Goal: Register for event/course

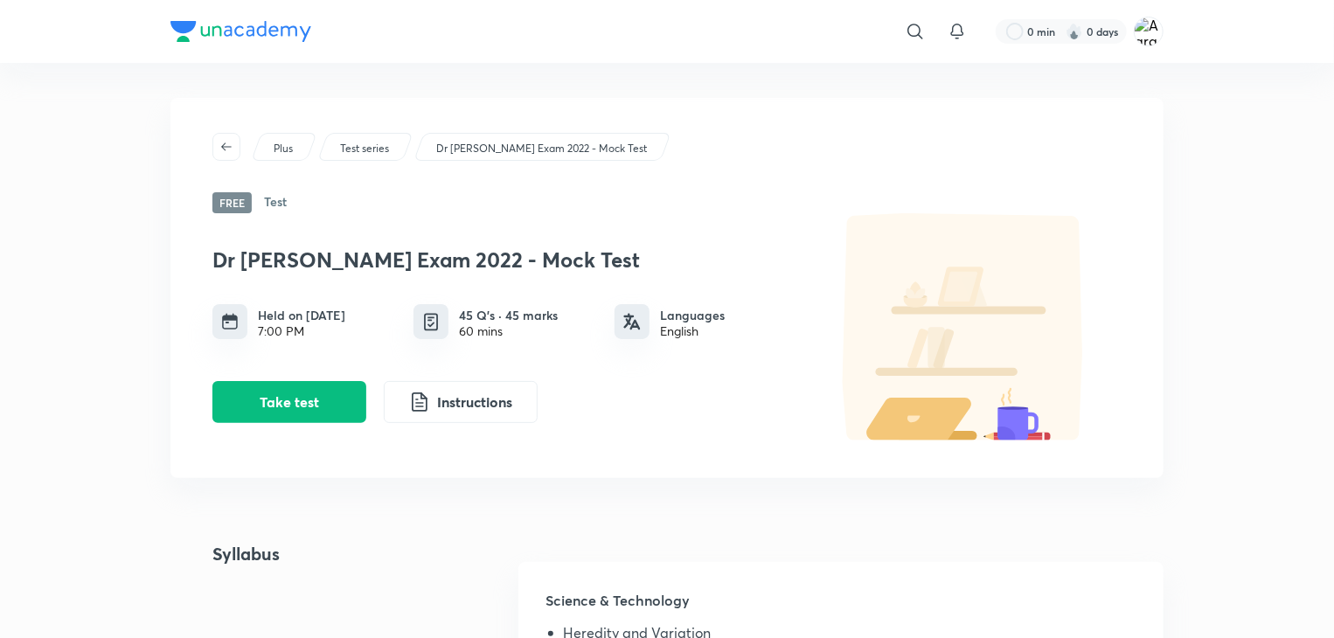
click at [475, 406] on button "Instructions" at bounding box center [461, 402] width 154 height 42
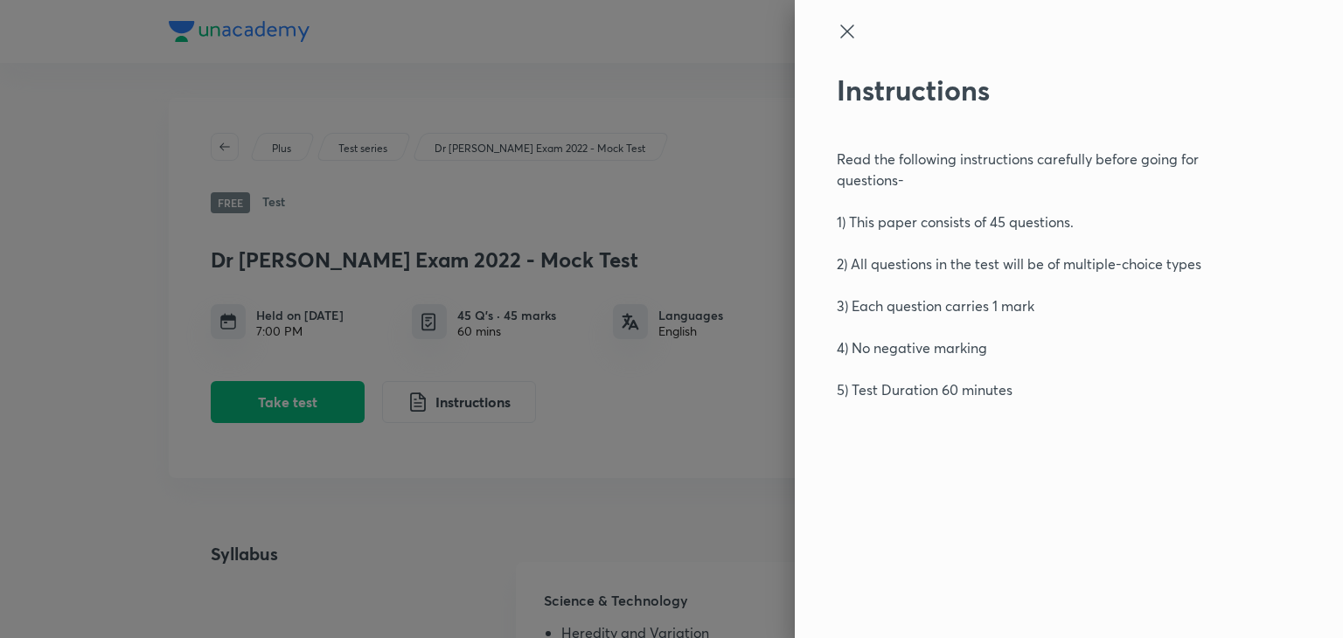
click at [840, 36] on icon at bounding box center [847, 31] width 21 height 21
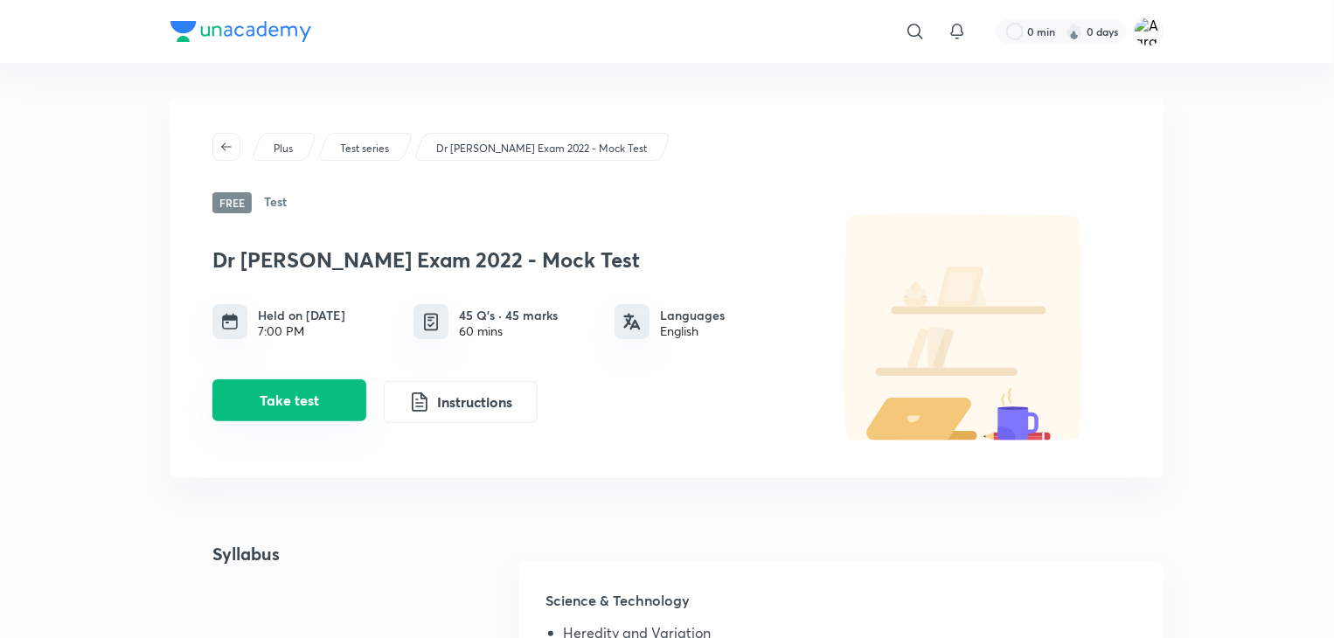
click at [309, 383] on button "Take test" at bounding box center [289, 400] width 154 height 42
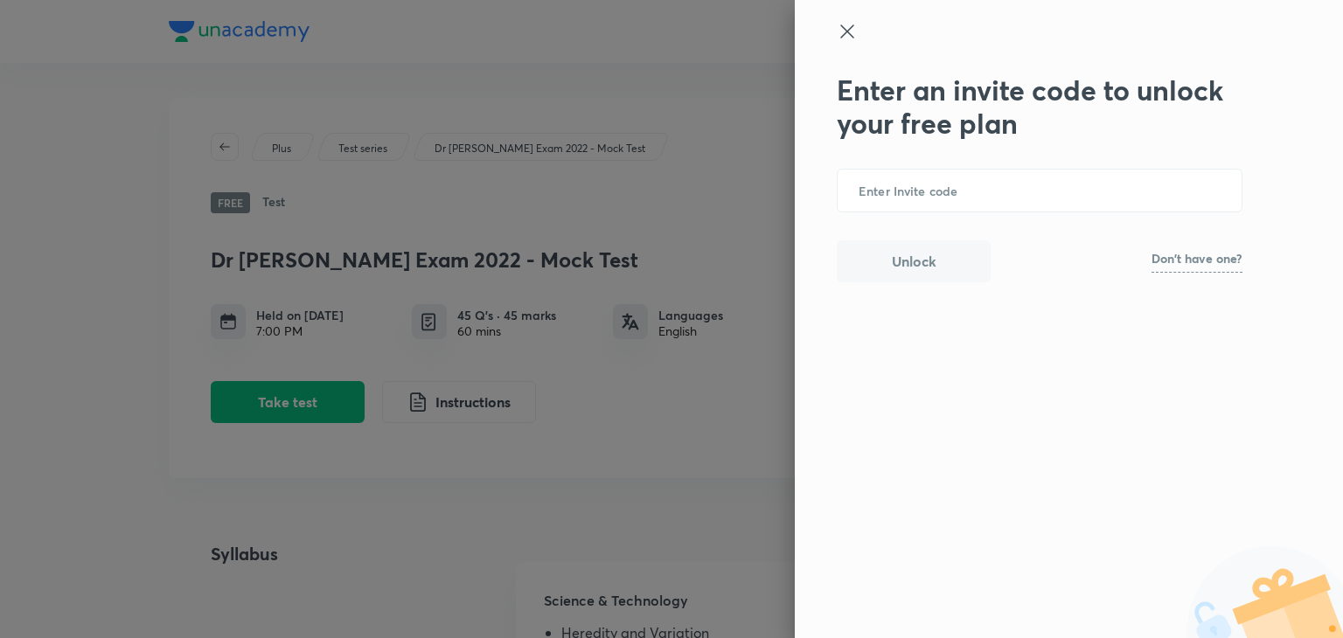
click at [1196, 260] on p "Don't have one?" at bounding box center [1196, 259] width 91 height 12
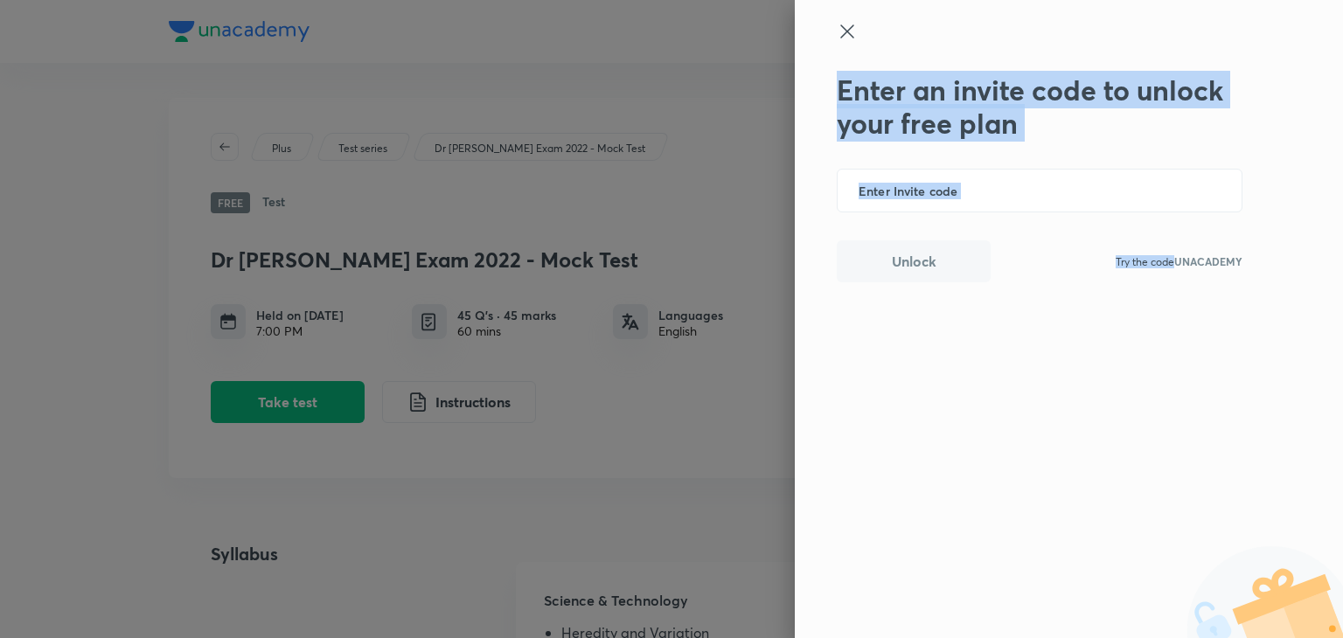
drag, startPoint x: 1170, startPoint y: 263, endPoint x: 1301, endPoint y: 257, distance: 131.3
click at [1301, 257] on div "Enter an invite code to unlock your free plan ​ Unlock Try the code UNACADEMY" at bounding box center [1069, 319] width 548 height 638
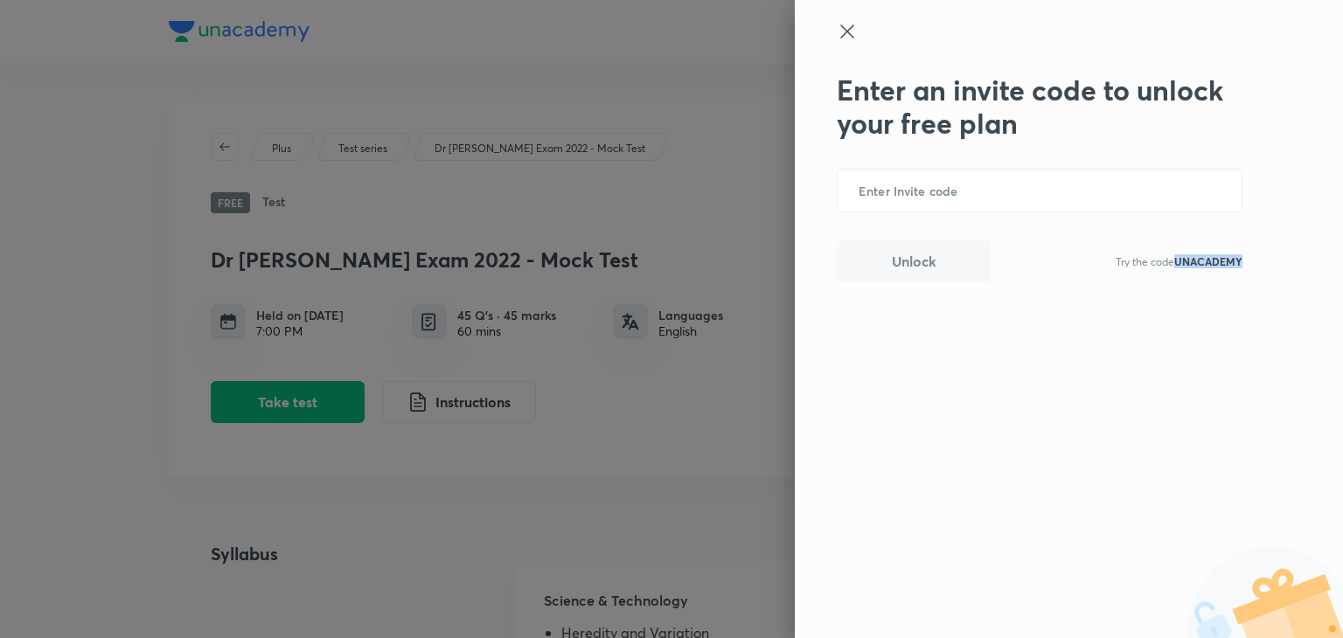
drag, startPoint x: 1241, startPoint y: 258, endPoint x: 1175, endPoint y: 252, distance: 66.7
click at [1175, 252] on div "Unlock Try the code UNACADEMY" at bounding box center [1040, 261] width 406 height 42
copy b "UNACADEMY"
click at [1062, 193] on input "text" at bounding box center [1039, 191] width 404 height 43
paste input "UNACADEMY"
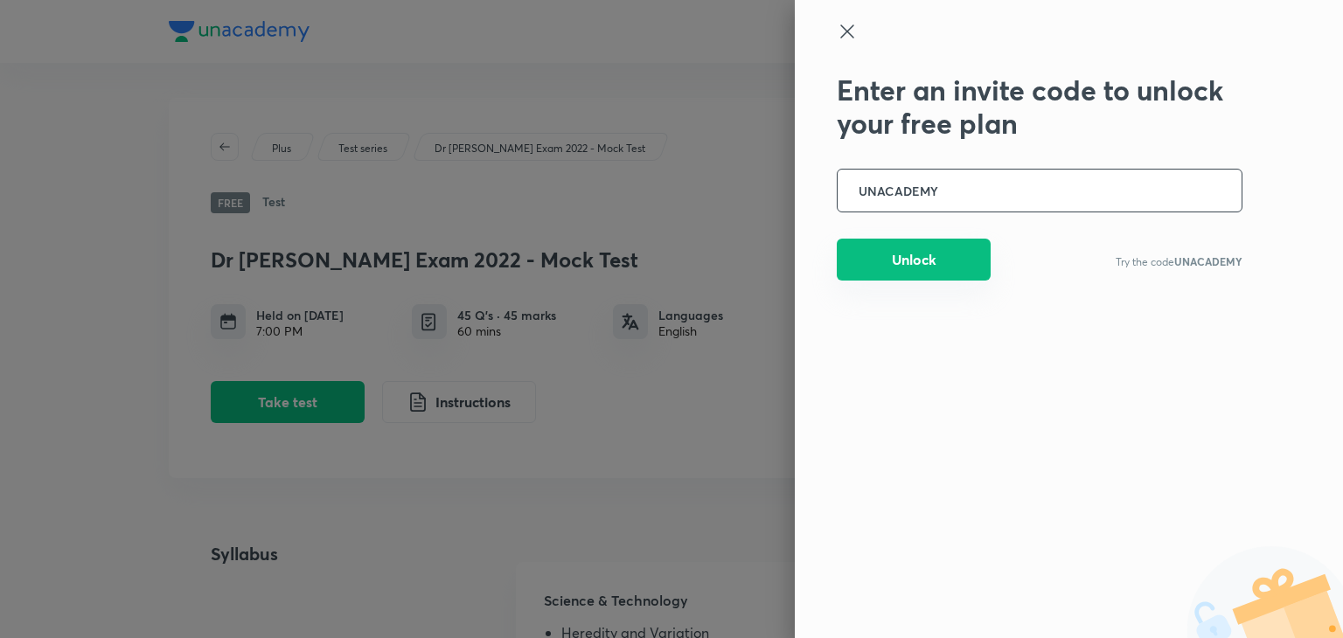
type input "UNACADEMY"
click at [958, 249] on button "Unlock" at bounding box center [914, 260] width 154 height 42
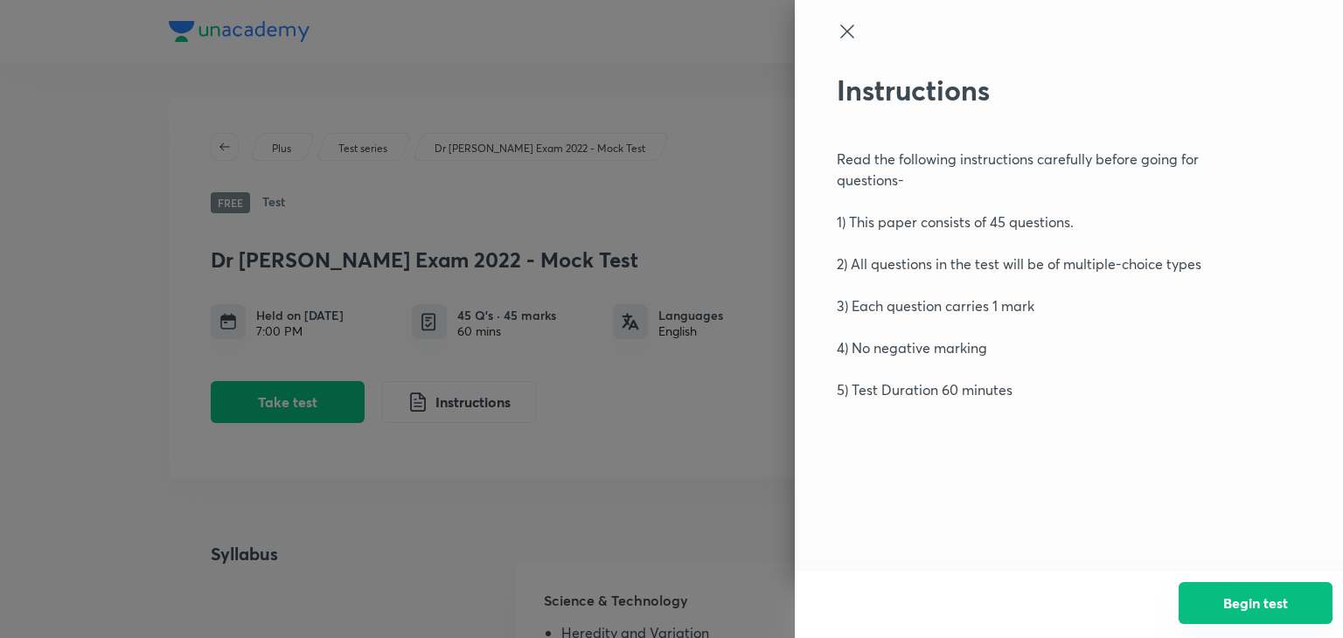
click at [1238, 591] on button "Begin test" at bounding box center [1255, 603] width 154 height 42
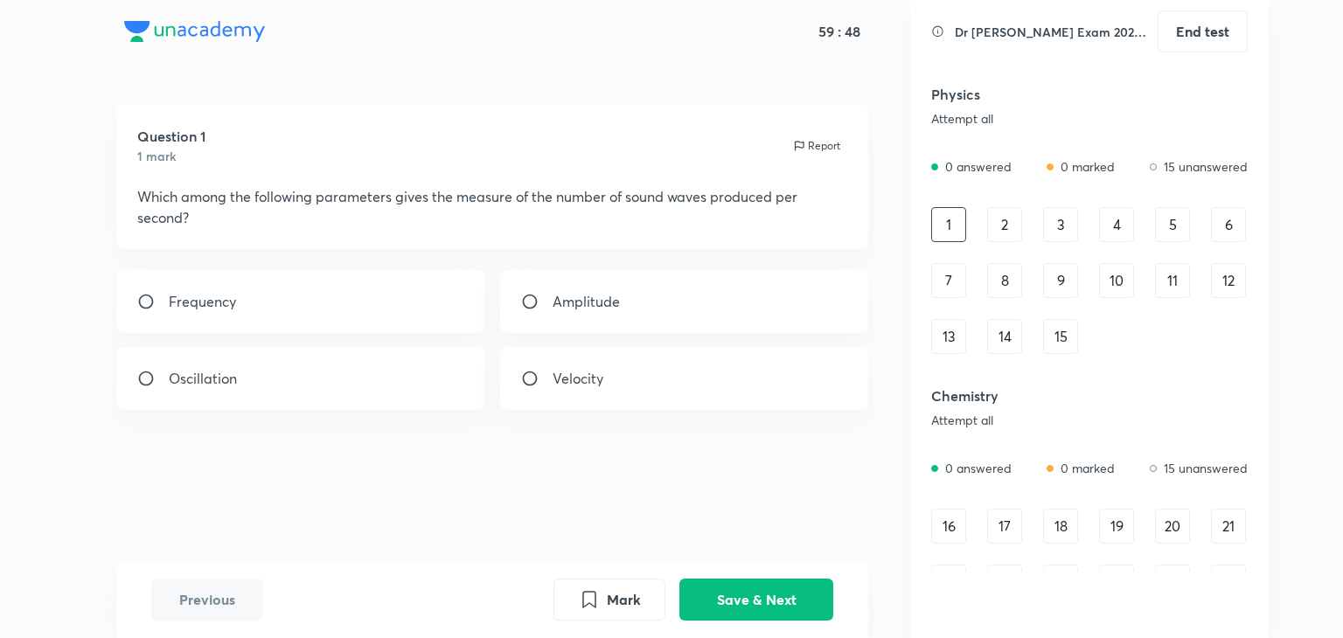
click at [346, 312] on div "Frequency" at bounding box center [300, 301] width 369 height 63
radio input "true"
click at [727, 590] on button "Save & Next" at bounding box center [756, 598] width 154 height 42
click at [367, 317] on div at bounding box center [300, 301] width 369 height 63
radio input "true"
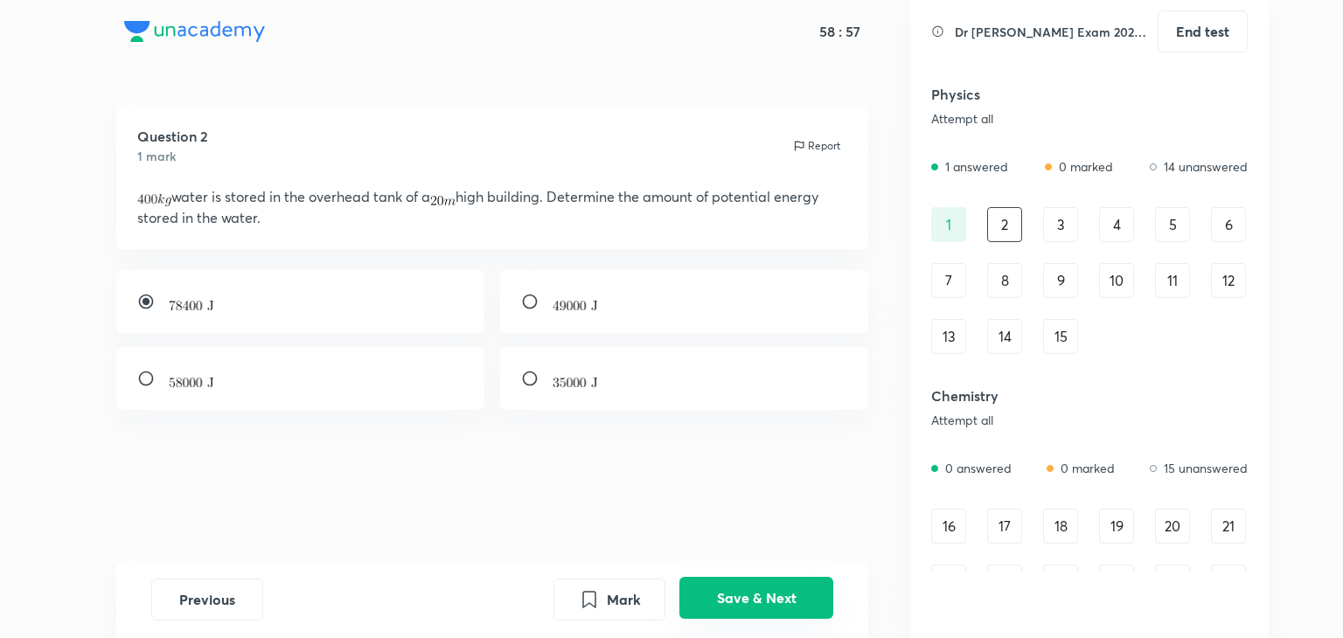
click at [734, 596] on button "Save & Next" at bounding box center [756, 598] width 154 height 42
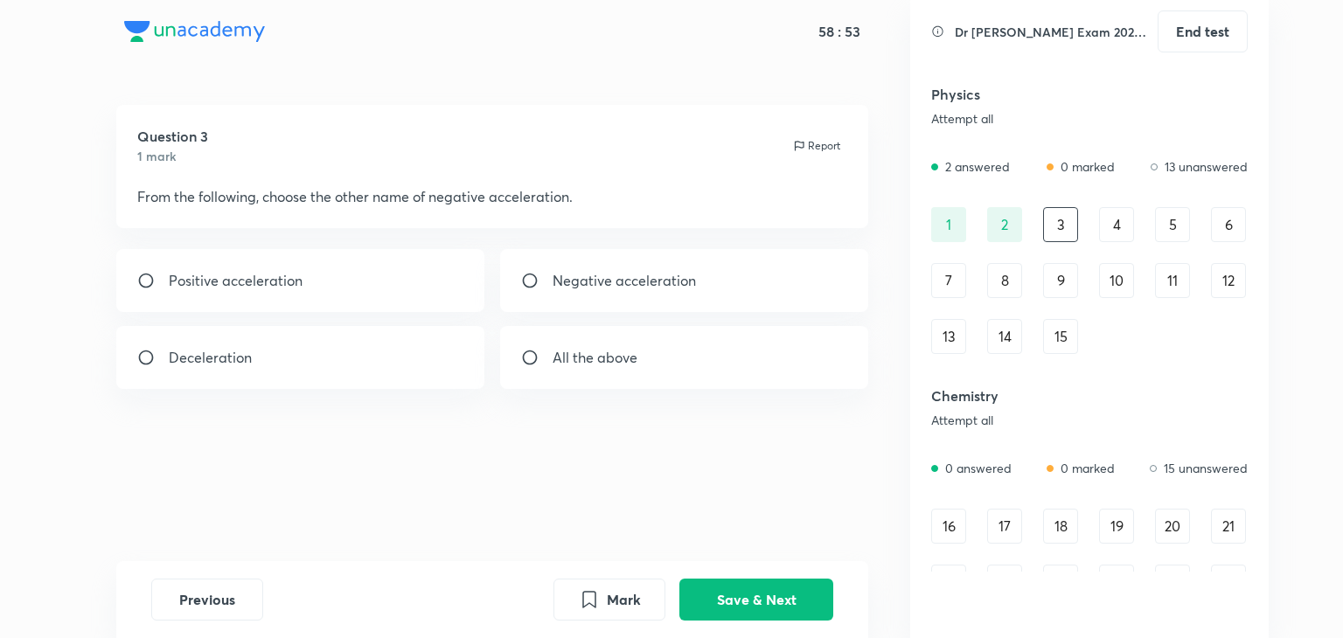
click at [343, 364] on div "Deceleration" at bounding box center [300, 357] width 369 height 63
radio input "true"
click at [795, 597] on button "Save & Next" at bounding box center [756, 598] width 154 height 42
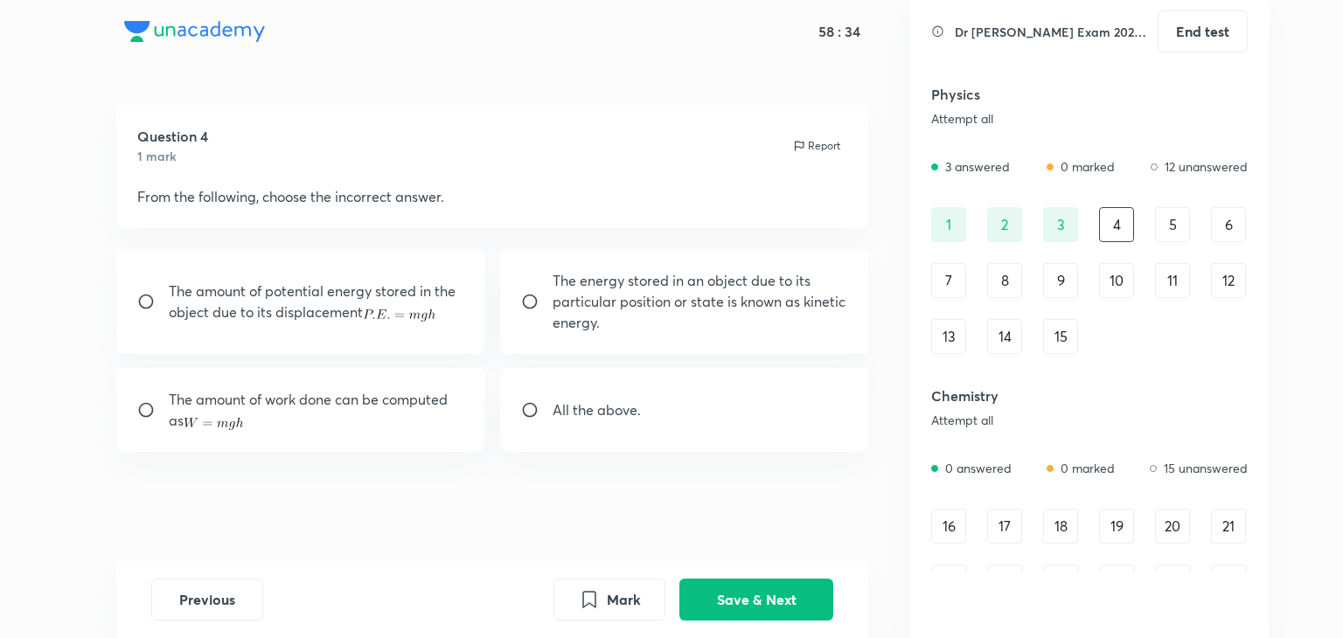
click at [661, 287] on p "The energy stored in an object due to its particular position or state is known…" at bounding box center [699, 301] width 295 height 63
radio input "true"
click at [748, 592] on button "Save & Next" at bounding box center [756, 598] width 154 height 42
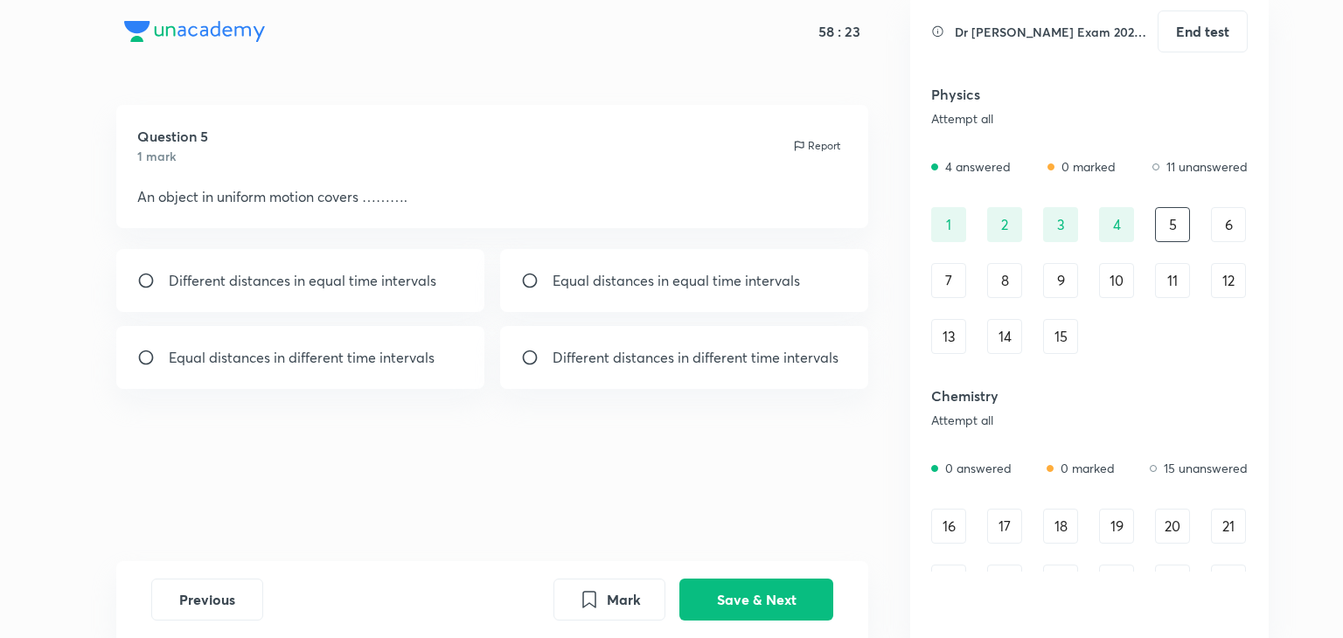
click at [587, 301] on div "Equal distances in equal time intervals" at bounding box center [684, 280] width 369 height 63
radio input "true"
click at [757, 589] on button "Save & Next" at bounding box center [756, 598] width 154 height 42
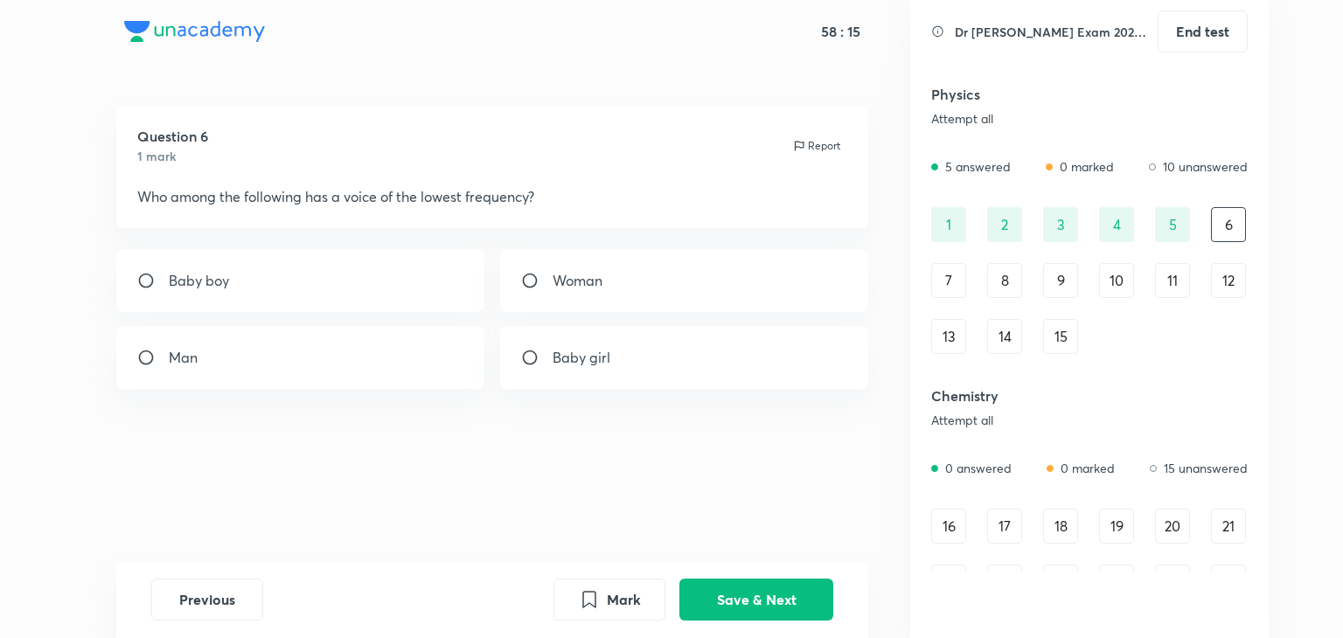
click at [472, 293] on div "Baby boy" at bounding box center [300, 280] width 369 height 63
radio input "true"
click at [773, 610] on button "Save & Next" at bounding box center [756, 598] width 154 height 42
click at [427, 343] on div at bounding box center [300, 357] width 369 height 63
radio input "true"
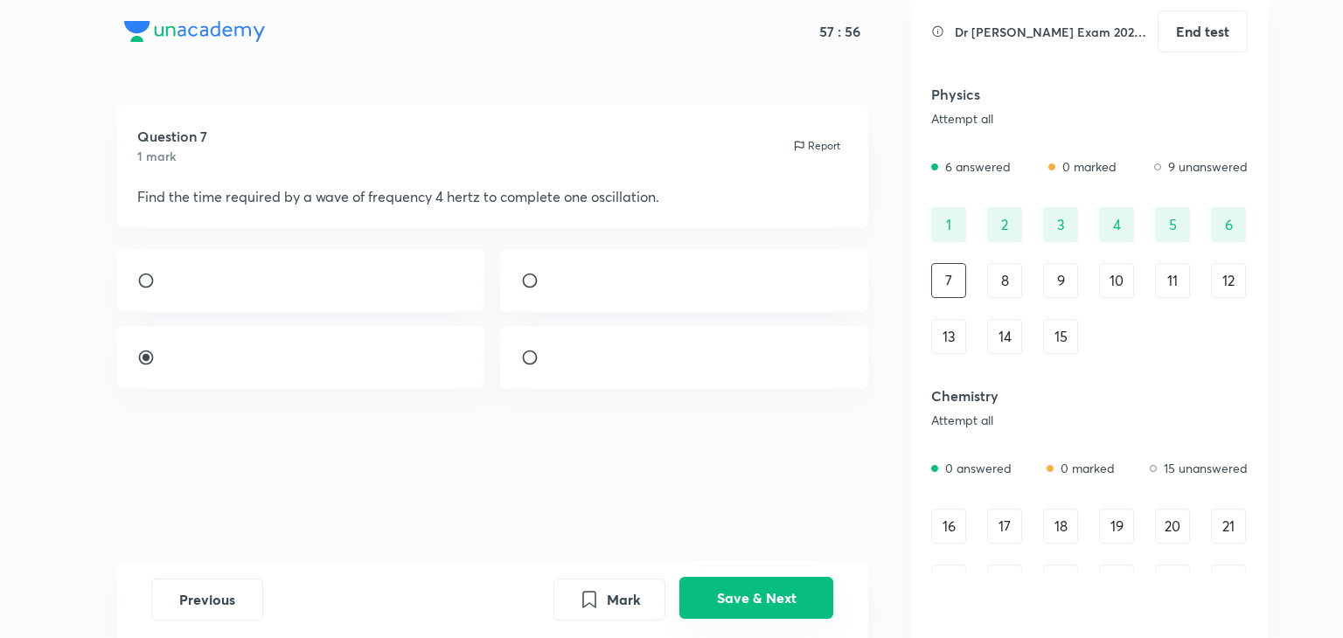
click at [766, 601] on button "Save & Next" at bounding box center [756, 598] width 154 height 42
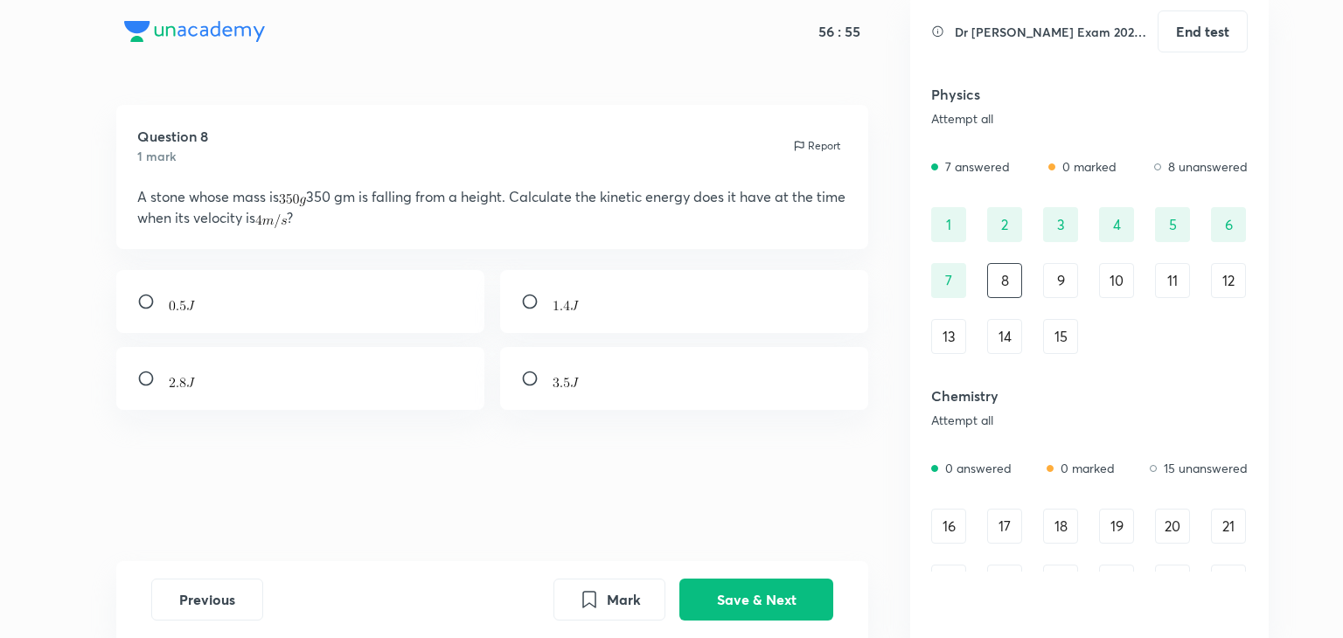
click at [360, 381] on div at bounding box center [300, 378] width 369 height 63
radio input "true"
click at [771, 593] on button "Save & Next" at bounding box center [756, 598] width 154 height 42
click at [386, 399] on div at bounding box center [300, 380] width 369 height 64
radio input "true"
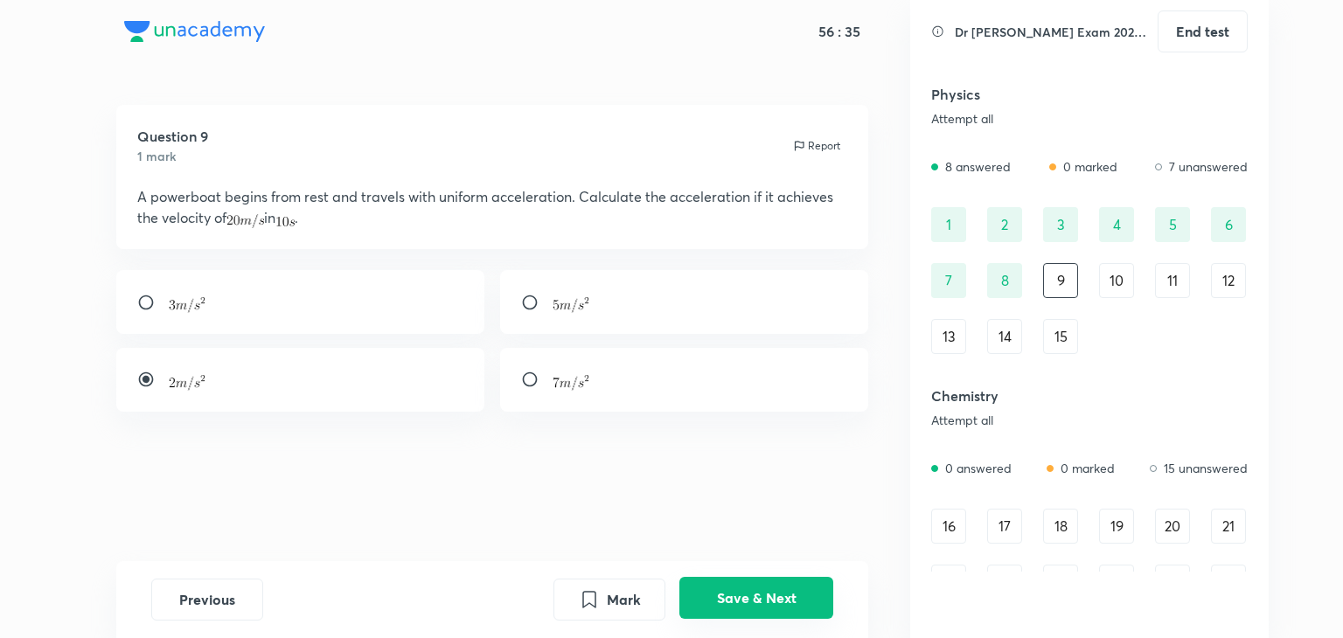
click at [792, 615] on button "Save & Next" at bounding box center [756, 598] width 154 height 42
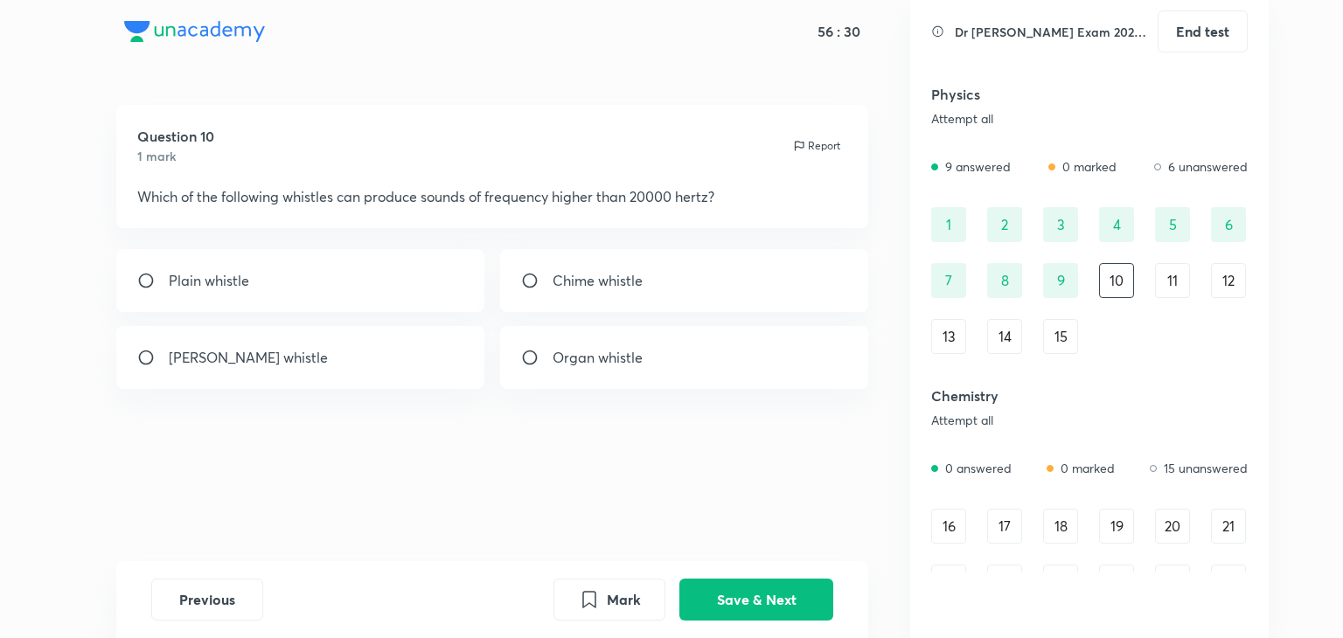
click at [319, 351] on div "[PERSON_NAME] whistle" at bounding box center [300, 357] width 369 height 63
radio input "true"
click at [764, 596] on button "Save & Next" at bounding box center [756, 598] width 154 height 42
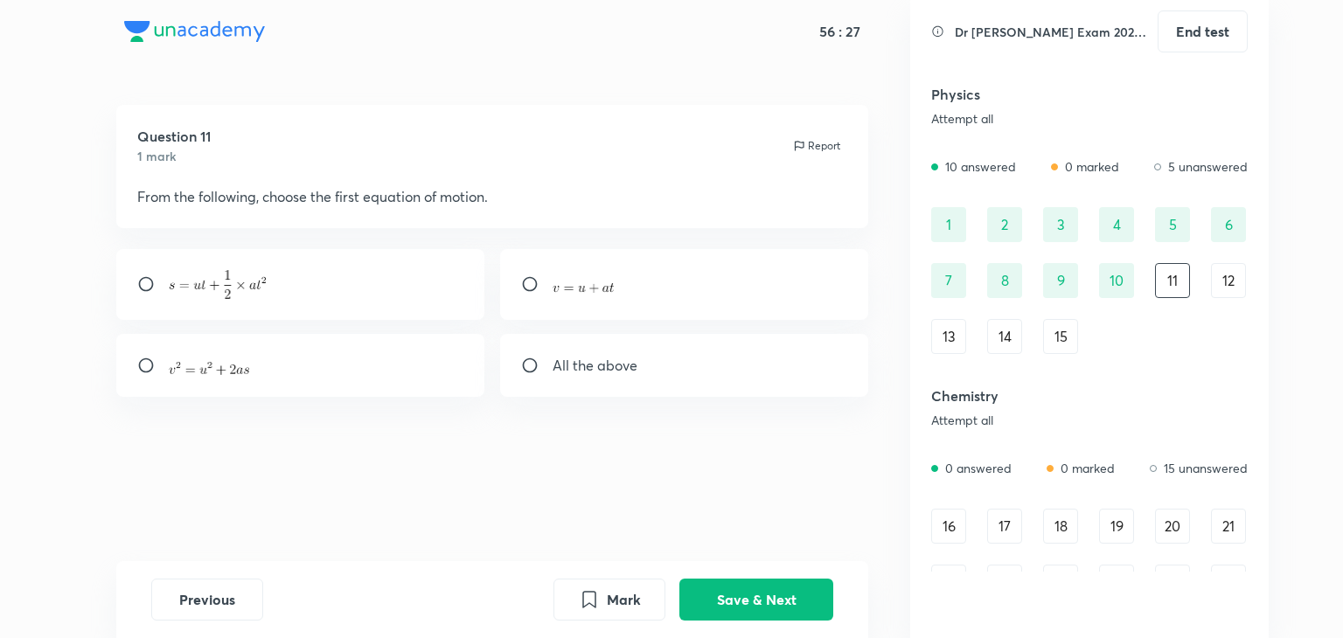
click at [586, 316] on div at bounding box center [684, 284] width 369 height 71
radio input "true"
click at [755, 587] on button "Save & Next" at bounding box center [756, 598] width 154 height 42
click at [675, 253] on div "Joule" at bounding box center [684, 280] width 369 height 63
radio input "true"
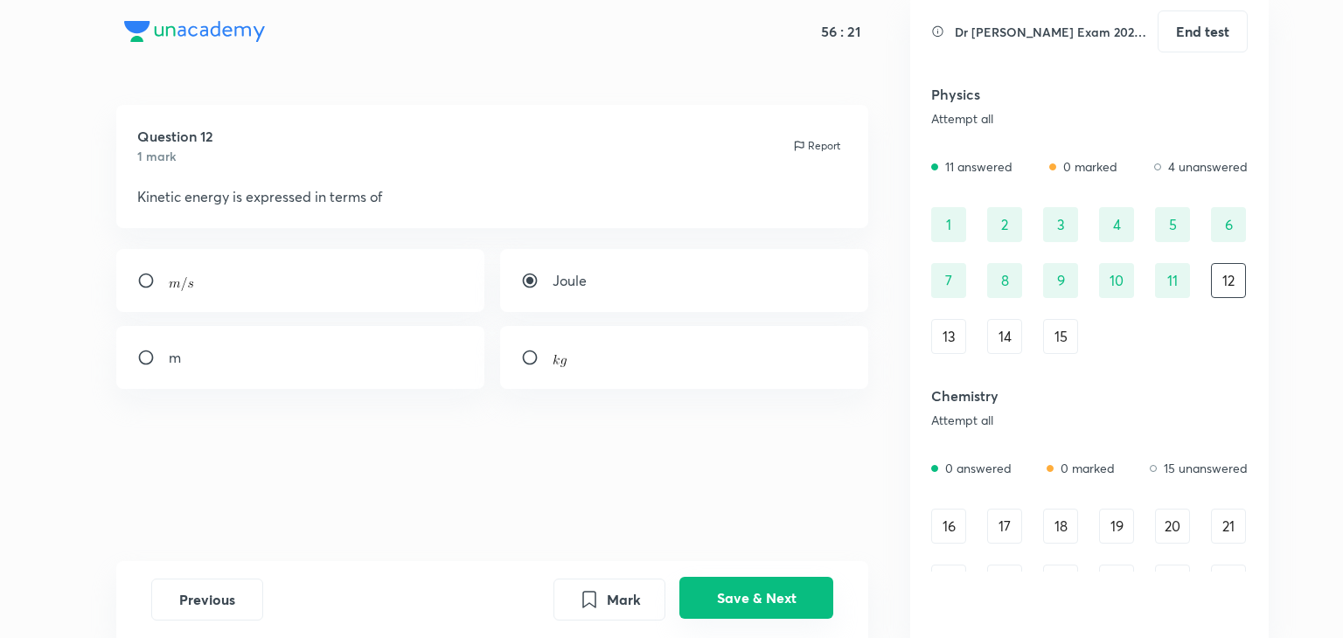
click at [742, 602] on button "Save & Next" at bounding box center [756, 598] width 154 height 42
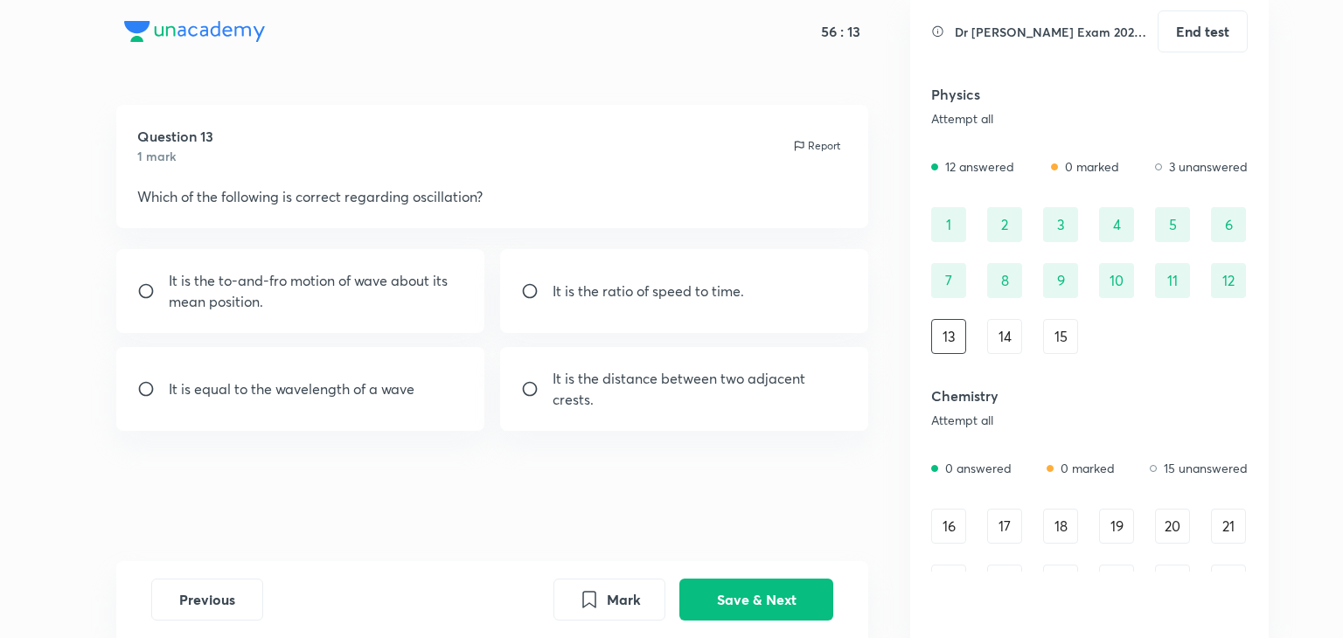
click at [322, 316] on div "It is the to-and-fro motion of wave about its mean position." at bounding box center [300, 291] width 369 height 84
radio input "true"
click at [752, 585] on button "Save & Next" at bounding box center [756, 598] width 154 height 42
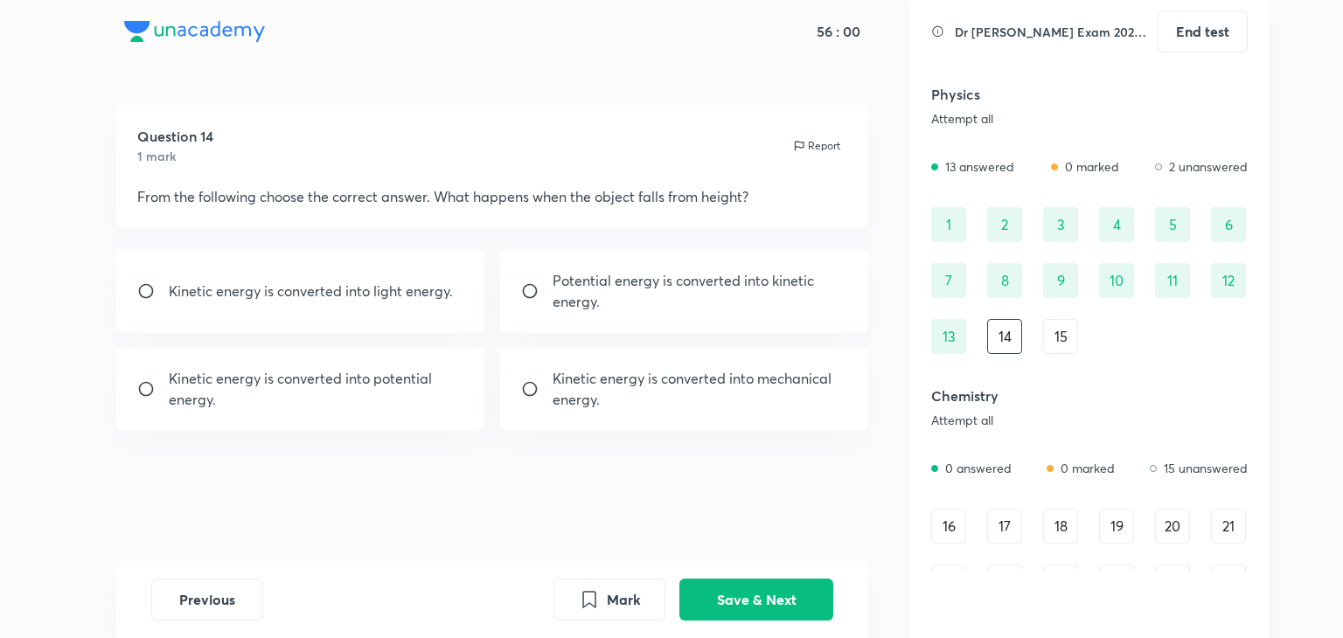
click at [557, 291] on p "Potential energy is converted into kinetic energy." at bounding box center [699, 291] width 295 height 42
radio input "true"
click at [755, 601] on button "Save & Next" at bounding box center [756, 598] width 154 height 42
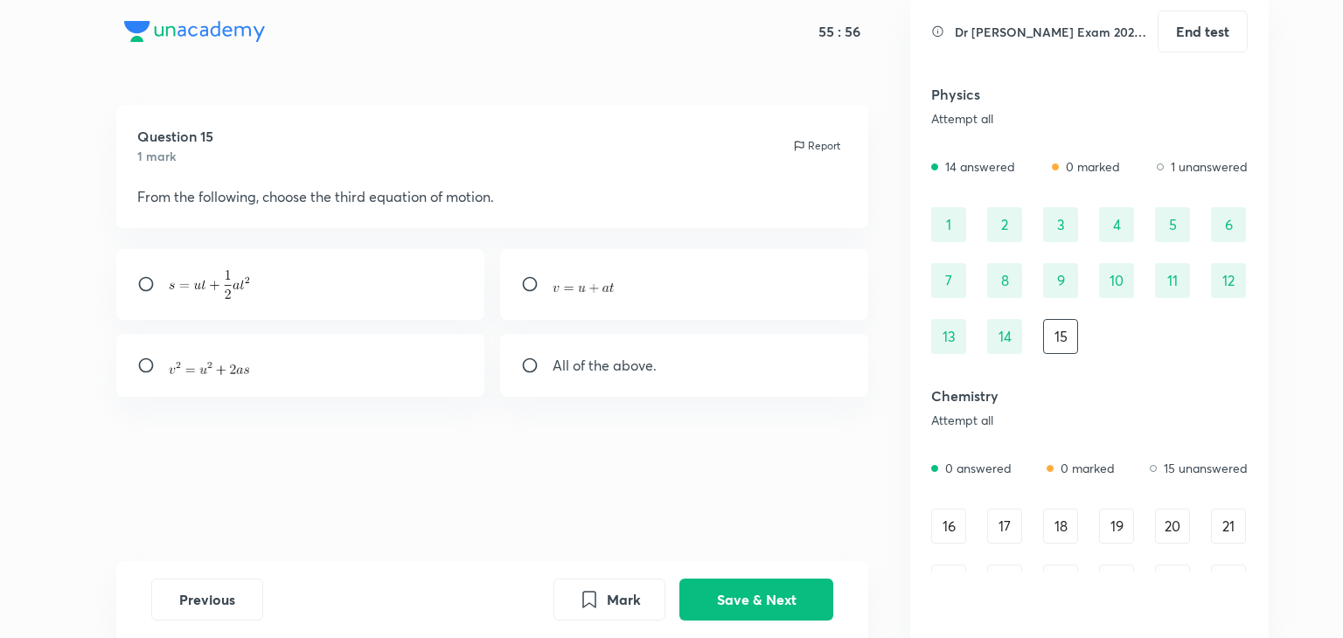
click at [382, 308] on div at bounding box center [300, 284] width 369 height 71
radio input "true"
click at [726, 581] on button "Save & Next" at bounding box center [756, 598] width 154 height 42
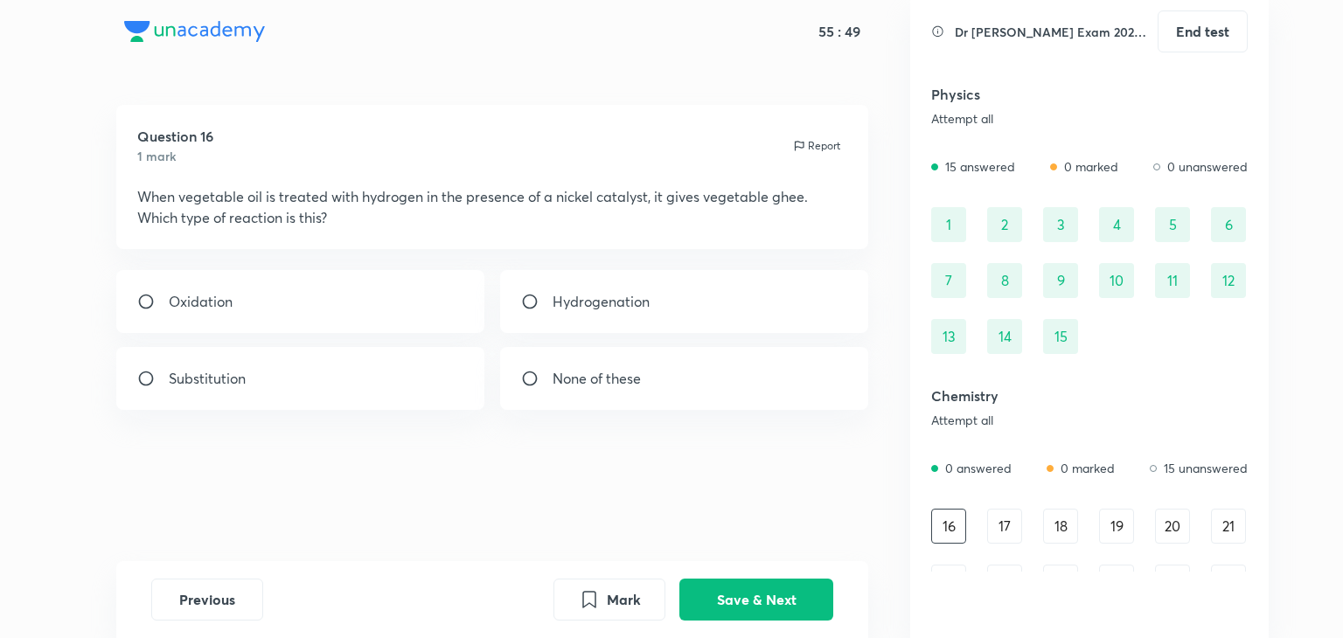
click at [544, 314] on div "Hydrogenation" at bounding box center [684, 301] width 369 height 63
radio input "true"
click at [783, 583] on button "Save & Next" at bounding box center [756, 598] width 154 height 42
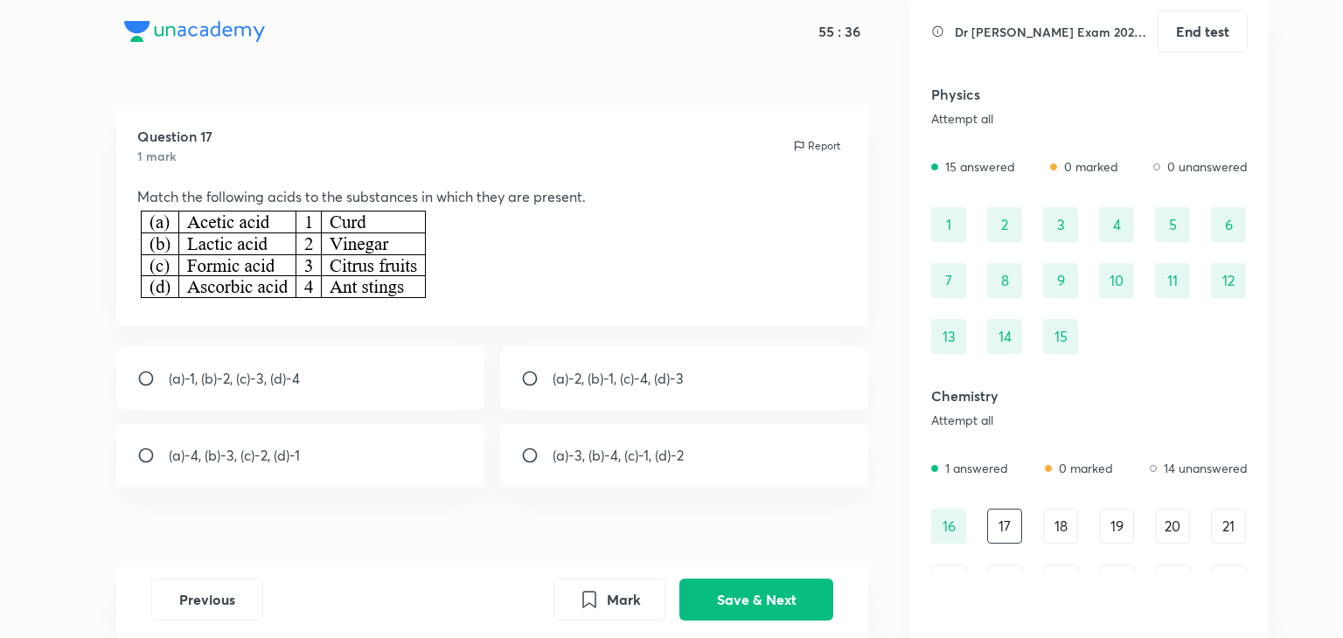
click at [252, 394] on div "(a)-1, (b)-2, (c)-3, (d)-4" at bounding box center [300, 378] width 369 height 63
click at [610, 385] on p "(a)-2, (b)-1, (c)-4, (d)-3" at bounding box center [617, 378] width 131 height 21
radio input "false"
radio input "true"
click at [762, 593] on button "Save & Next" at bounding box center [756, 598] width 154 height 42
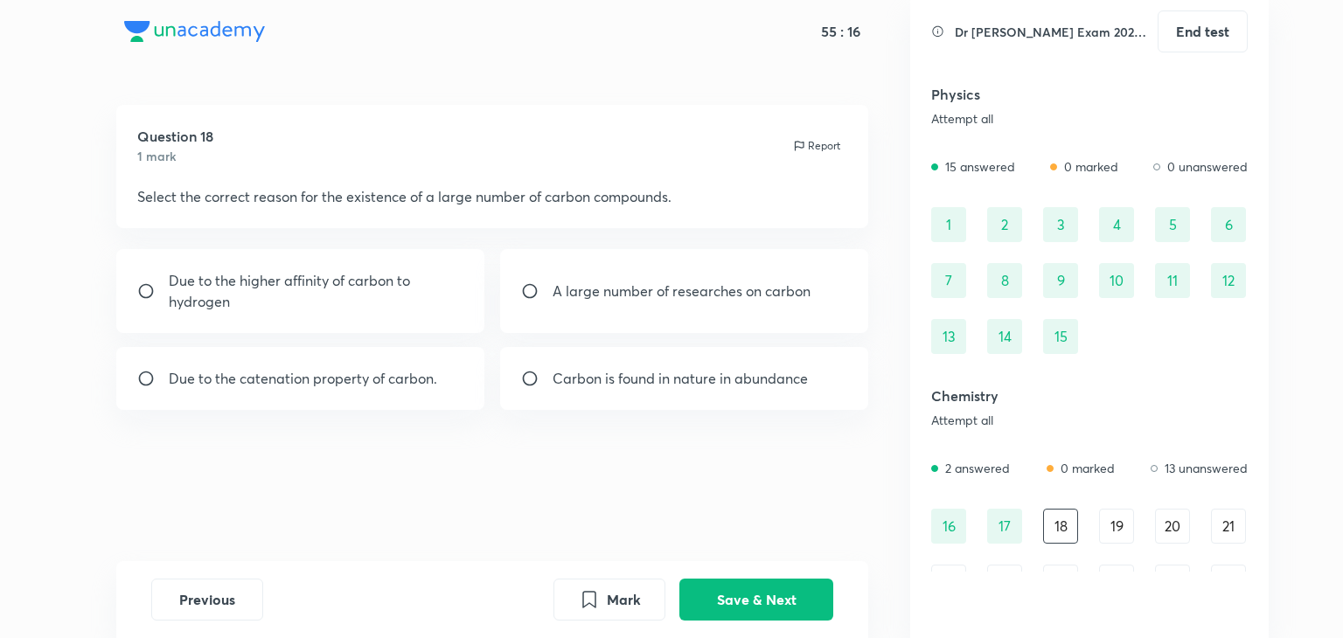
click at [629, 364] on div "Carbon is found in nature in abundance" at bounding box center [684, 378] width 369 height 63
radio input "true"
click at [815, 599] on button "Save & Next" at bounding box center [756, 598] width 154 height 42
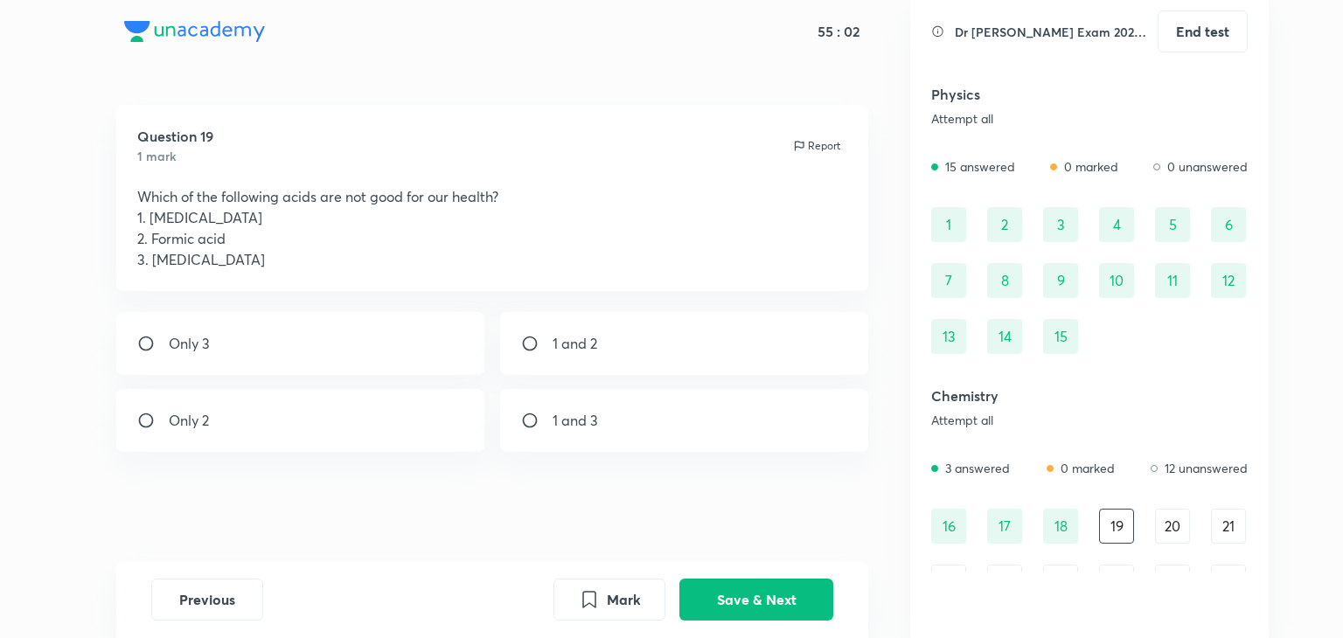
click at [568, 362] on div "1 and 2" at bounding box center [684, 343] width 369 height 63
radio input "true"
click at [788, 606] on button "Save & Next" at bounding box center [756, 598] width 154 height 42
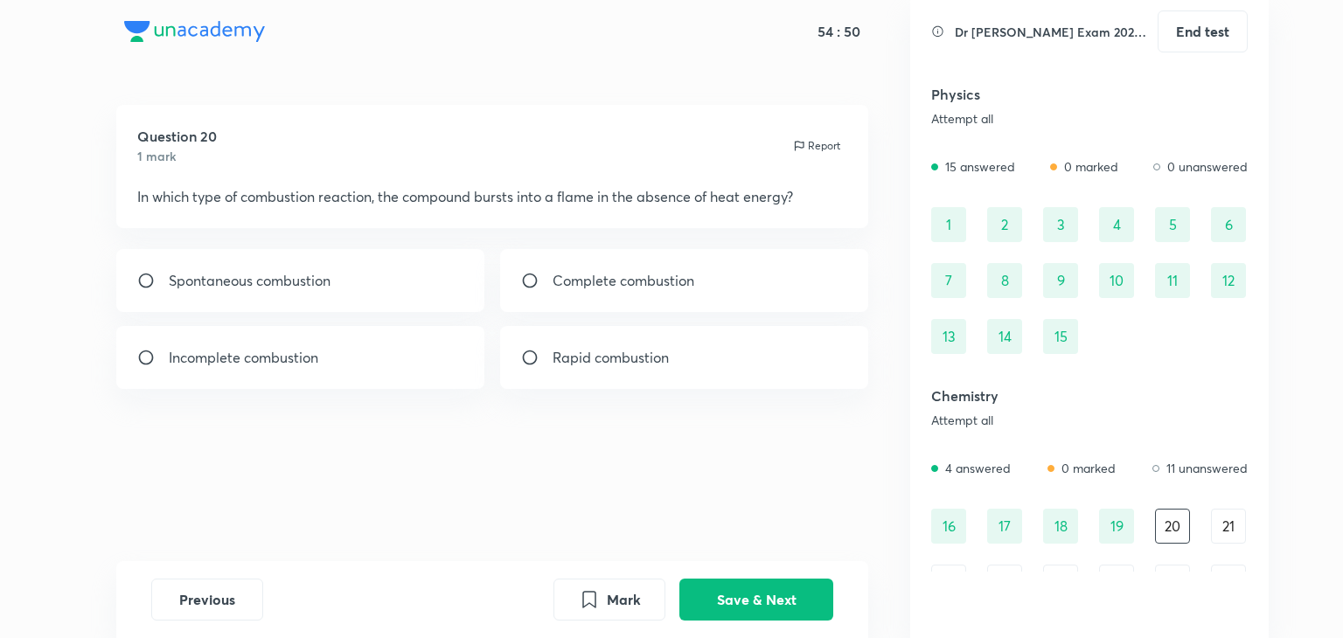
click at [663, 351] on p "Rapid combustion" at bounding box center [610, 357] width 116 height 21
radio input "true"
click at [780, 596] on button "Save & Next" at bounding box center [756, 598] width 154 height 42
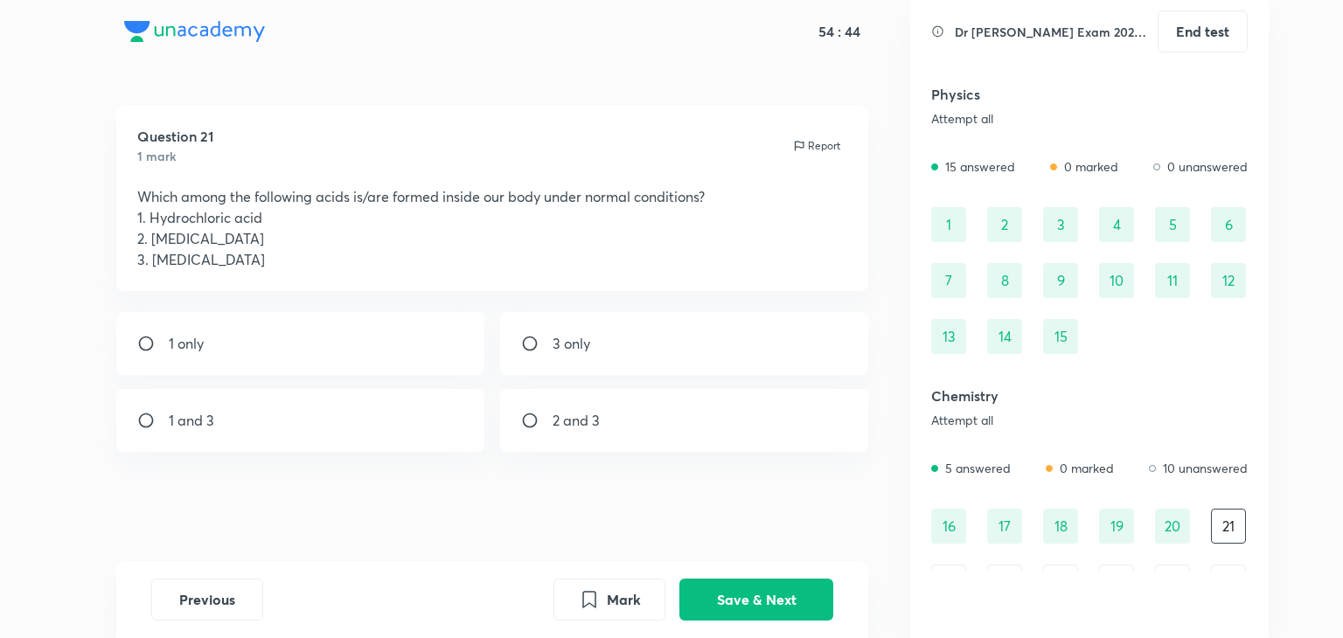
click at [420, 351] on div "1 only" at bounding box center [300, 343] width 369 height 63
radio input "true"
click at [729, 590] on button "Save & Next" at bounding box center [756, 598] width 154 height 42
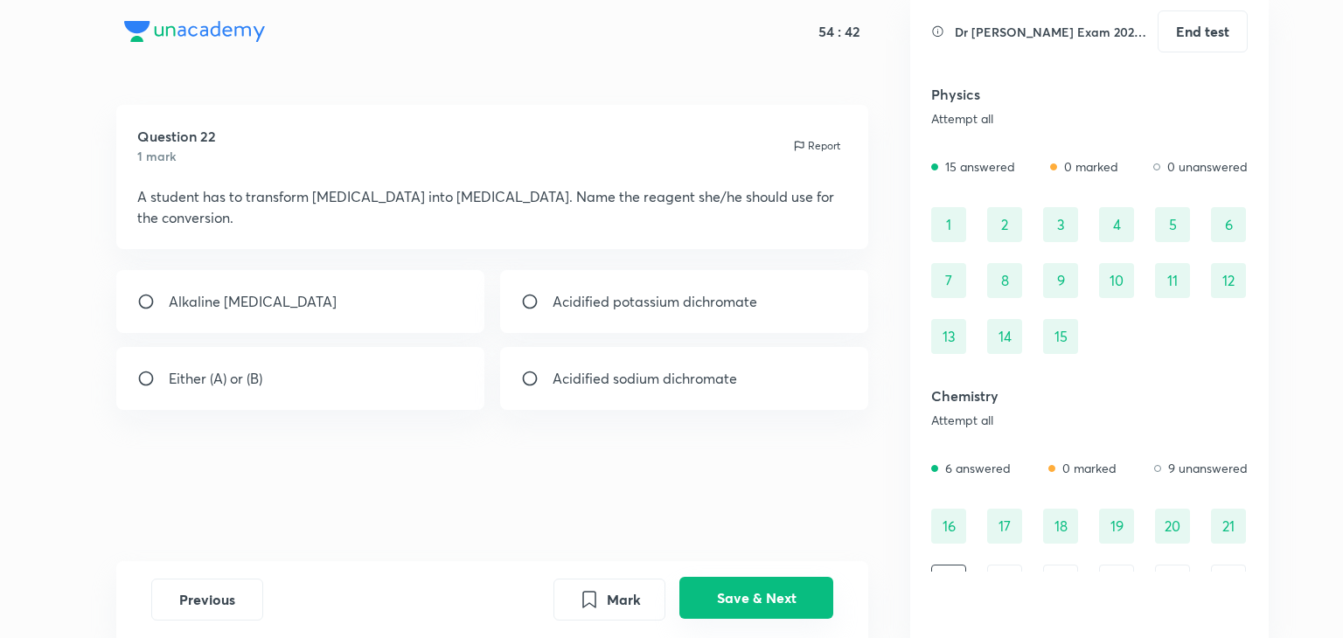
scroll to position [28, 0]
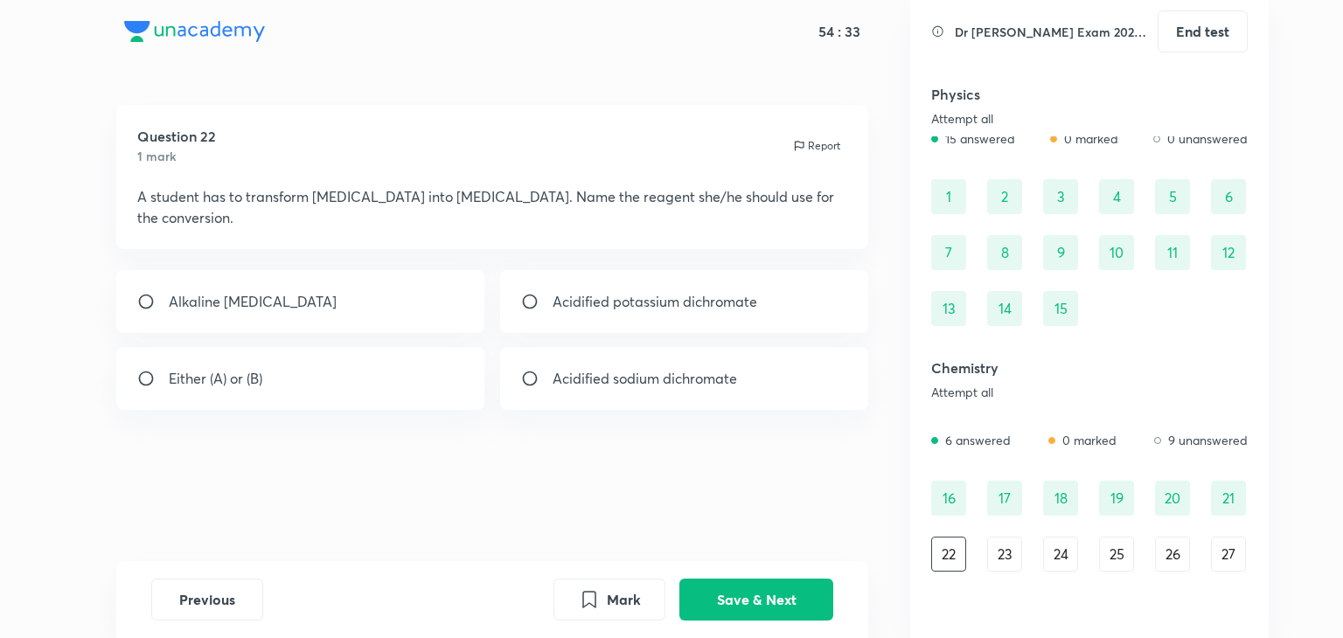
click at [636, 299] on div "Acidified potassium dichromate" at bounding box center [684, 301] width 369 height 63
radio input "true"
click at [745, 593] on button "Save & Next" at bounding box center [756, 598] width 154 height 42
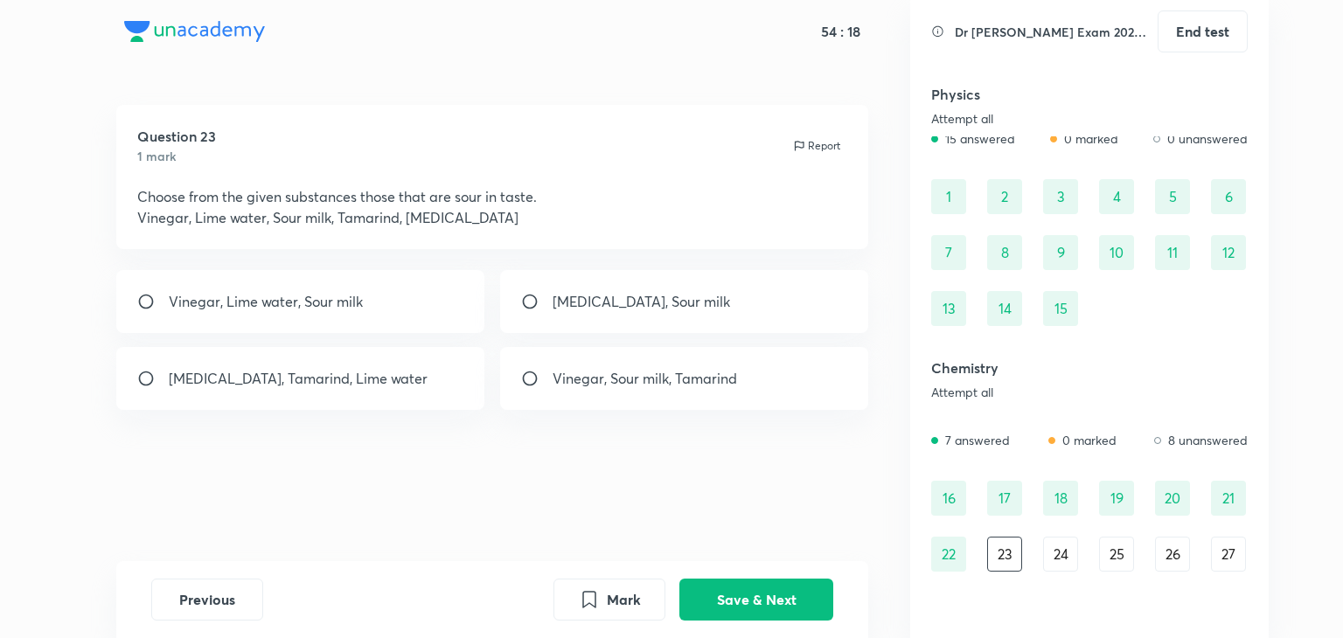
click at [587, 358] on div "Vinegar, Sour milk, Tamarind" at bounding box center [684, 378] width 369 height 63
radio input "true"
click at [771, 593] on button "Save & Next" at bounding box center [756, 598] width 154 height 42
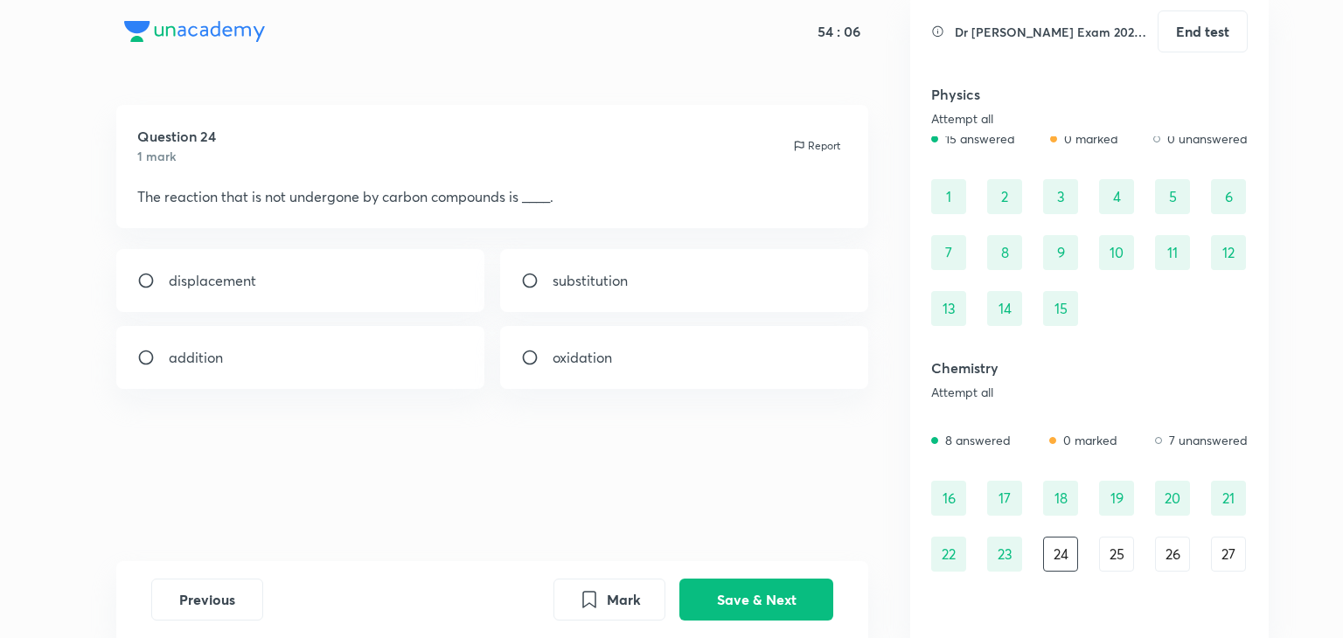
click at [559, 383] on div "oxidation" at bounding box center [684, 357] width 369 height 63
radio input "true"
click at [781, 606] on button "Save & Next" at bounding box center [756, 598] width 154 height 42
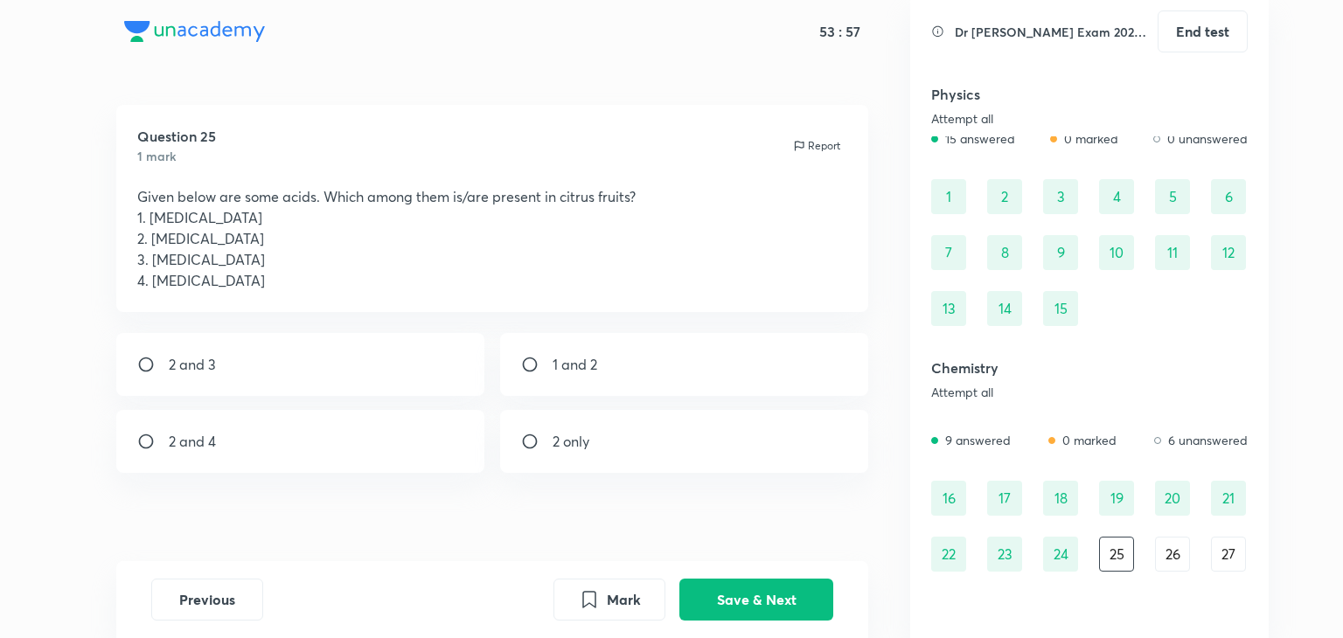
click at [611, 445] on div "2 only" at bounding box center [684, 441] width 369 height 63
radio input "true"
click at [736, 582] on button "Save & Next" at bounding box center [756, 598] width 154 height 42
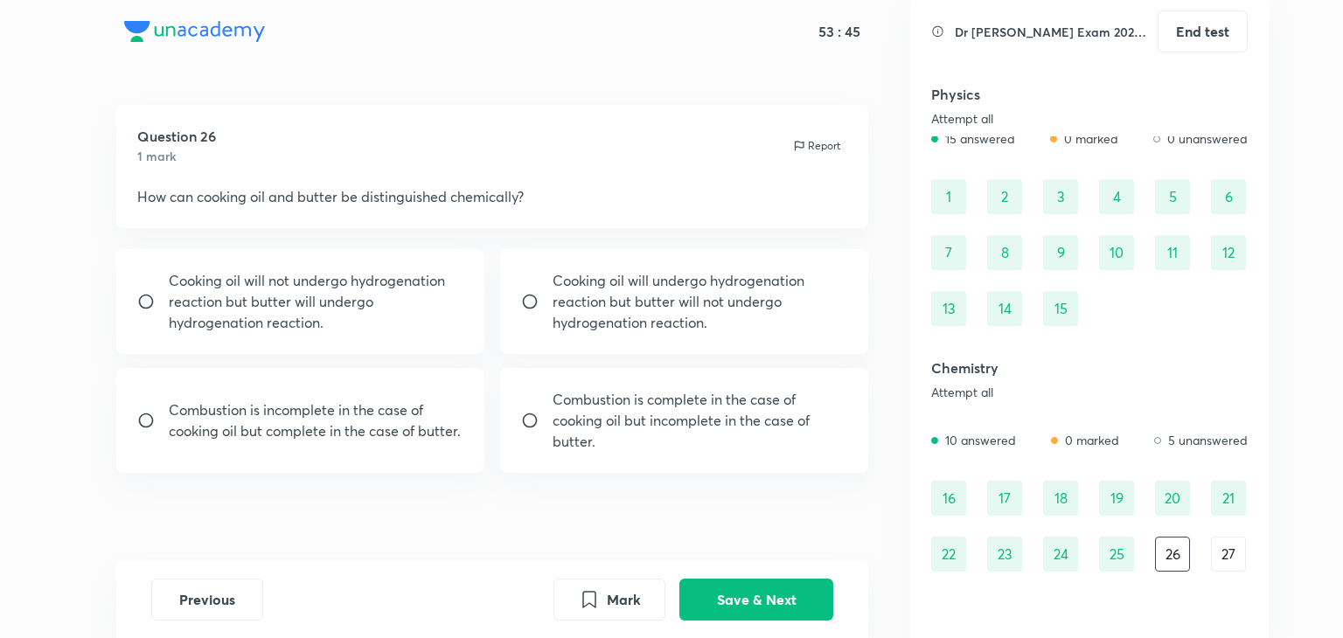
click at [636, 333] on div "Cooking oil will undergo hydrogenation reaction but butter will not undergo hyd…" at bounding box center [684, 301] width 369 height 105
radio input "true"
click at [764, 594] on button "Save & Next" at bounding box center [756, 598] width 154 height 42
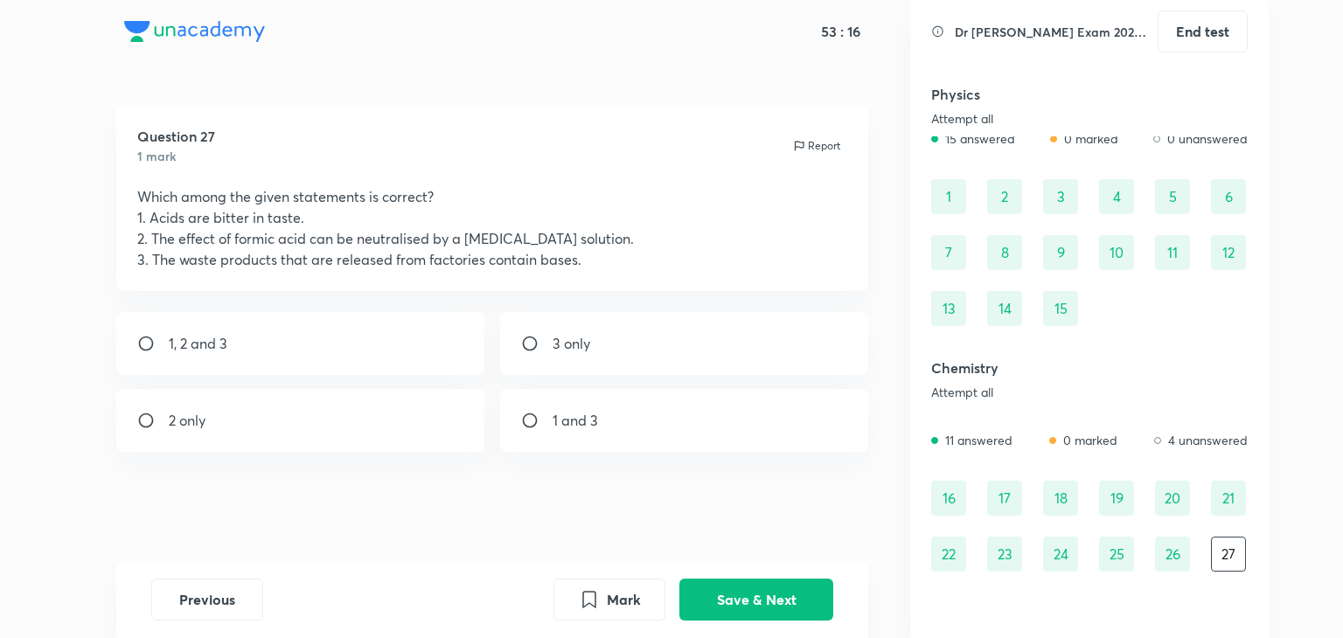
click at [409, 353] on div "1, 2 and 3" at bounding box center [300, 343] width 369 height 63
radio input "true"
click at [752, 601] on button "Save & Next" at bounding box center [756, 598] width 154 height 42
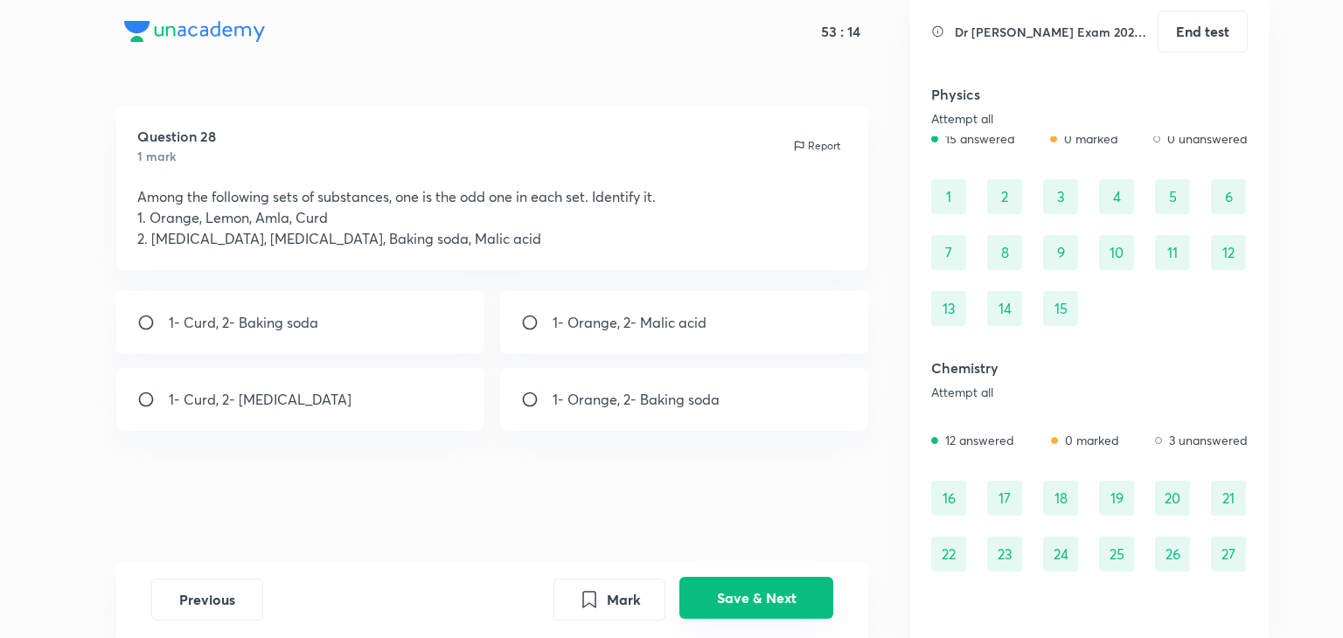
scroll to position [84, 0]
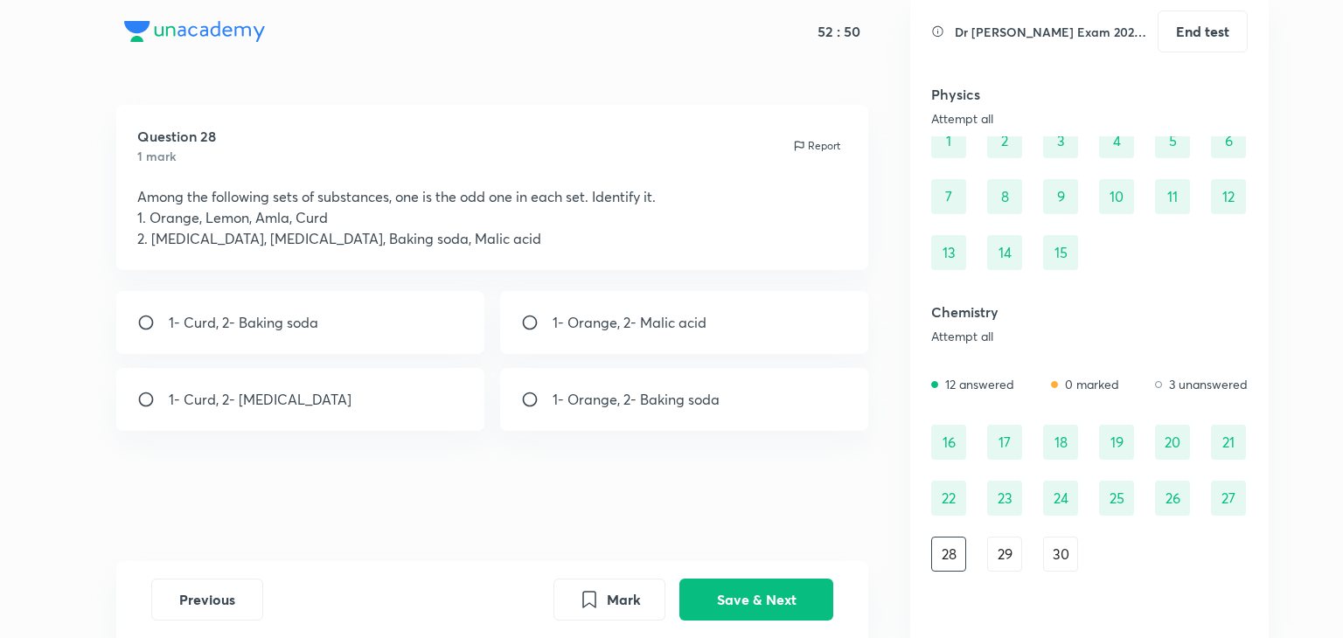
click at [389, 331] on div "1- Curd, 2- Baking soda" at bounding box center [300, 322] width 369 height 63
radio input "true"
click at [775, 594] on button "Save & Next" at bounding box center [756, 598] width 154 height 42
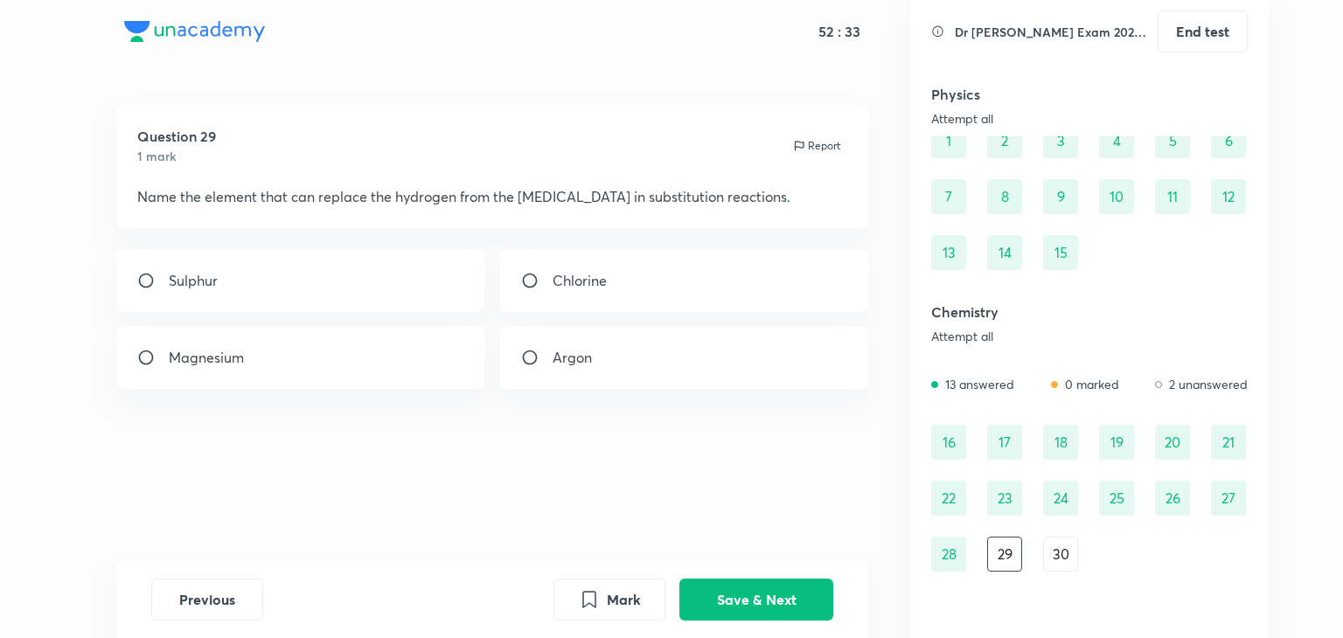
click at [552, 278] on p "Chlorine" at bounding box center [579, 280] width 54 height 21
radio input "true"
click at [777, 592] on button "Save & Next" at bounding box center [756, 598] width 154 height 42
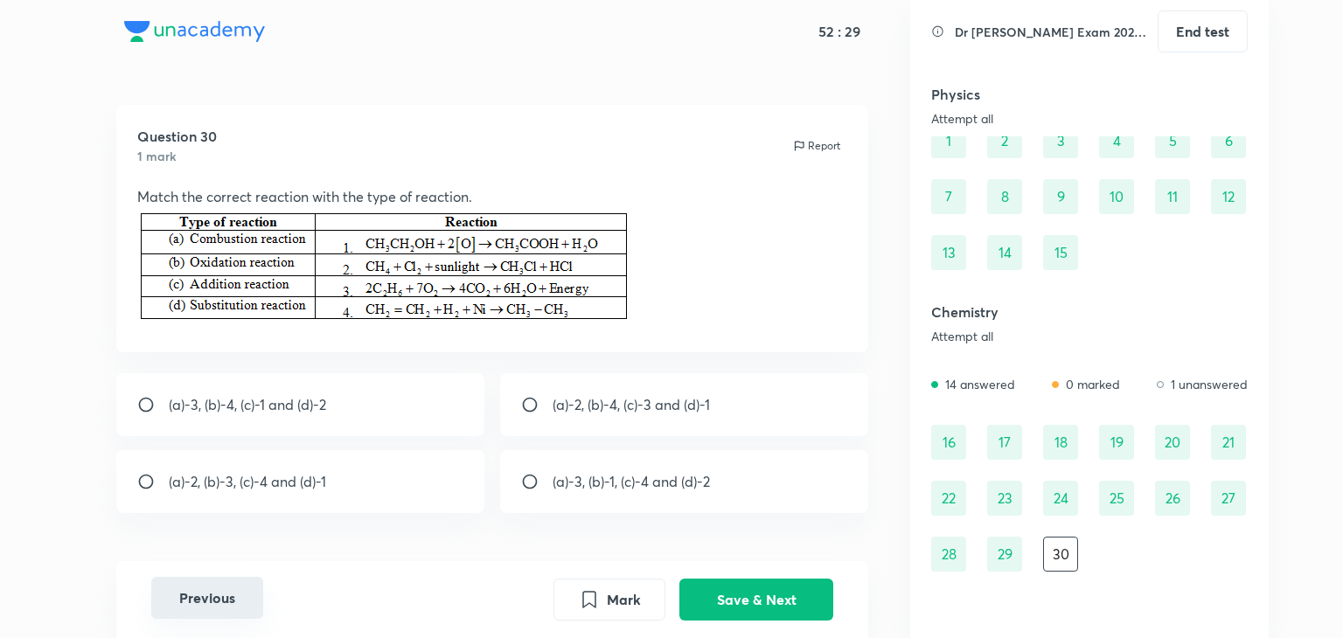
click at [177, 602] on button "Previous" at bounding box center [207, 598] width 112 height 42
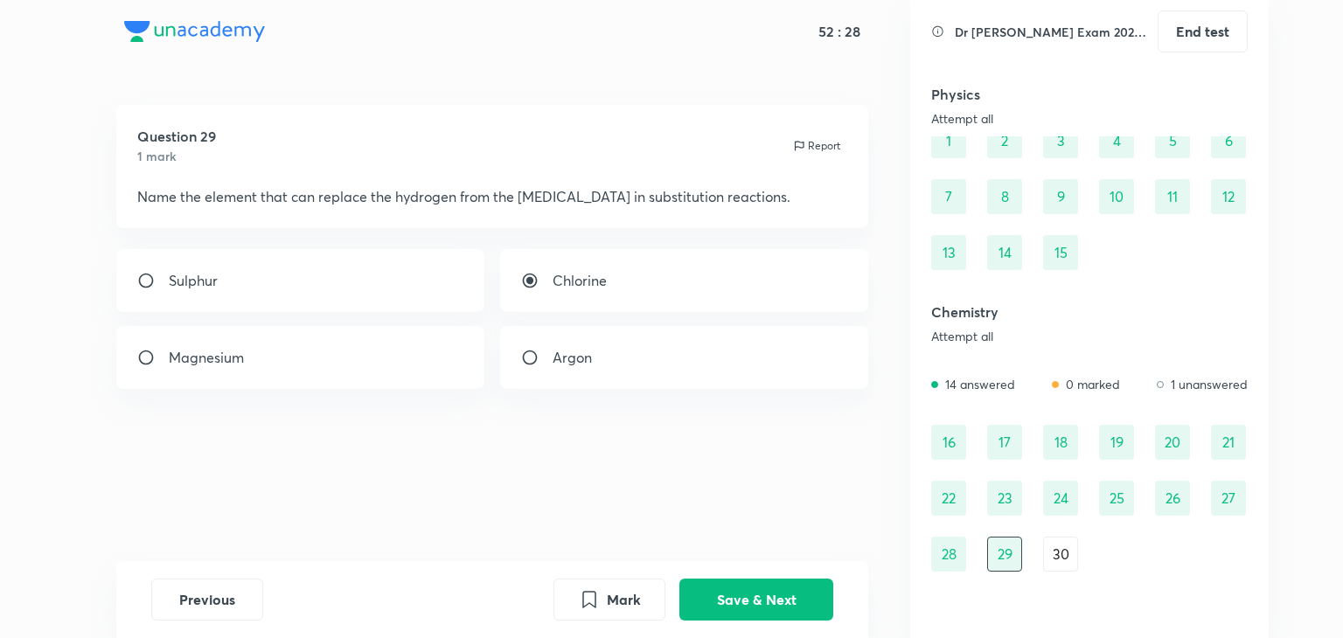
click at [209, 295] on div "Sulphur" at bounding box center [300, 280] width 369 height 63
radio input "true"
radio input "false"
click at [776, 597] on button "Save & Next" at bounding box center [756, 598] width 154 height 42
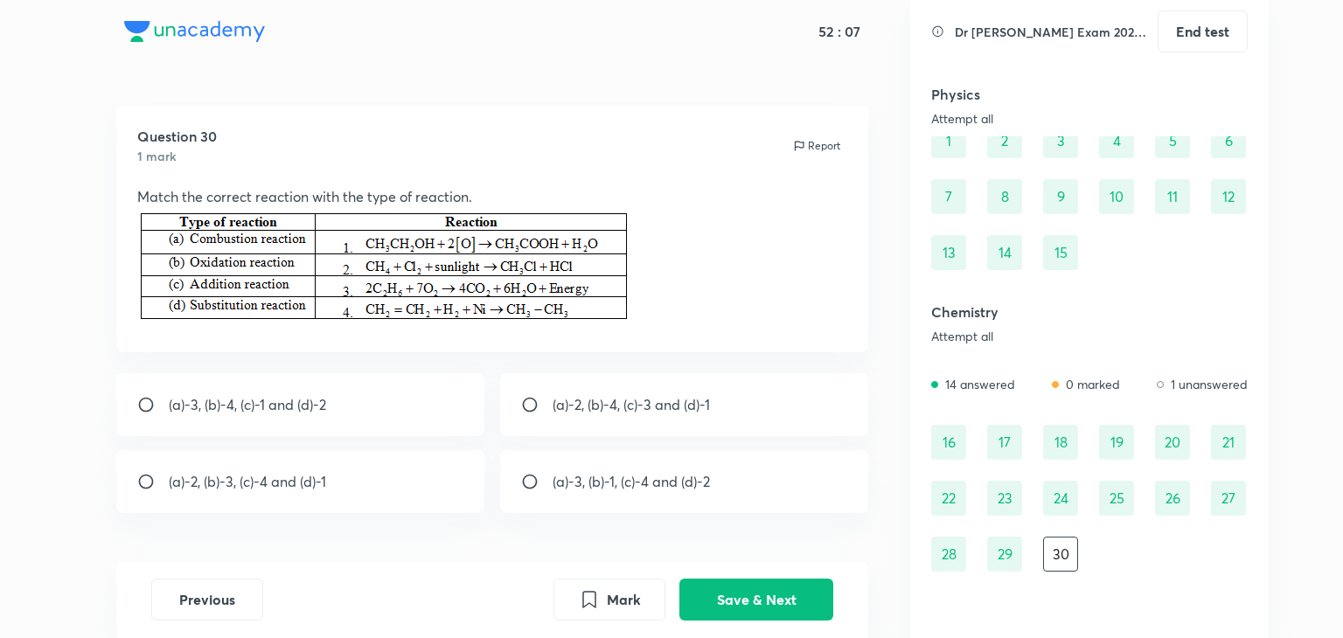
click at [241, 421] on div "(a)-3, (b)-4, (c)-1 and (d)-2" at bounding box center [300, 404] width 369 height 63
radio input "true"
click at [717, 596] on button "Save & Next" at bounding box center [756, 598] width 154 height 42
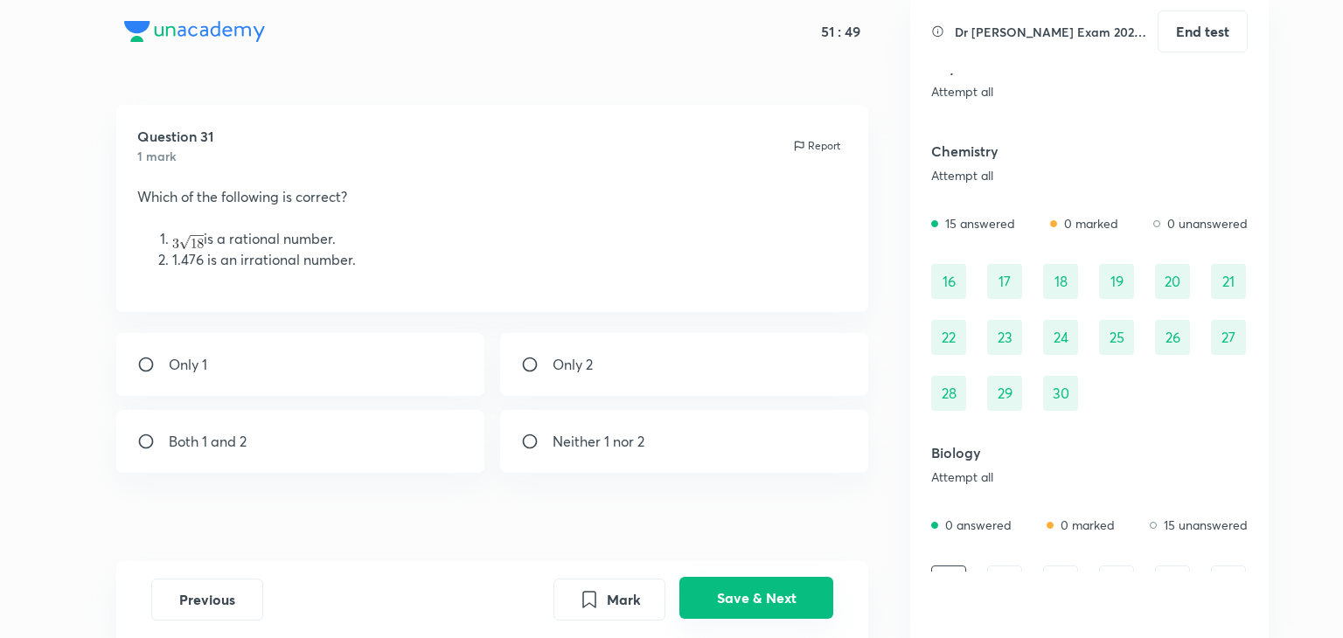
scroll to position [274, 0]
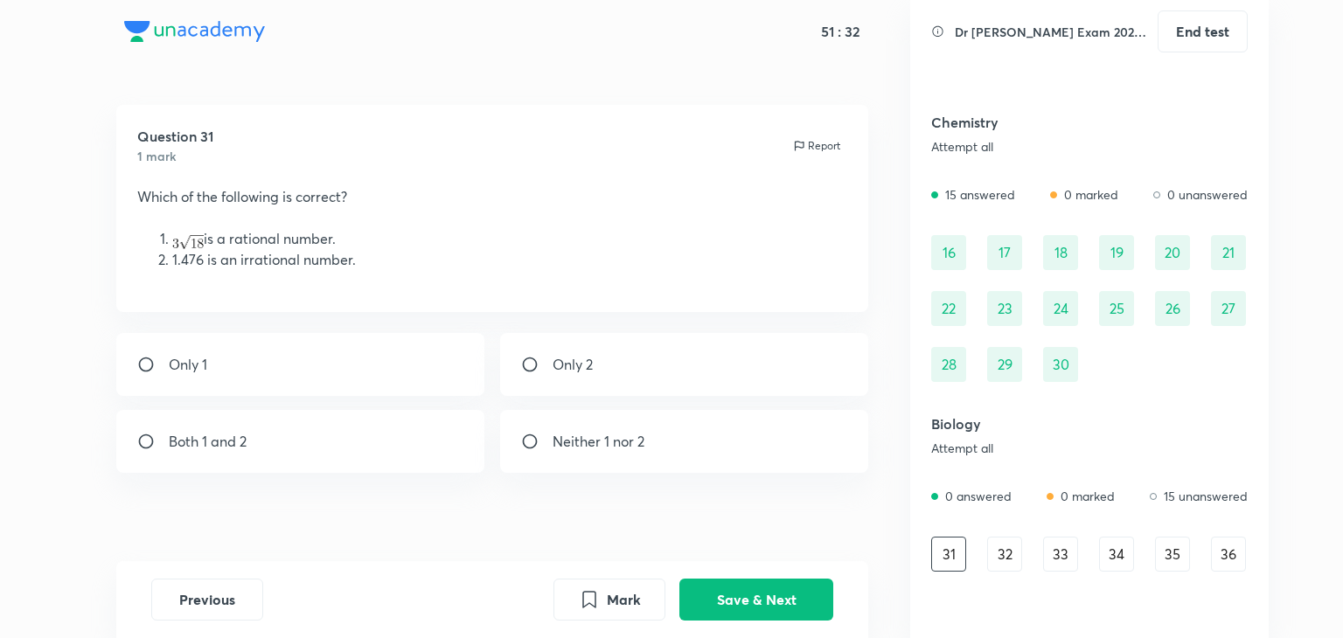
click at [309, 358] on div "Only 1" at bounding box center [300, 364] width 369 height 63
radio input "true"
click at [528, 440] on input "radio" at bounding box center [536, 441] width 31 height 17
radio input "true"
radio input "false"
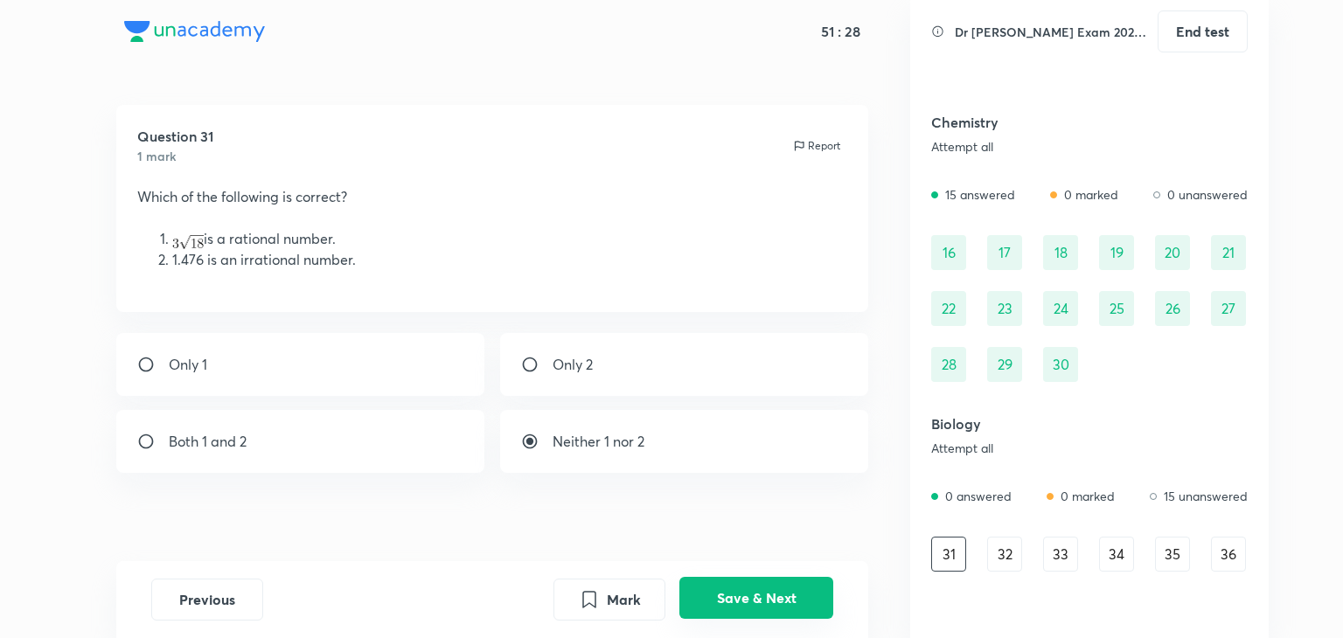
click at [741, 593] on button "Save & Next" at bounding box center [756, 598] width 154 height 42
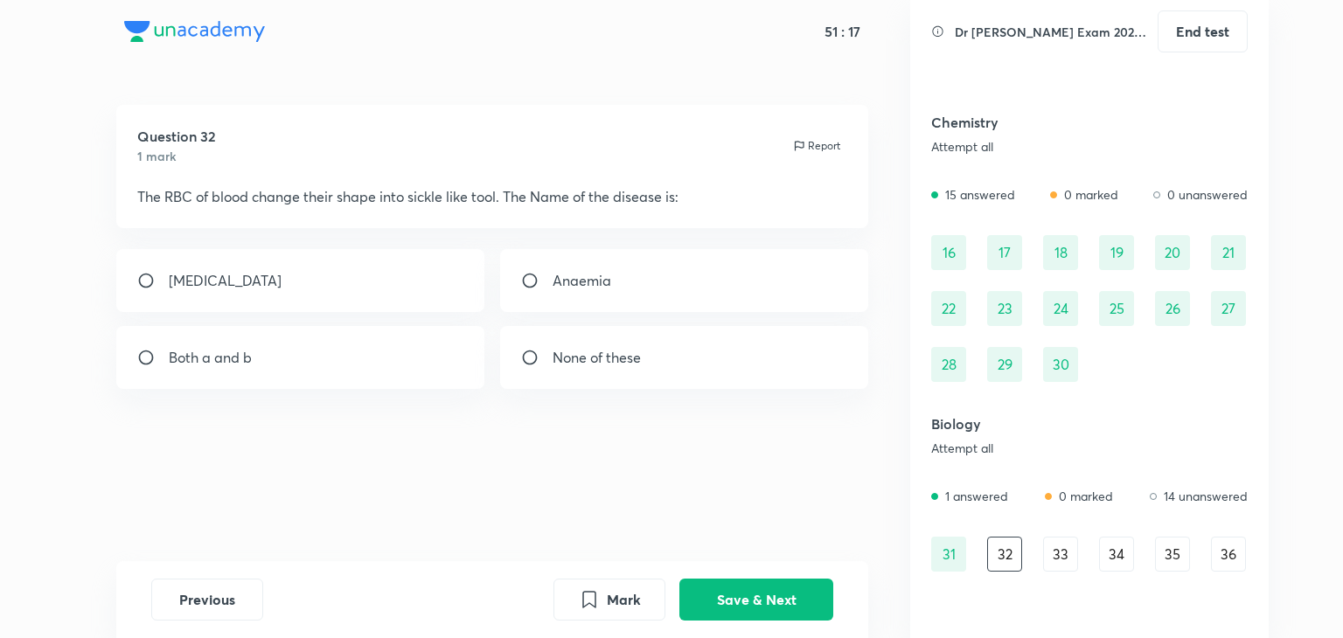
click at [360, 274] on div "[MEDICAL_DATA]" at bounding box center [300, 280] width 369 height 63
radio input "true"
click at [744, 585] on button "Save & Next" at bounding box center [756, 598] width 154 height 42
click at [264, 370] on div "Gymnosperms" at bounding box center [300, 357] width 369 height 63
radio input "true"
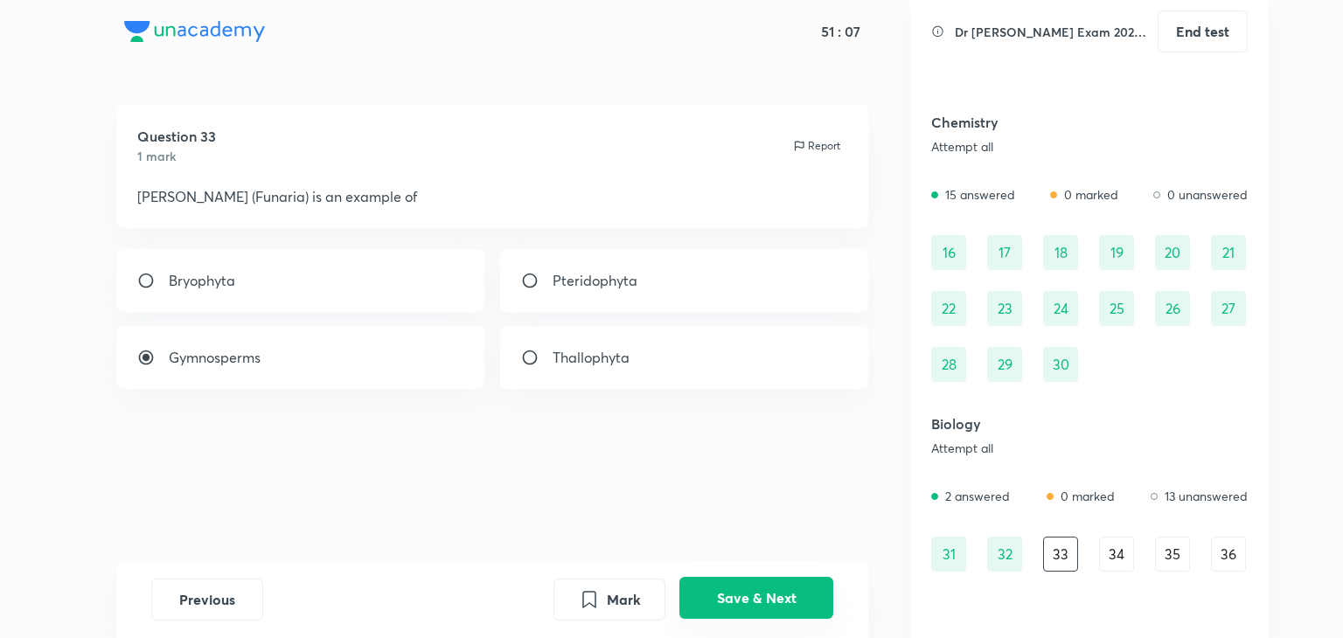
click at [745, 601] on button "Save & Next" at bounding box center [756, 598] width 154 height 42
click at [371, 368] on div "10 -18 m" at bounding box center [300, 357] width 369 height 63
radio input "true"
click at [739, 608] on button "Save & Next" at bounding box center [756, 598] width 154 height 42
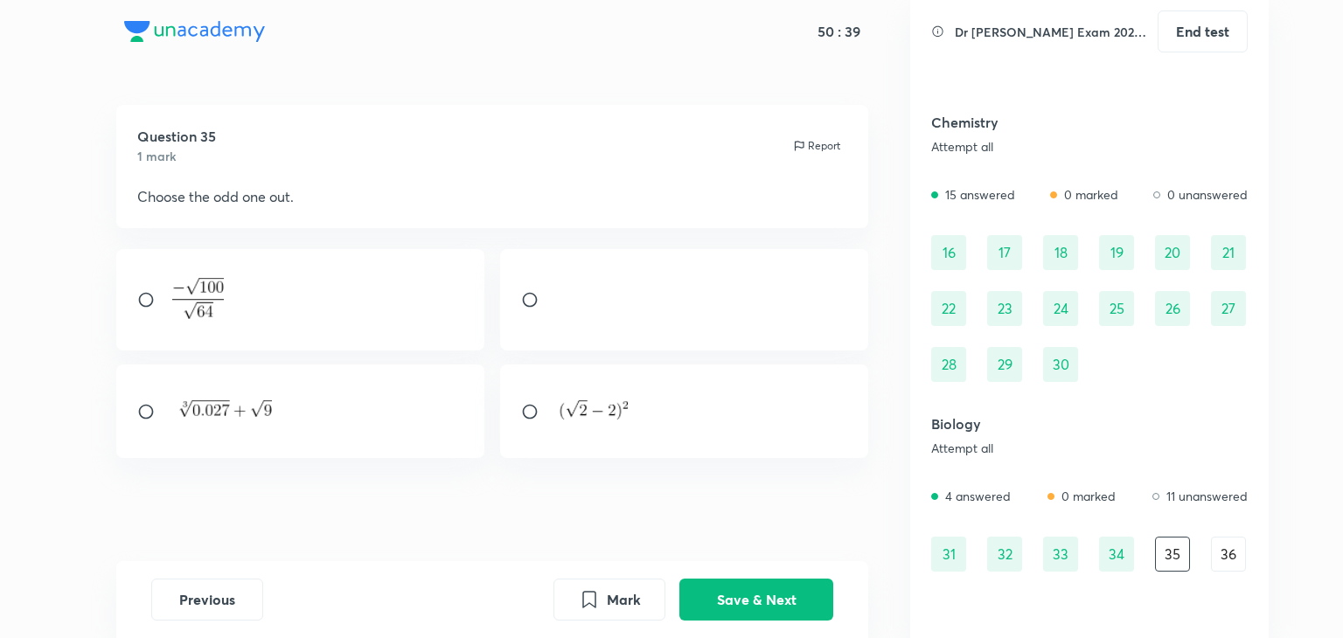
click at [584, 407] on img at bounding box center [592, 409] width 81 height 42
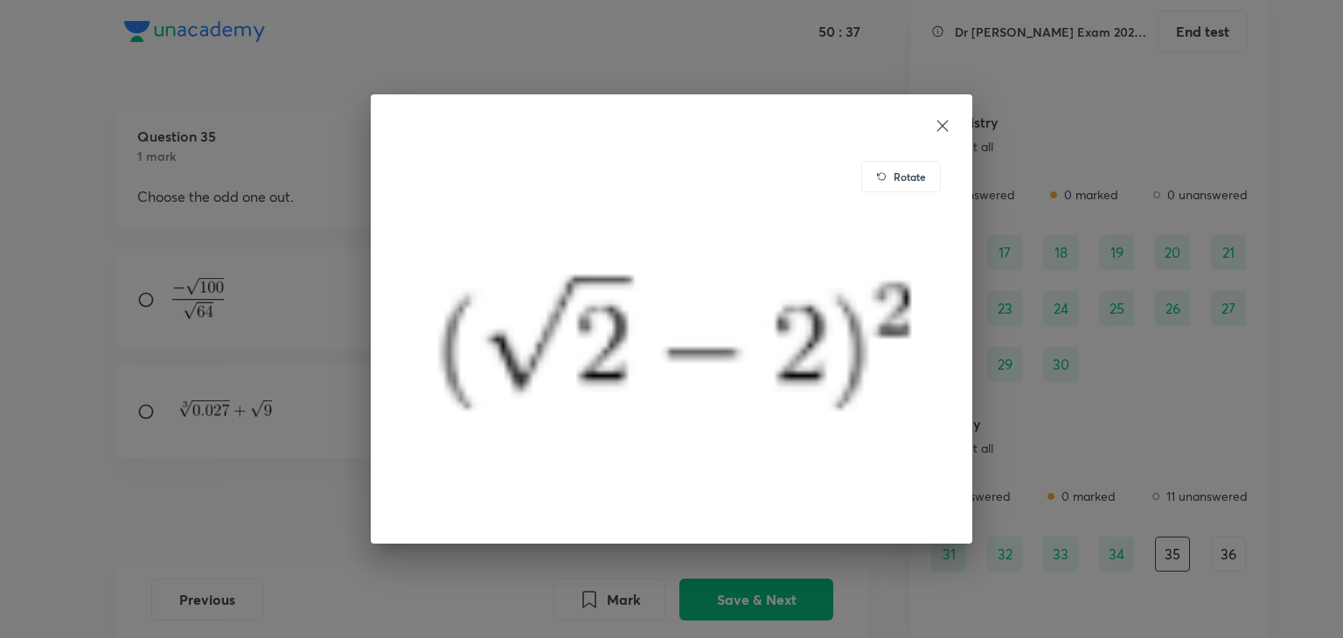
click at [935, 124] on icon at bounding box center [942, 125] width 17 height 17
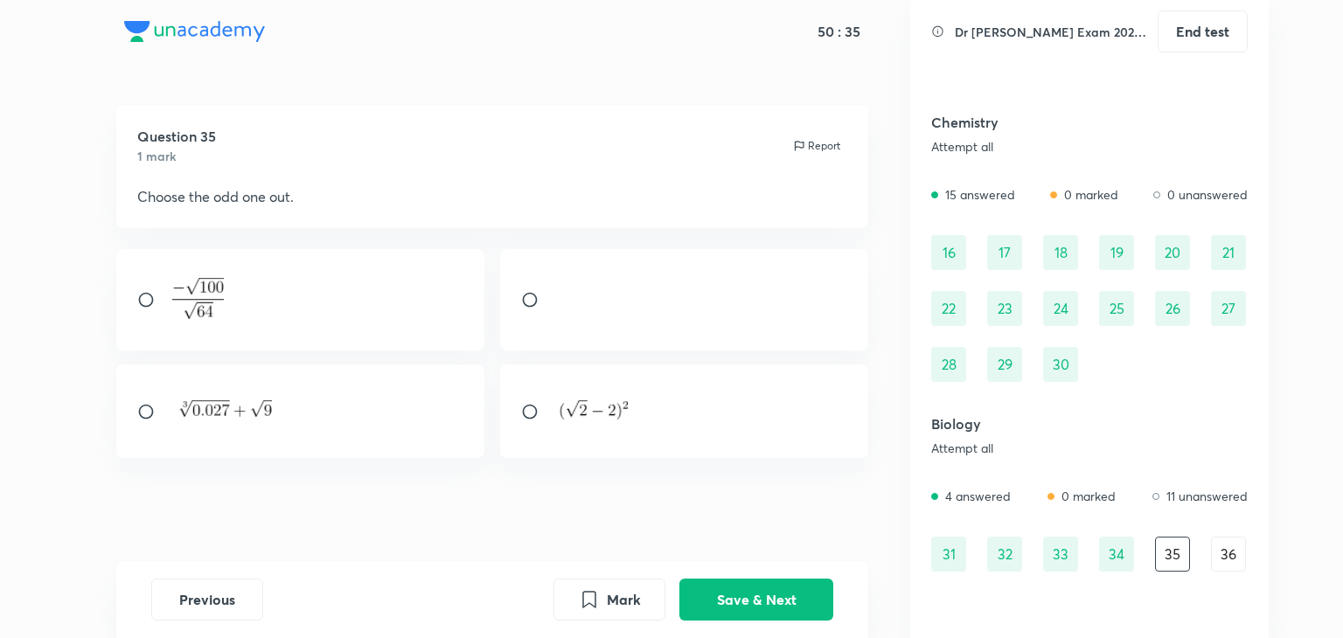
click at [529, 407] on input "radio" at bounding box center [536, 411] width 31 height 17
radio input "true"
click at [759, 588] on button "Save & Next" at bounding box center [756, 598] width 154 height 42
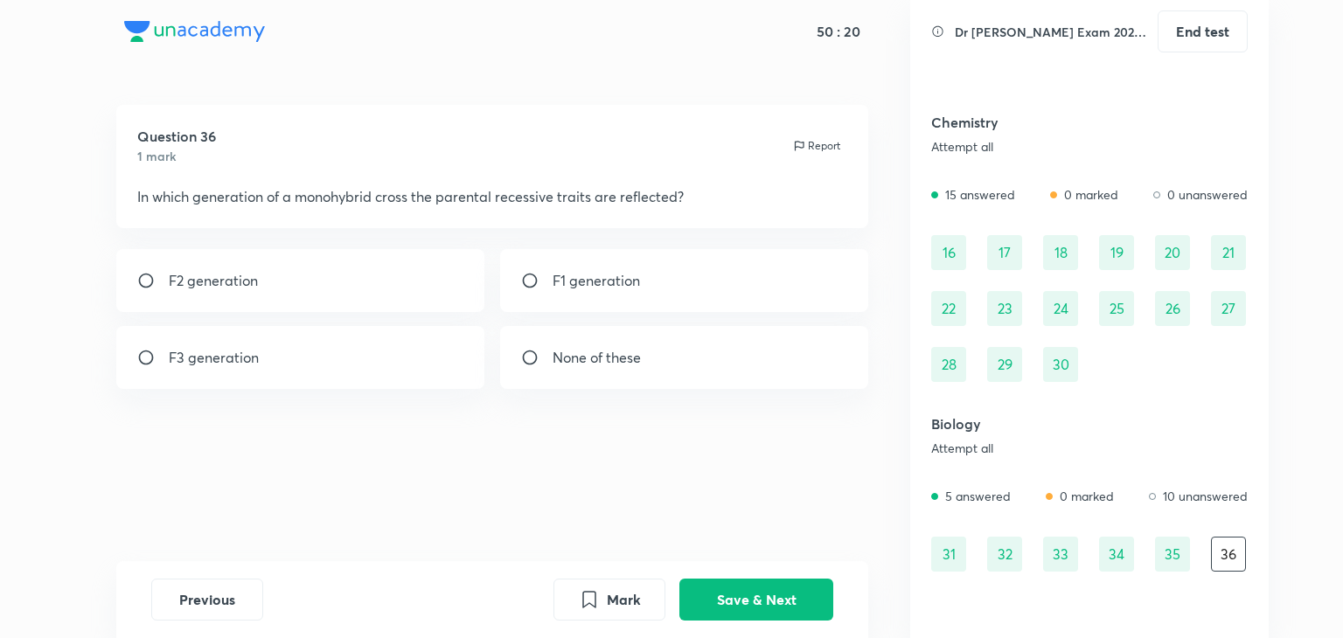
click at [392, 283] on div "F2 generation" at bounding box center [300, 280] width 369 height 63
radio input "true"
click at [777, 606] on button "Save & Next" at bounding box center [756, 598] width 154 height 42
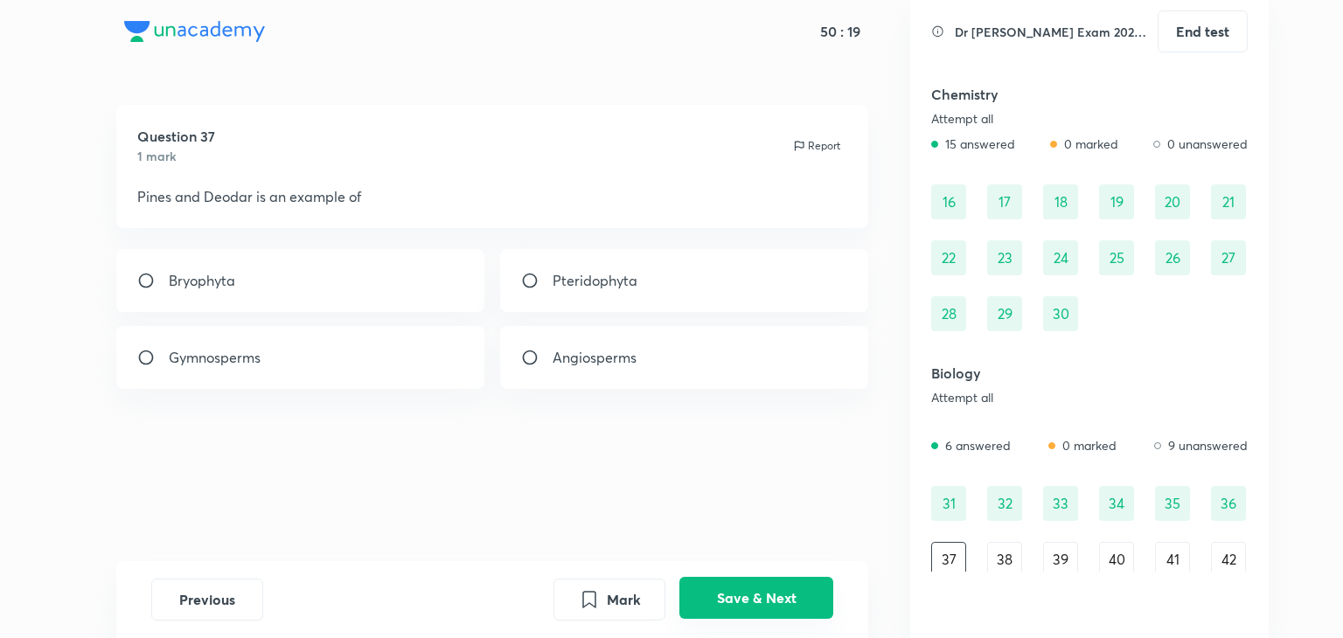
scroll to position [330, 0]
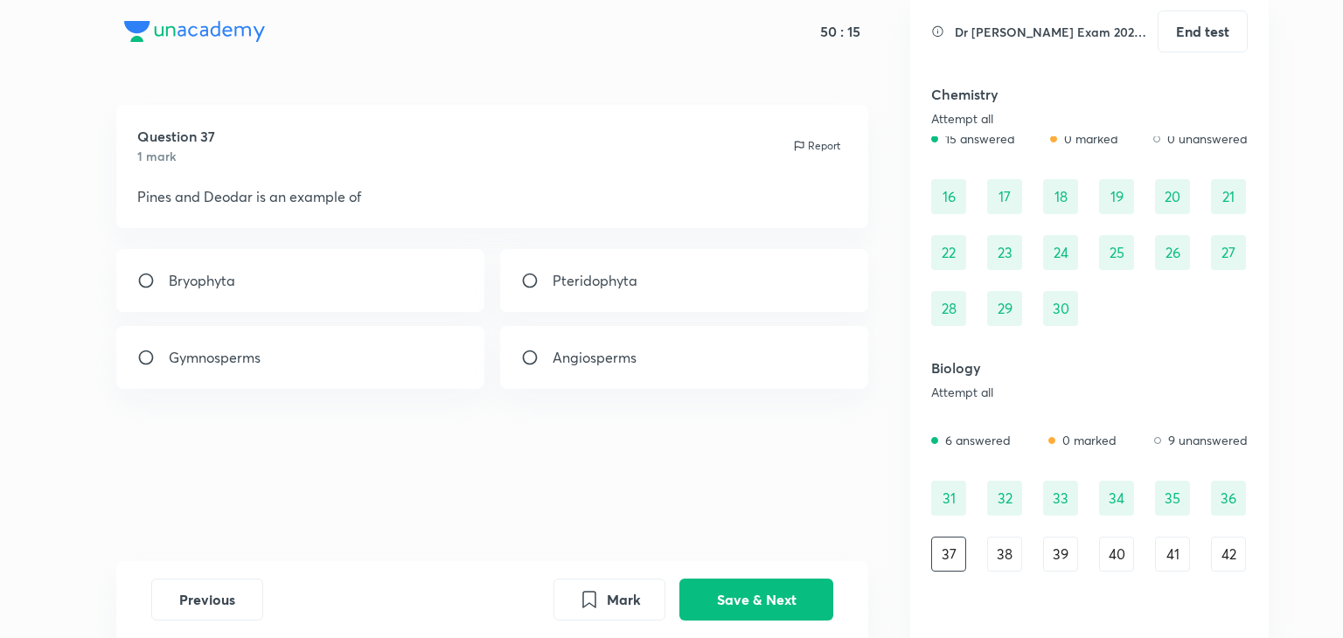
click at [338, 288] on div "Bryophyta" at bounding box center [300, 280] width 369 height 63
radio input "true"
click at [760, 600] on button "Save & Next" at bounding box center [756, 598] width 154 height 42
click at [629, 363] on p "All of the above" at bounding box center [602, 357] width 101 height 21
radio input "true"
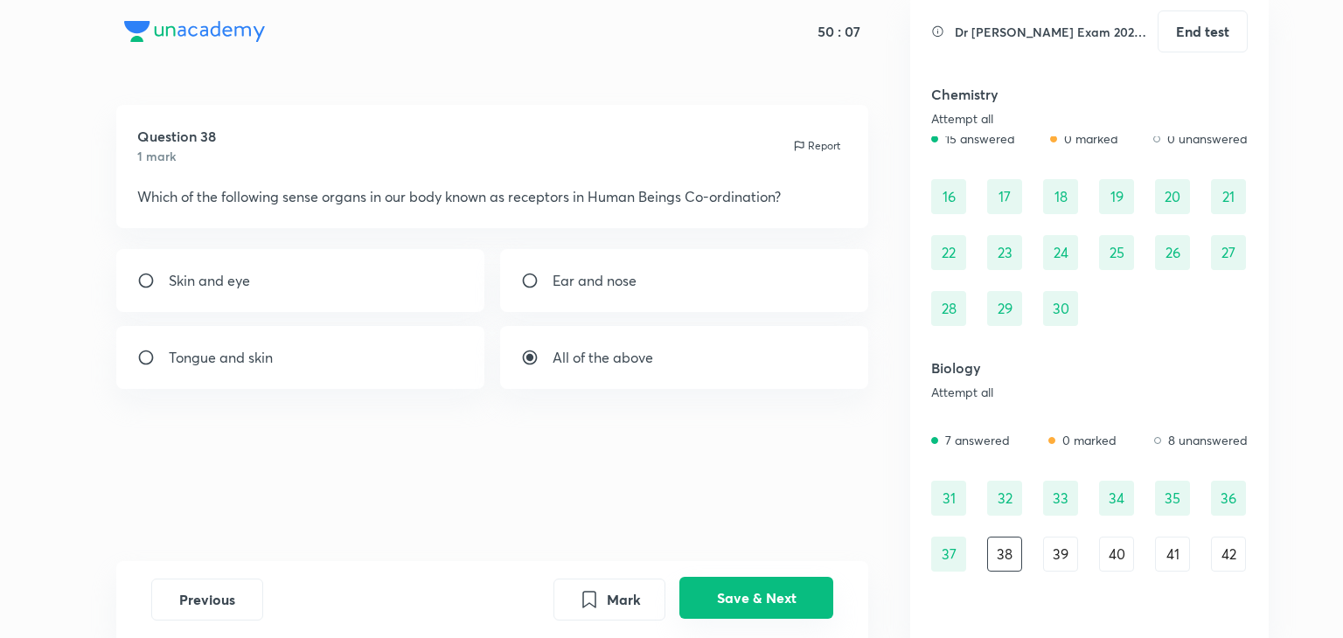
click at [789, 606] on button "Save & Next" at bounding box center [756, 598] width 154 height 42
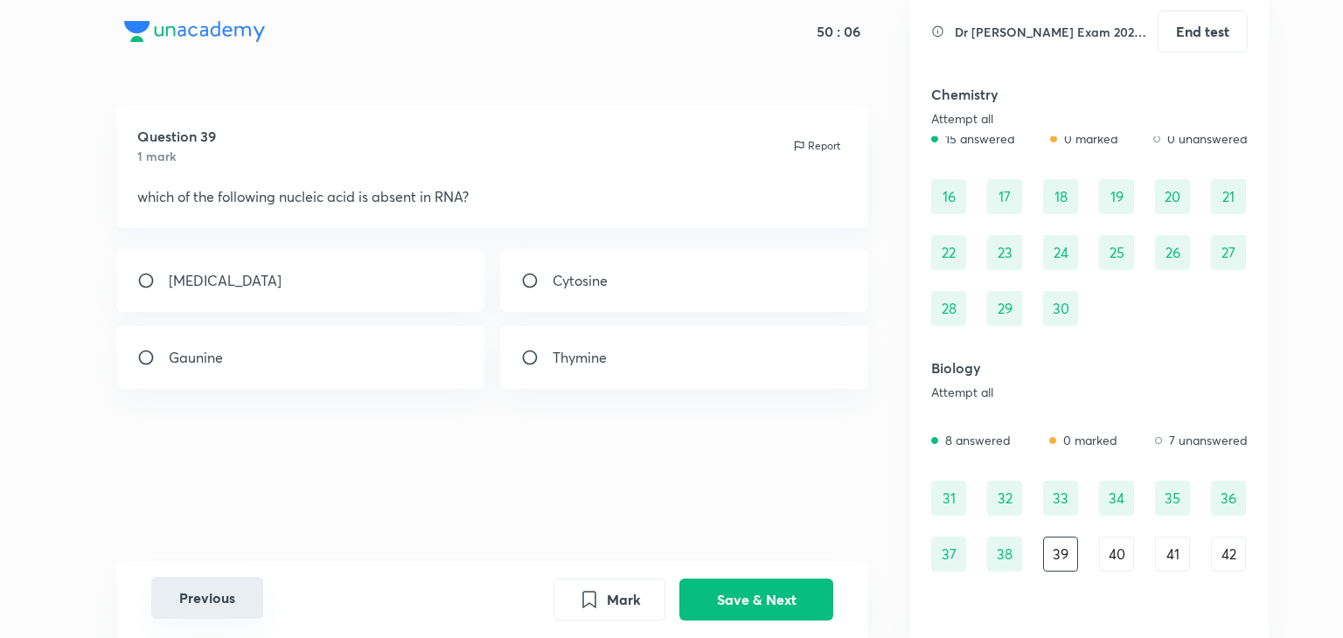
click at [197, 605] on button "Previous" at bounding box center [207, 598] width 112 height 42
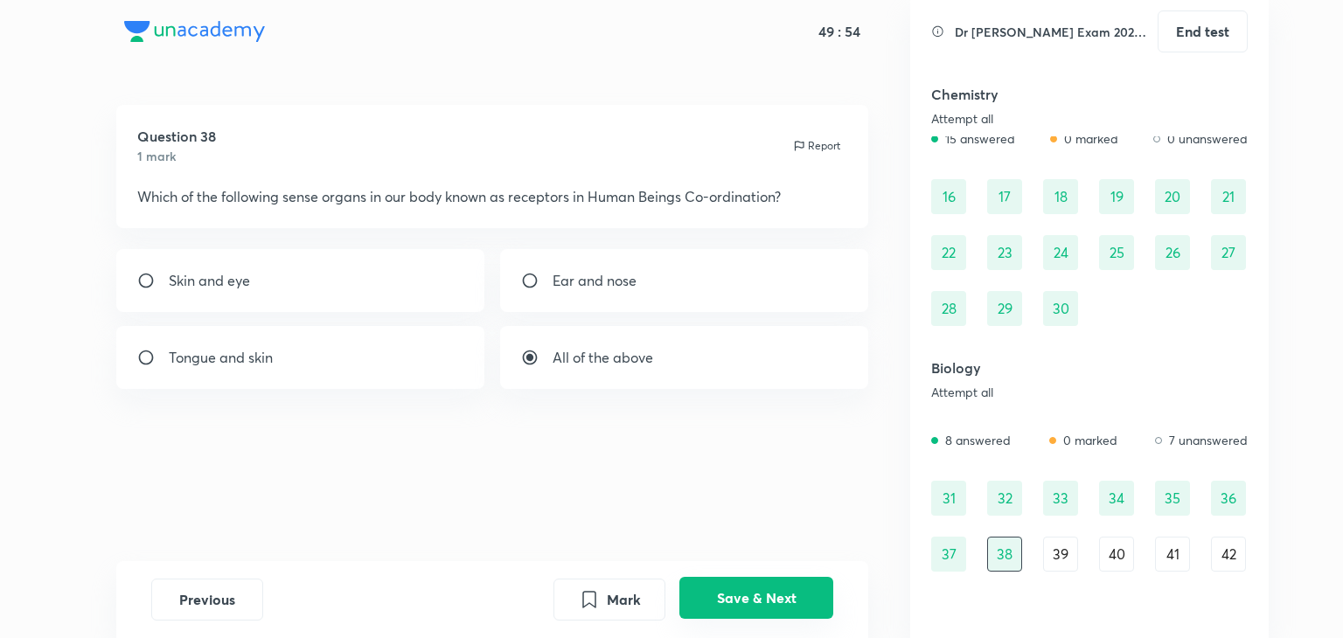
click at [729, 586] on button "Save & Next" at bounding box center [756, 598] width 154 height 42
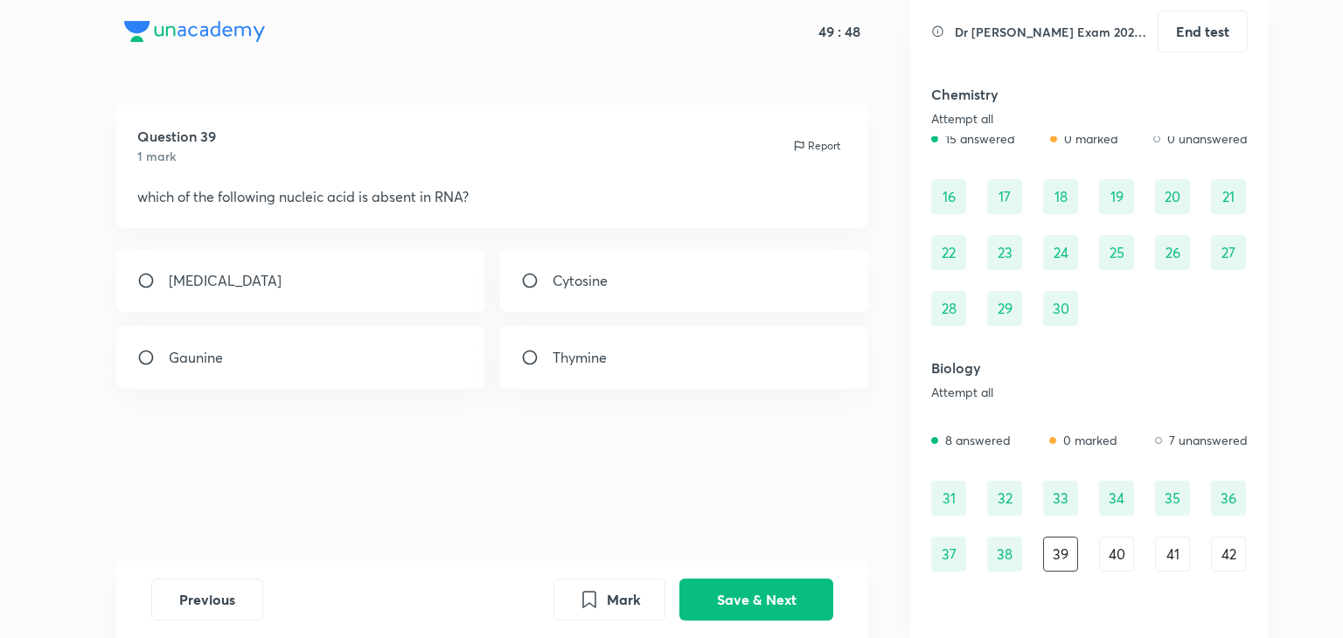
click at [626, 355] on div "Thymine" at bounding box center [684, 357] width 369 height 63
radio input "true"
click at [755, 594] on button "Save & Next" at bounding box center [756, 598] width 154 height 42
click at [352, 288] on div "m-RNA" at bounding box center [300, 280] width 369 height 63
click at [656, 271] on div "t- RNA" at bounding box center [684, 280] width 369 height 63
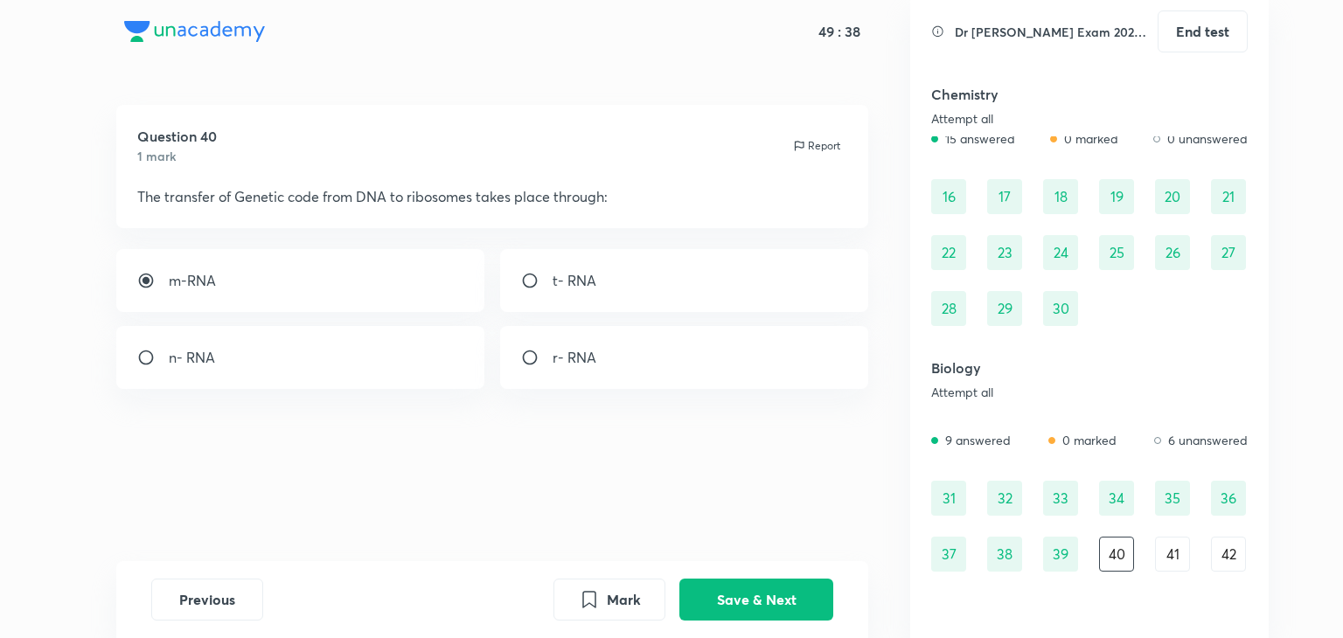
radio input "false"
radio input "true"
click at [785, 589] on button "Save & Next" at bounding box center [756, 598] width 154 height 42
click at [612, 344] on div "All of the above" at bounding box center [684, 357] width 369 height 63
radio input "true"
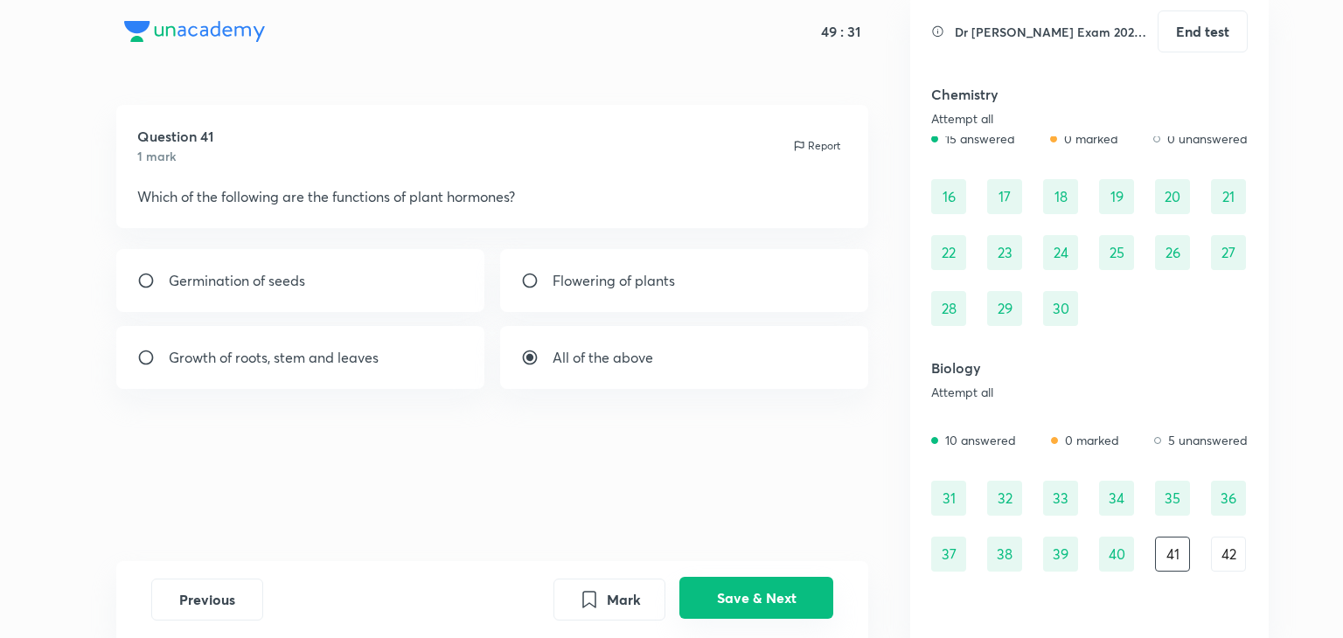
click at [784, 591] on button "Save & Next" at bounding box center [756, 598] width 154 height 42
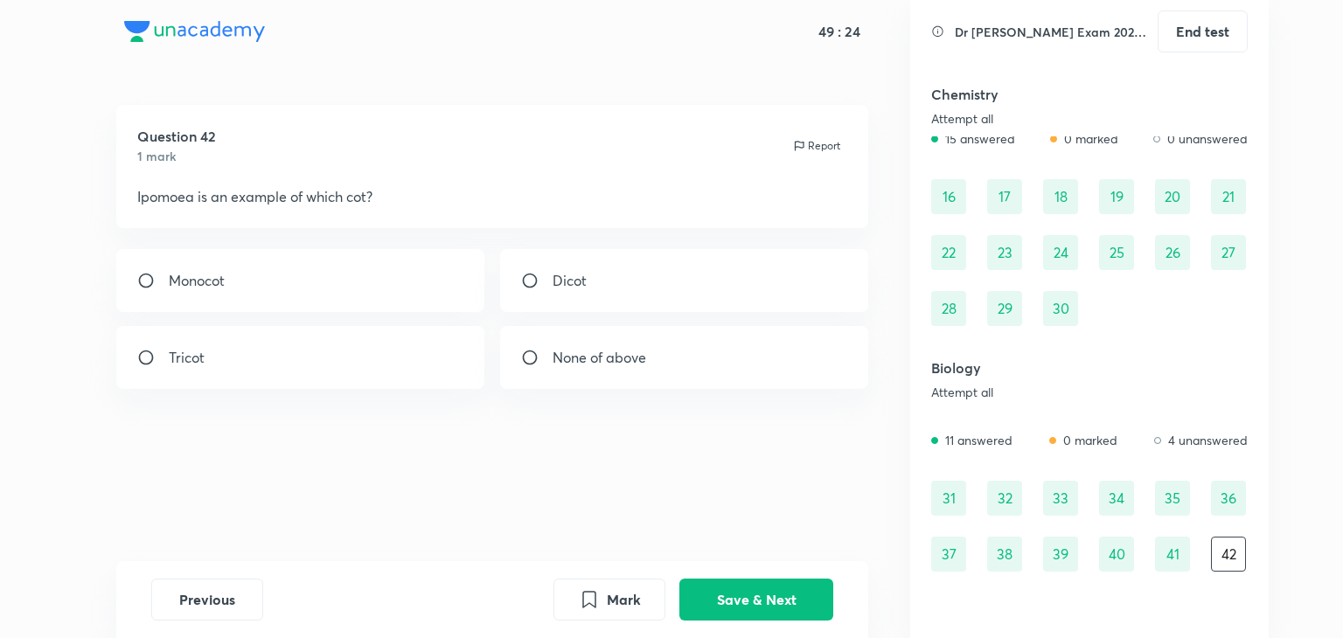
click at [552, 274] on p "Dicot" at bounding box center [569, 280] width 34 height 21
radio input "true"
click at [754, 583] on button "Save & Next" at bounding box center [756, 598] width 154 height 42
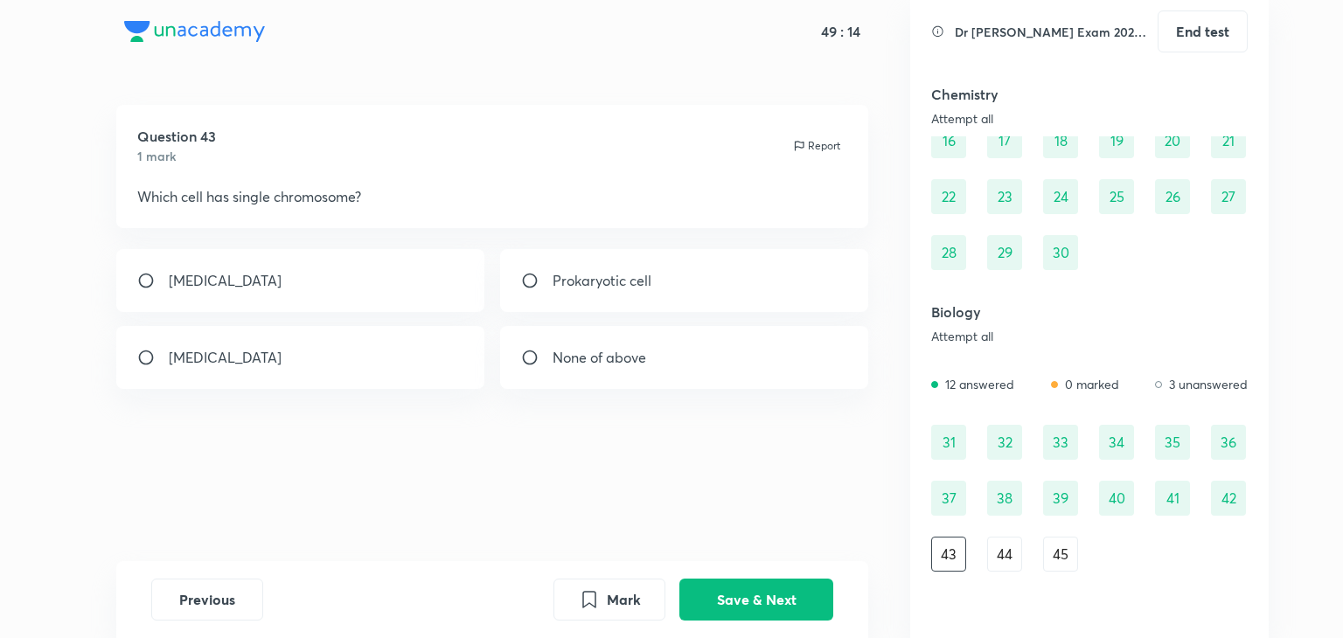
click at [724, 253] on div "Prokaryotic cell" at bounding box center [684, 280] width 369 height 63
radio input "true"
click at [776, 597] on button "Save & Next" at bounding box center [756, 598] width 154 height 42
click at [411, 301] on div "Nervous system" at bounding box center [300, 280] width 369 height 63
click at [417, 333] on div "Both a and b" at bounding box center [300, 357] width 369 height 63
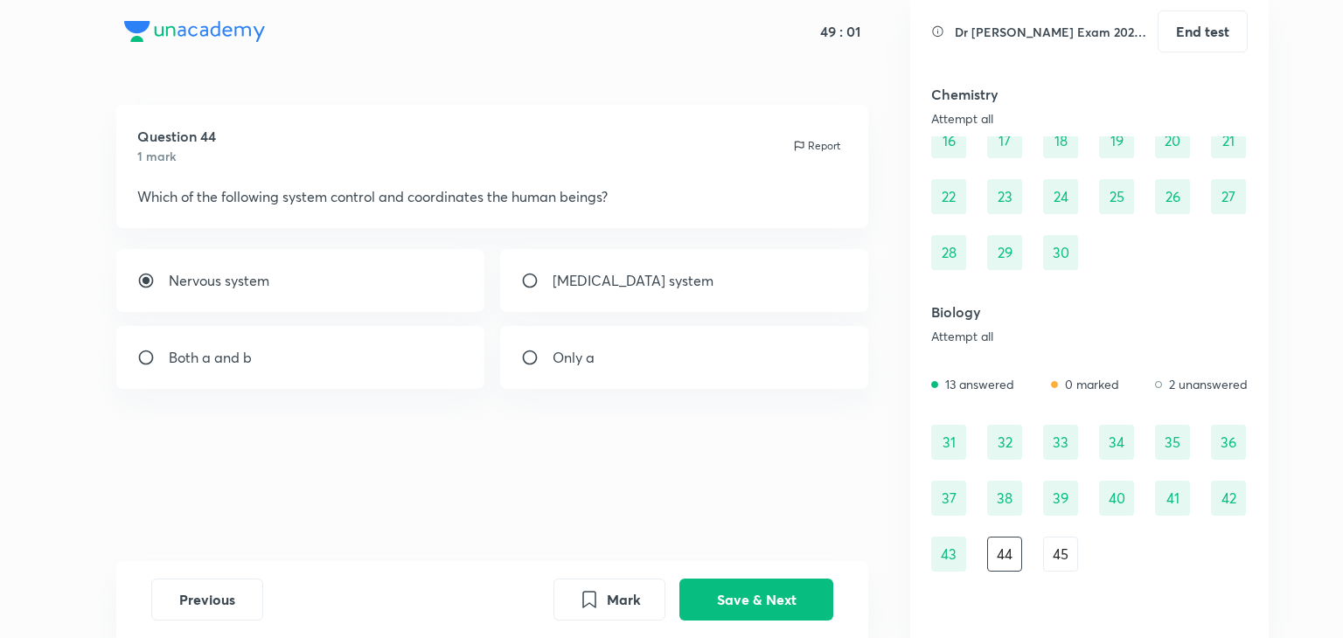
radio input "false"
radio input "true"
click at [751, 593] on button "Save & Next" at bounding box center [756, 598] width 154 height 42
click at [726, 291] on div "Dominant and Recessive" at bounding box center [684, 280] width 369 height 63
radio input "true"
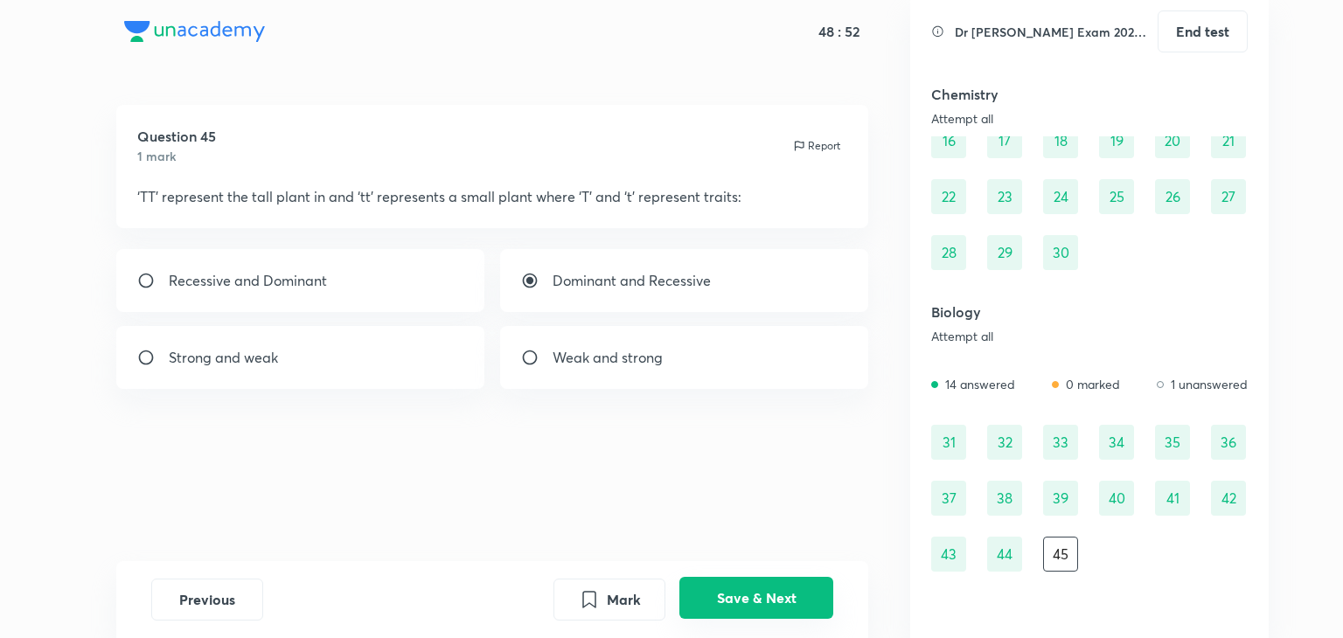
click at [760, 601] on button "Save & Next" at bounding box center [756, 598] width 154 height 42
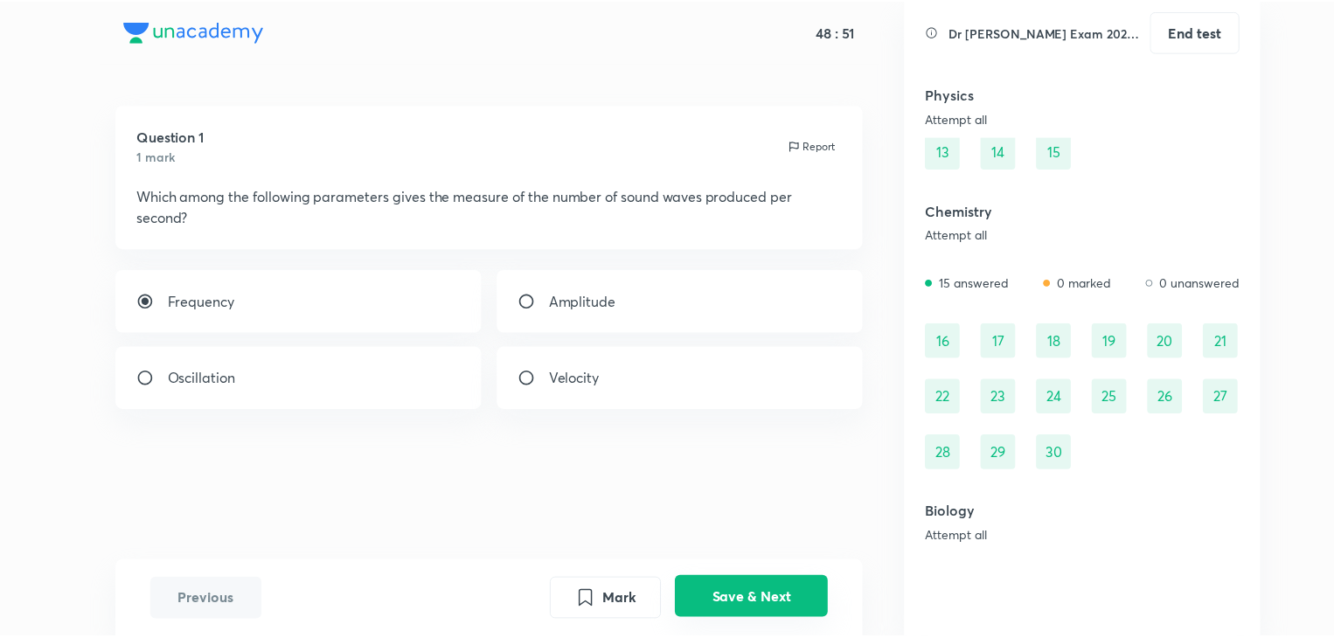
scroll to position [0, 0]
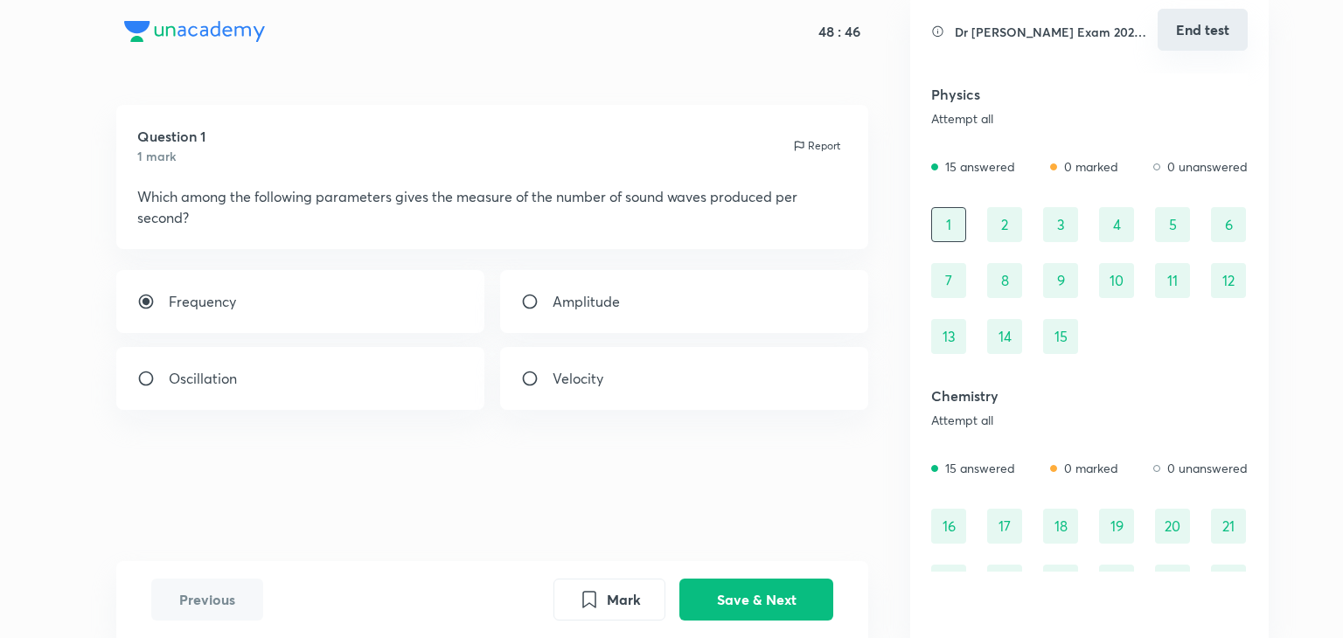
click at [1231, 31] on button "End test" at bounding box center [1202, 30] width 90 height 42
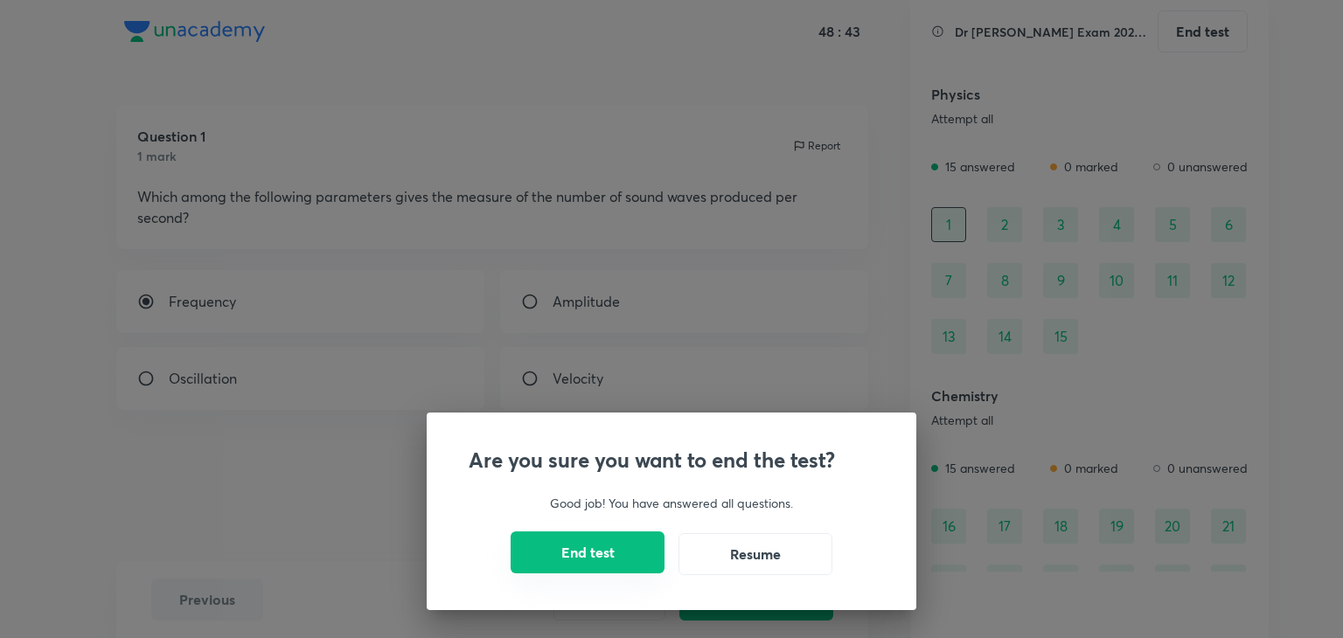
click at [644, 548] on button "End test" at bounding box center [587, 552] width 154 height 42
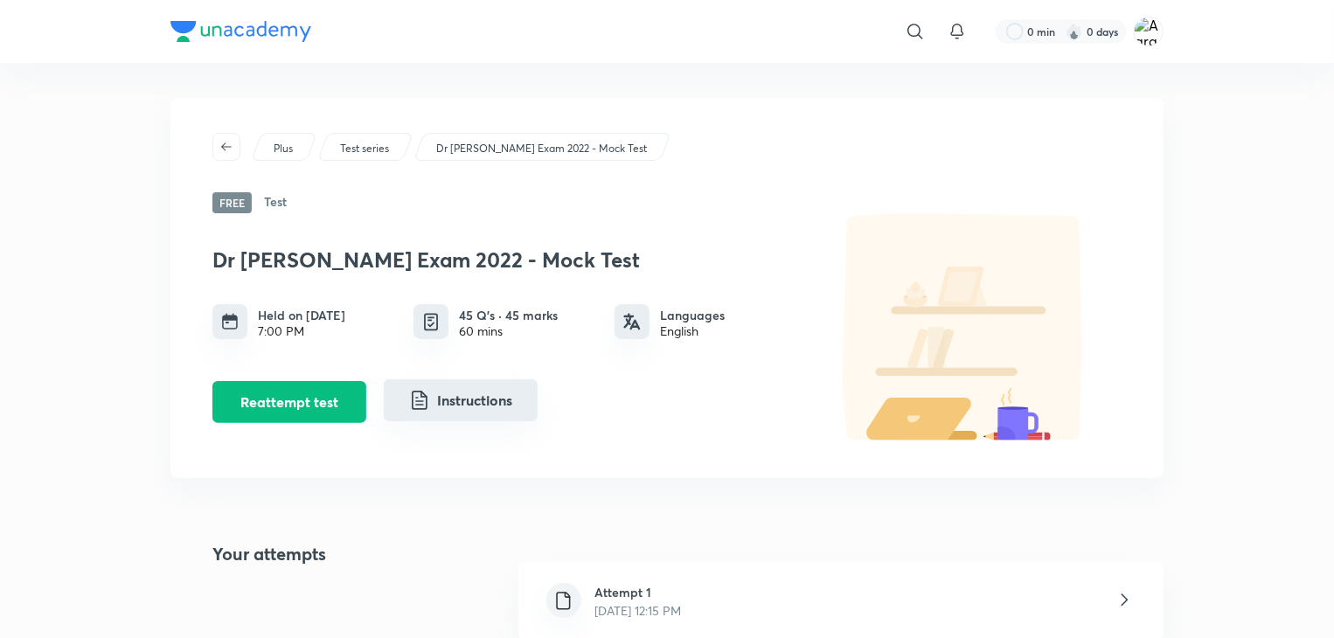
click at [483, 407] on button "Instructions" at bounding box center [461, 400] width 154 height 42
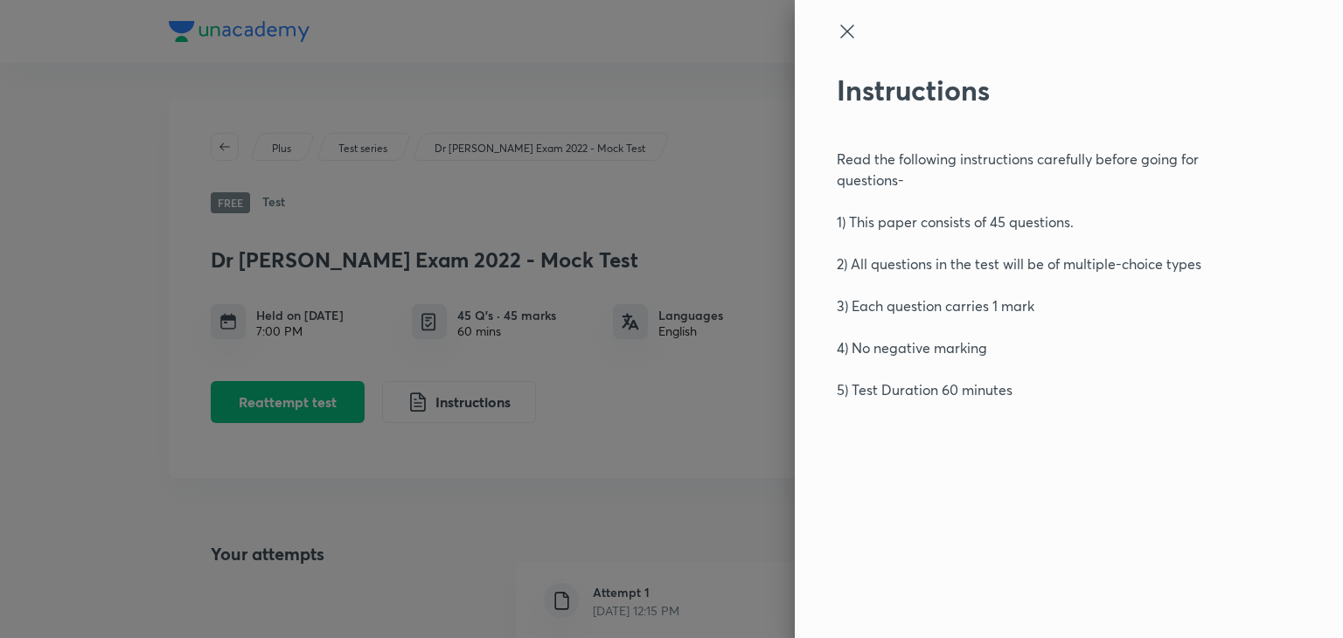
click at [840, 27] on icon at bounding box center [847, 31] width 21 height 21
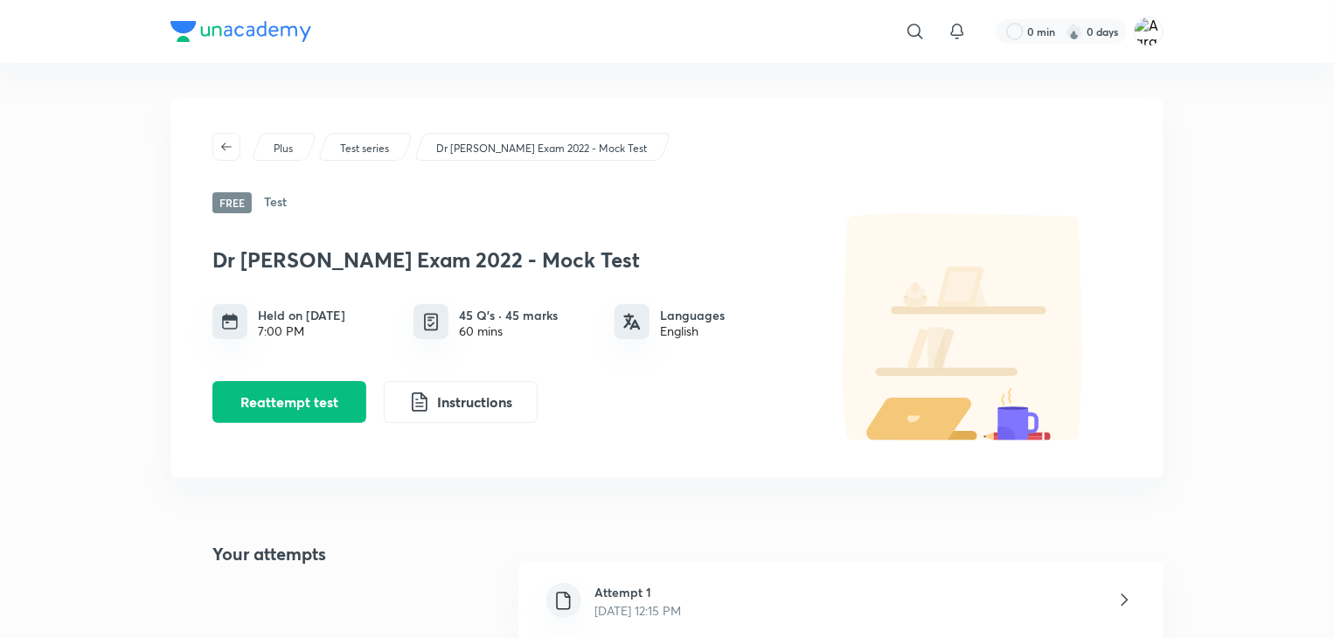
click at [224, 333] on div at bounding box center [229, 321] width 35 height 35
click at [280, 200] on h6 "Test" at bounding box center [275, 202] width 23 height 21
click at [224, 205] on span "Free" at bounding box center [231, 202] width 39 height 21
click at [233, 149] on span "button" at bounding box center [226, 147] width 26 height 14
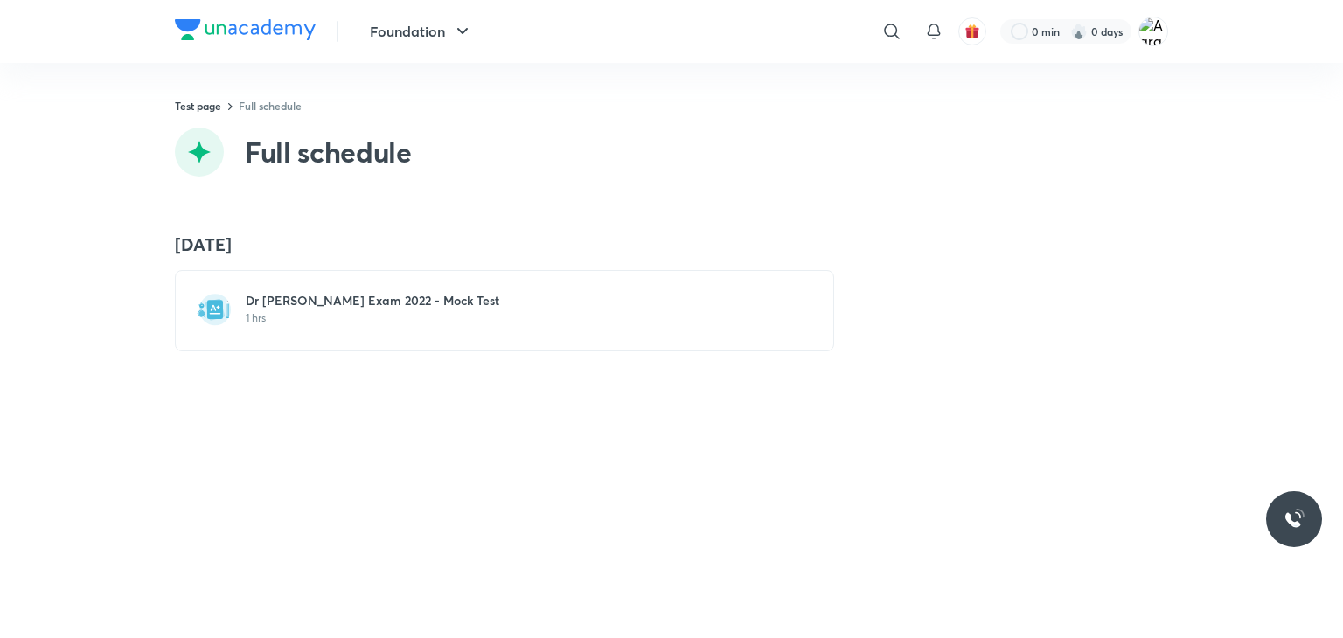
click at [441, 323] on p "1 hrs" at bounding box center [515, 318] width 538 height 14
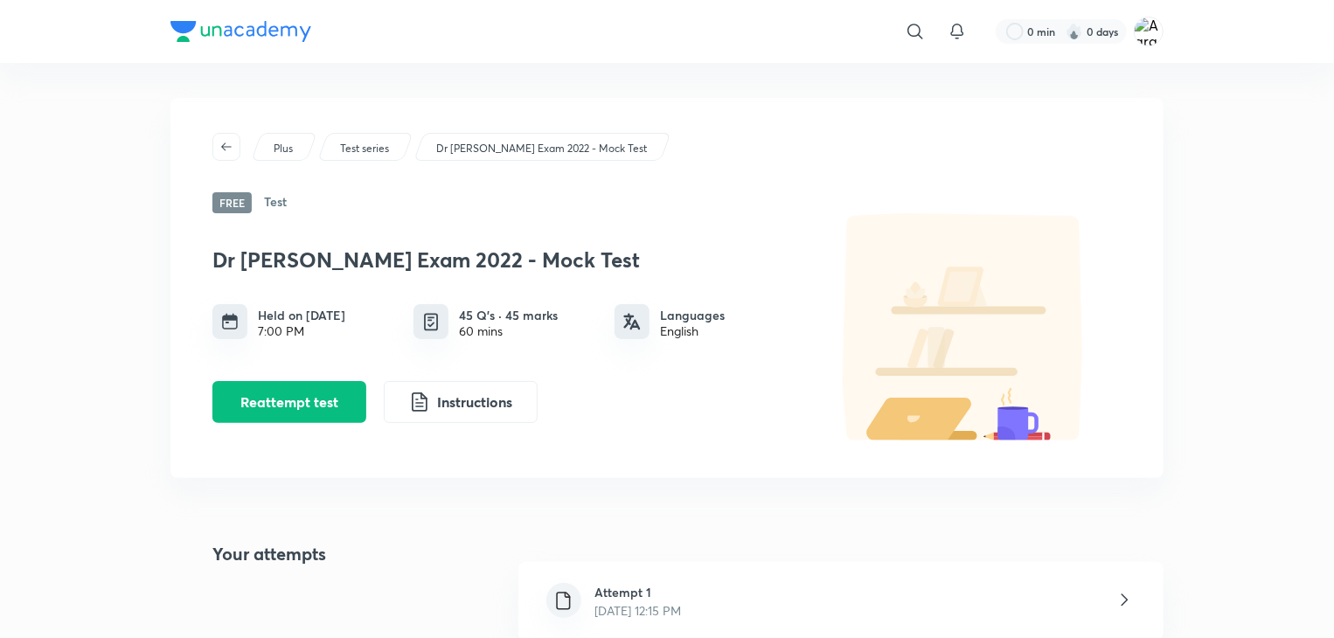
click at [635, 144] on div "Dr [PERSON_NAME] Exam 2022 - Mock Test" at bounding box center [542, 147] width 258 height 28
click at [913, 18] on div at bounding box center [915, 31] width 35 height 35
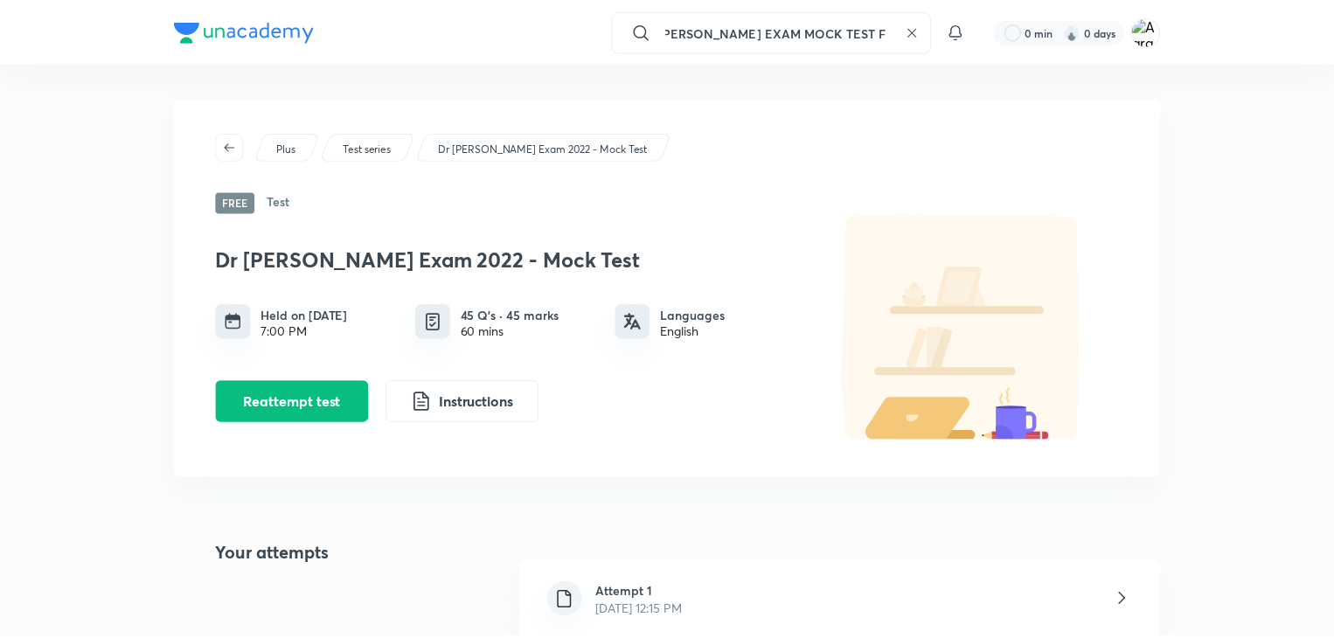
scroll to position [0, 35]
type input "DR [PERSON_NAME] EXAM MOCK TEST FREE"
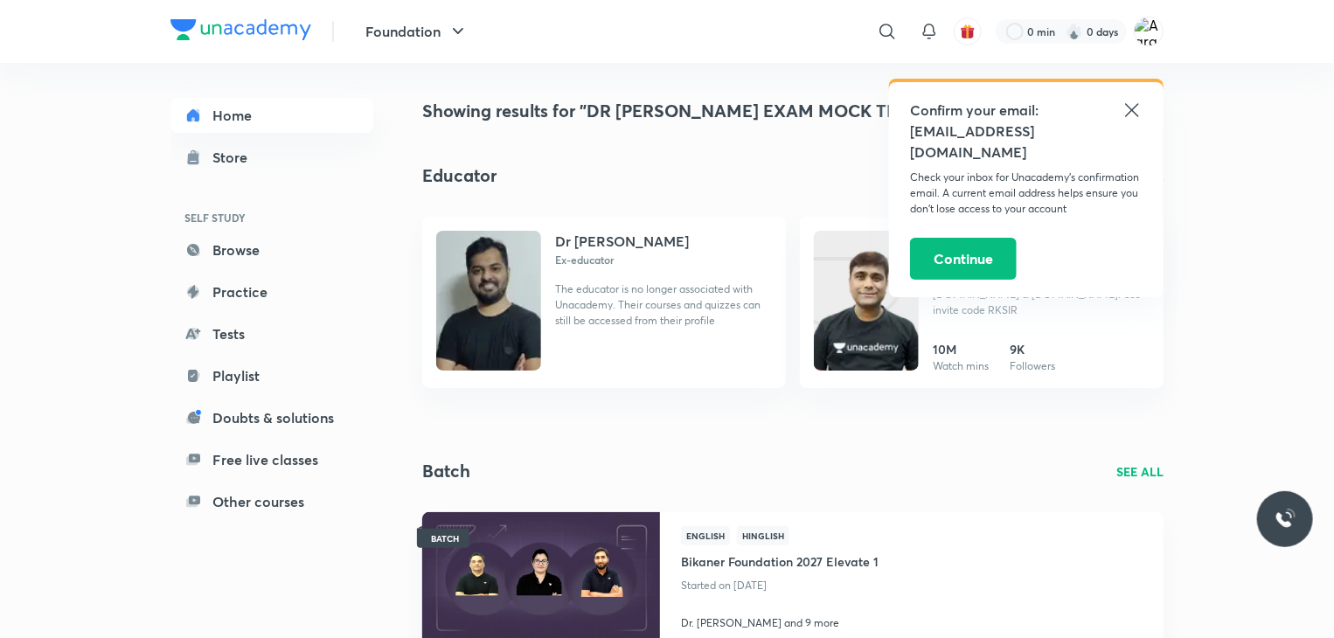
click at [1140, 100] on icon at bounding box center [1131, 110] width 21 height 21
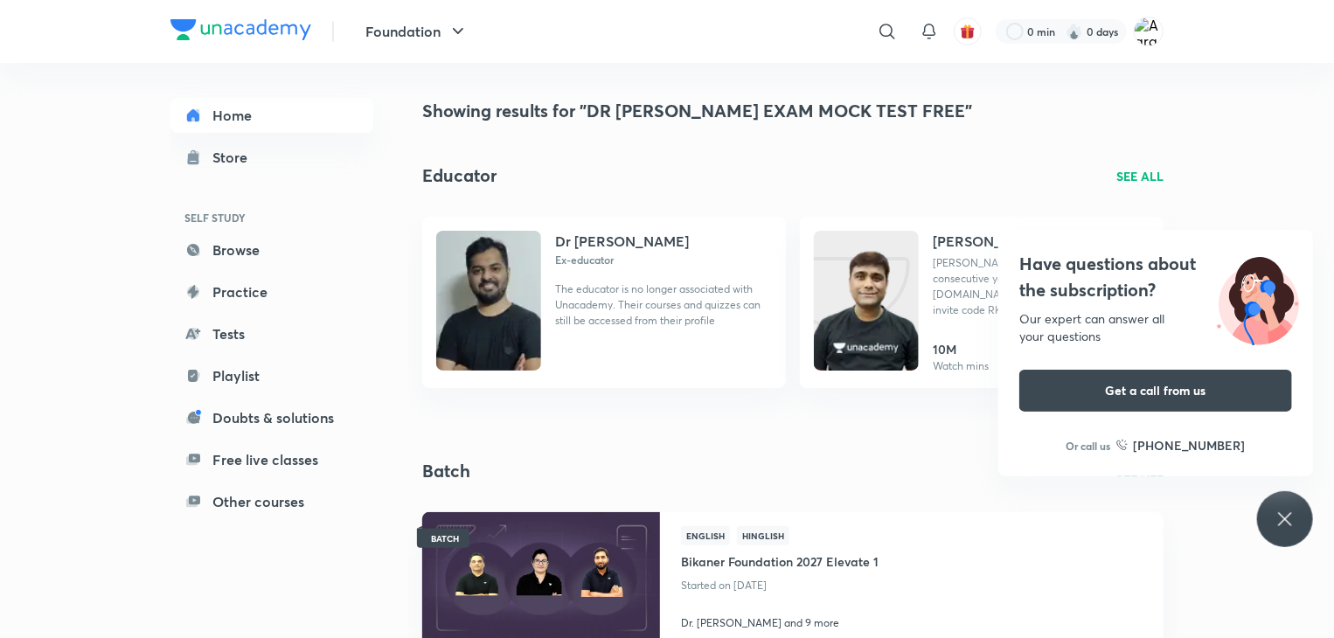
click at [1154, 182] on p "SEE ALL" at bounding box center [1139, 176] width 47 height 18
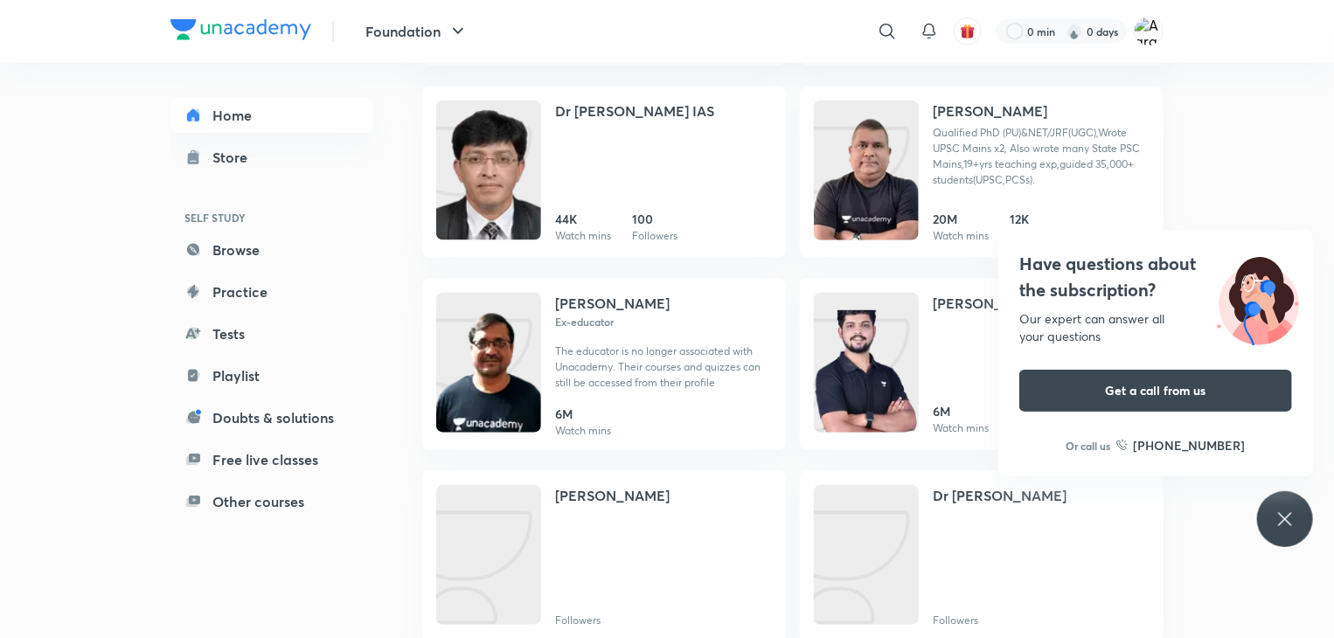
scroll to position [1025, 0]
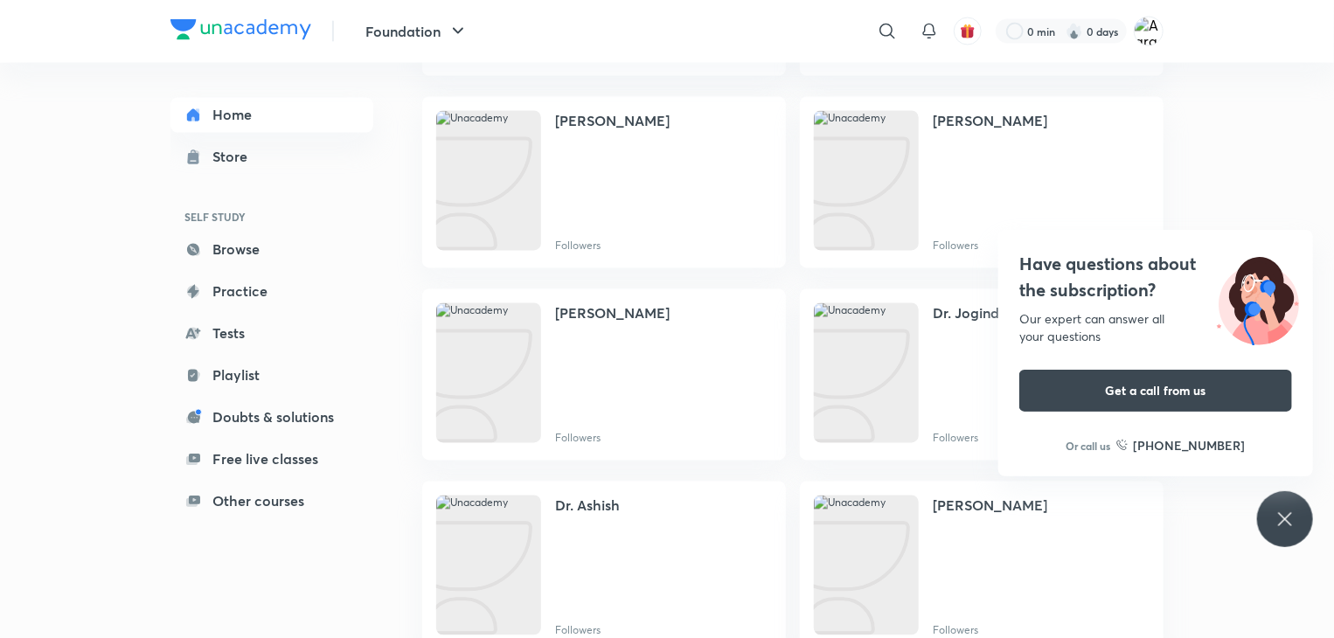
scroll to position [1602, 0]
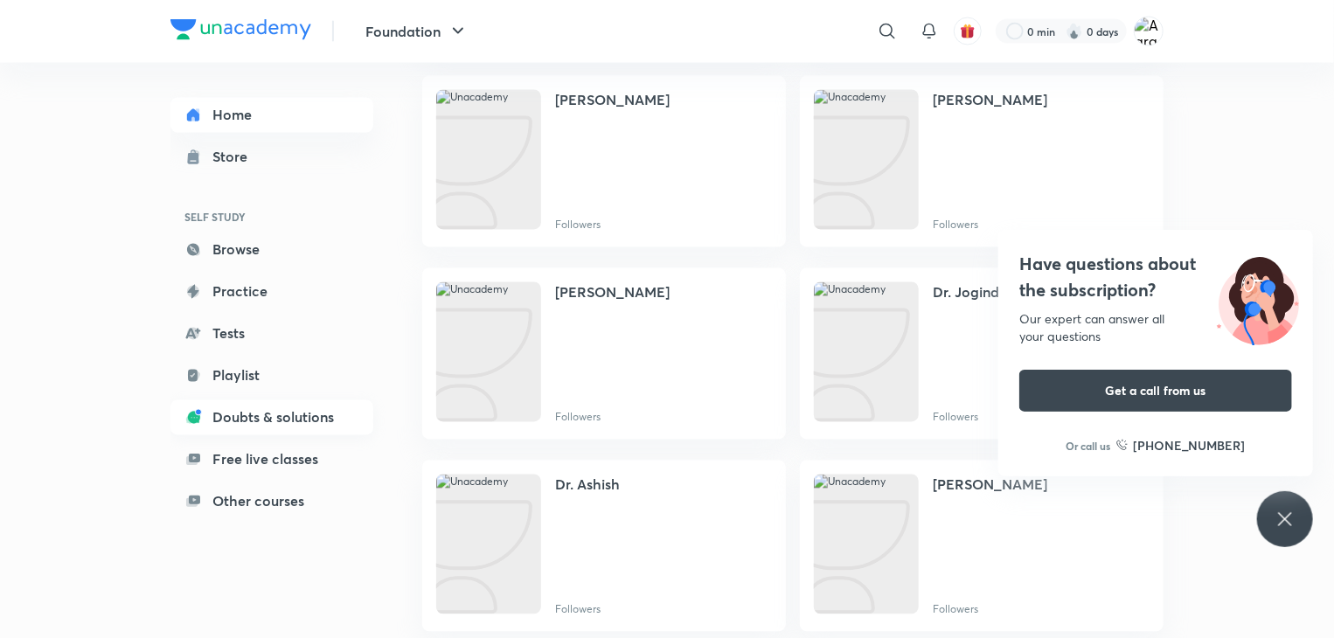
click at [238, 420] on link "Doubts & solutions" at bounding box center [271, 417] width 203 height 35
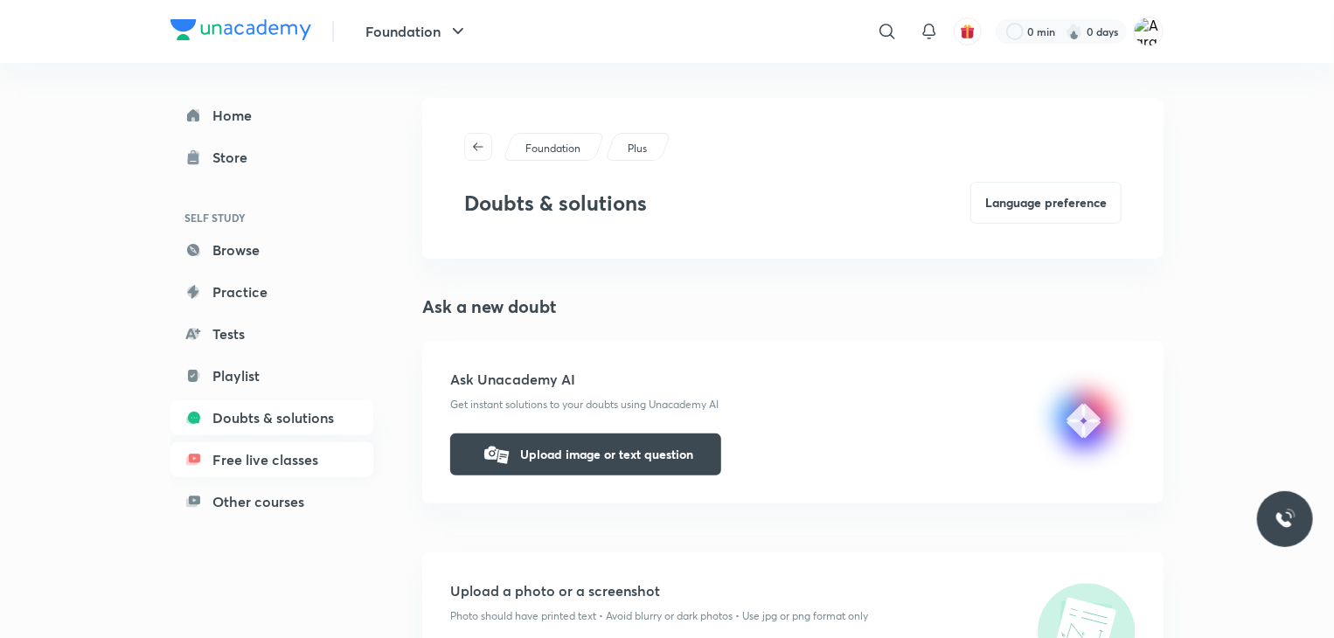
click at [222, 462] on link "Free live classes" at bounding box center [271, 459] width 203 height 35
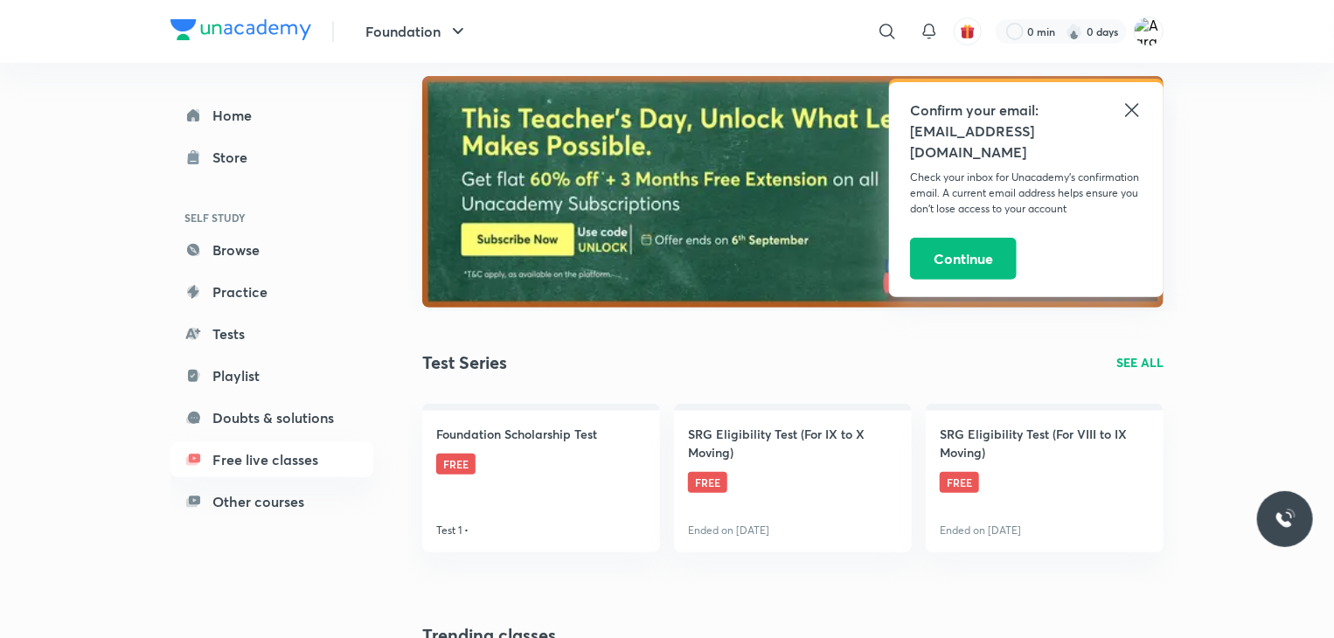
scroll to position [294, 0]
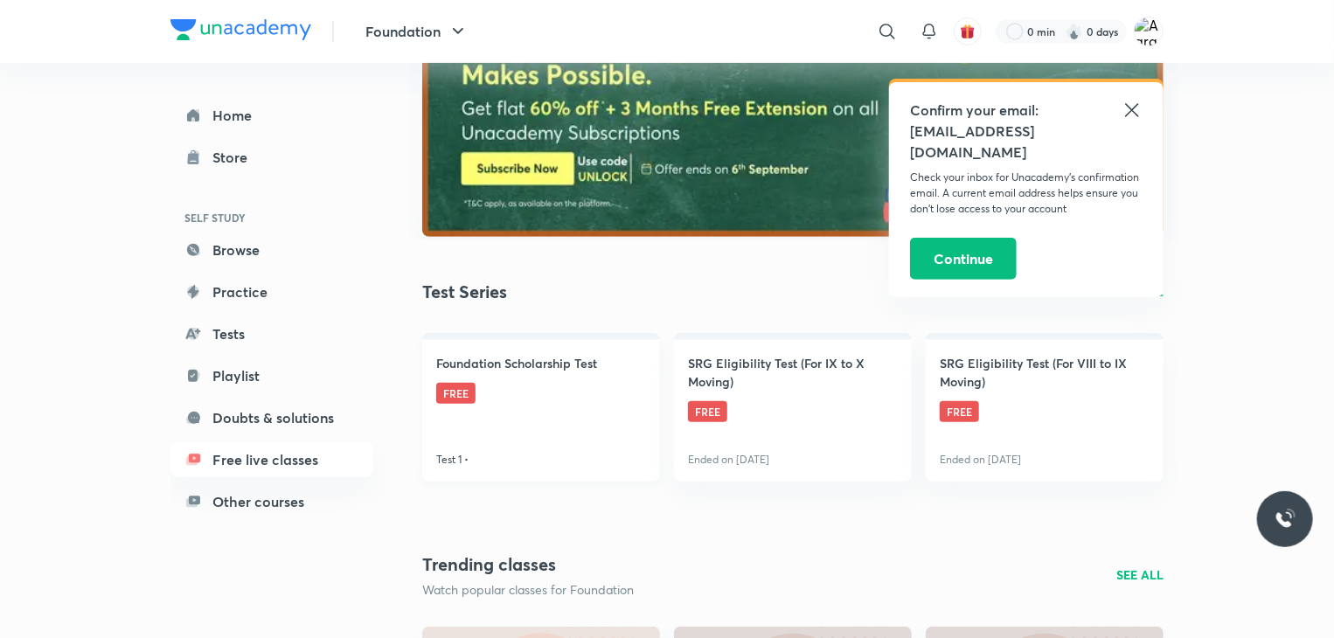
click at [462, 384] on span "FREE" at bounding box center [455, 393] width 39 height 21
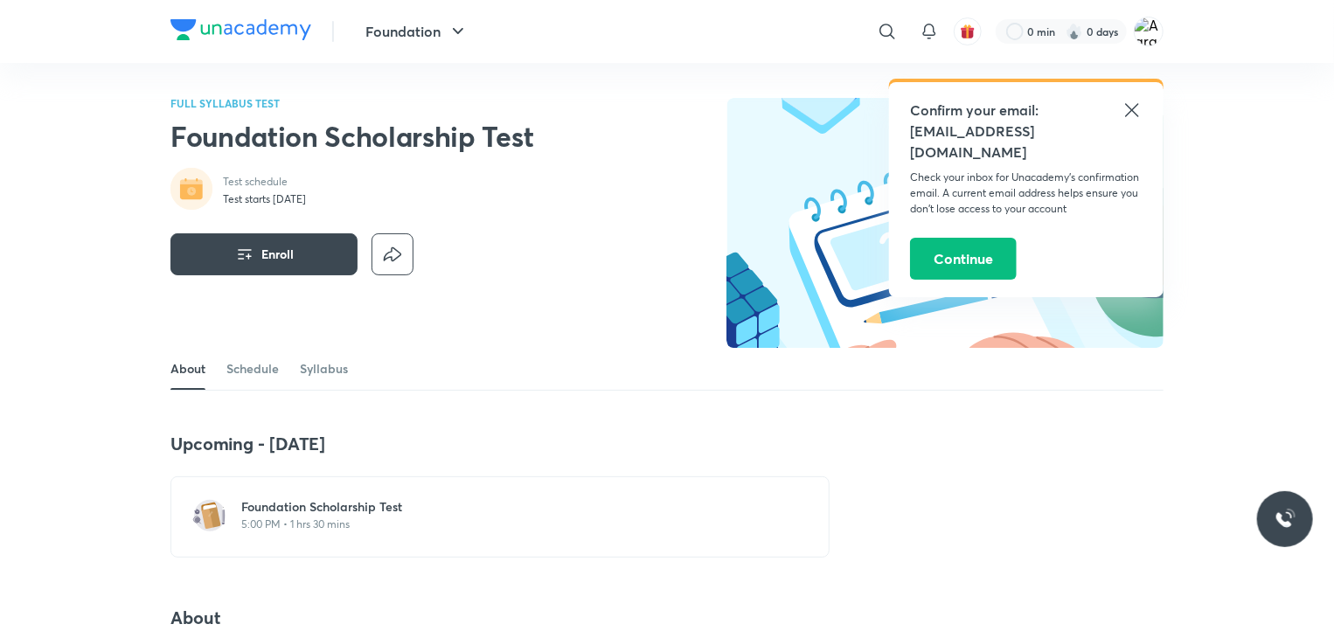
drag, startPoint x: 313, startPoint y: 443, endPoint x: 460, endPoint y: 404, distance: 152.0
click at [231, 371] on link "Schedule" at bounding box center [252, 369] width 52 height 42
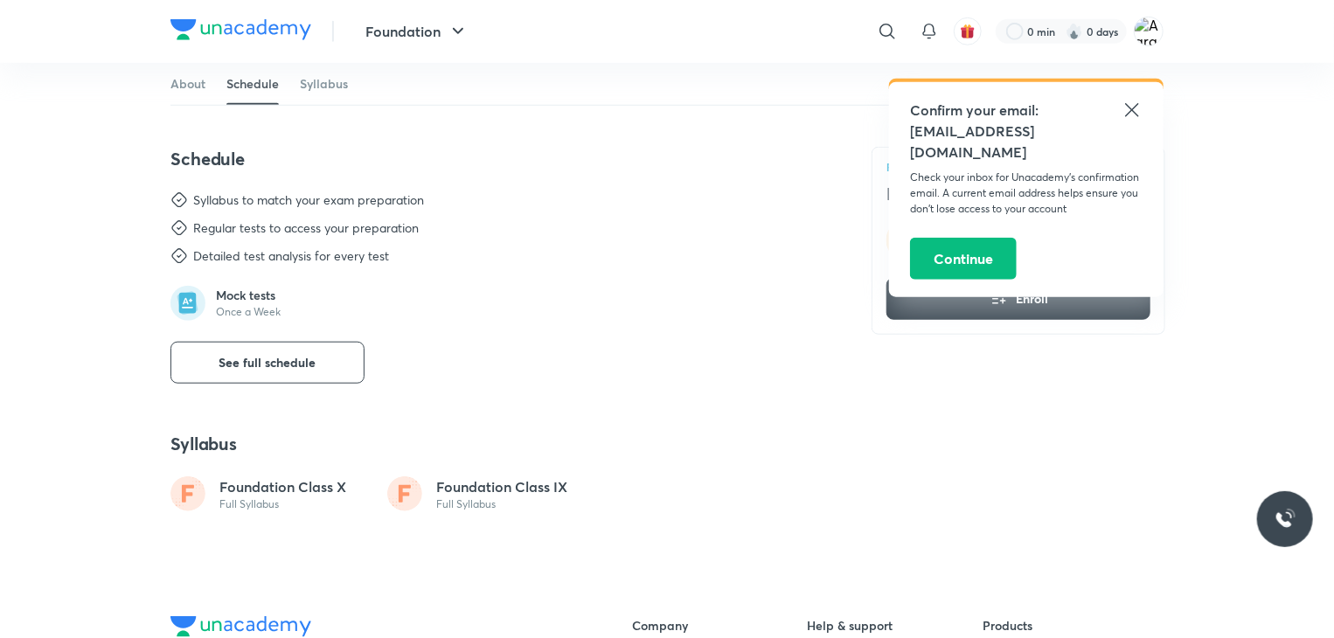
scroll to position [726, 0]
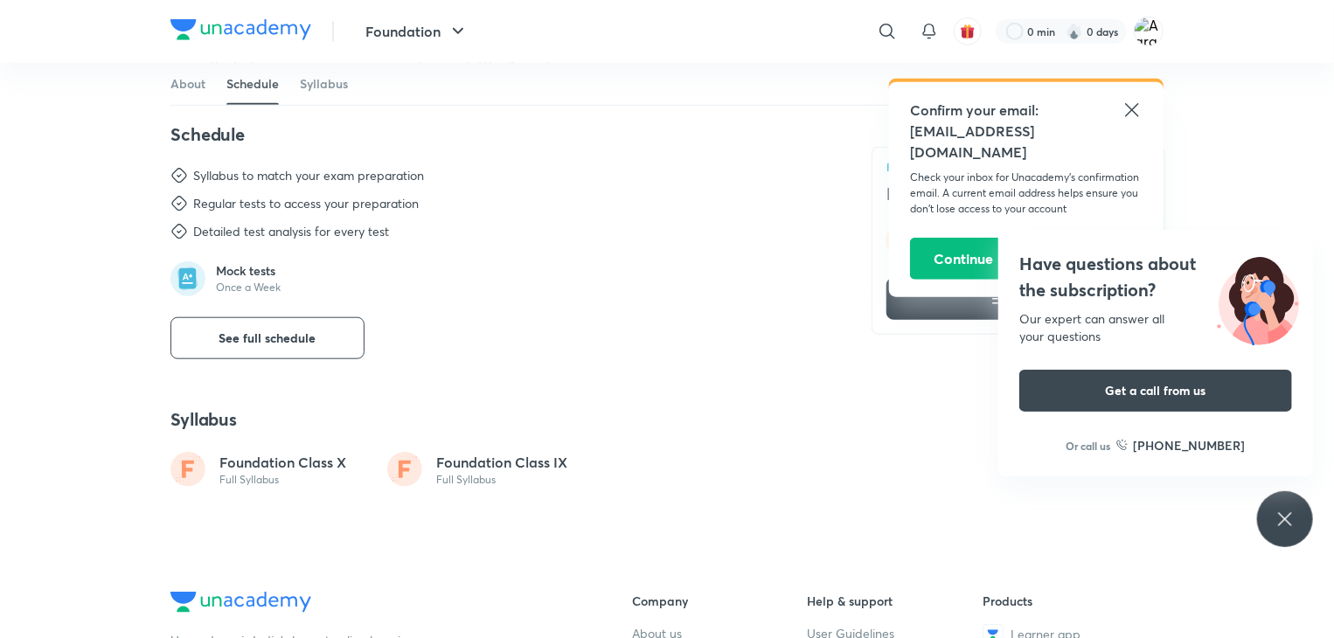
click at [1133, 101] on icon at bounding box center [1131, 110] width 21 height 21
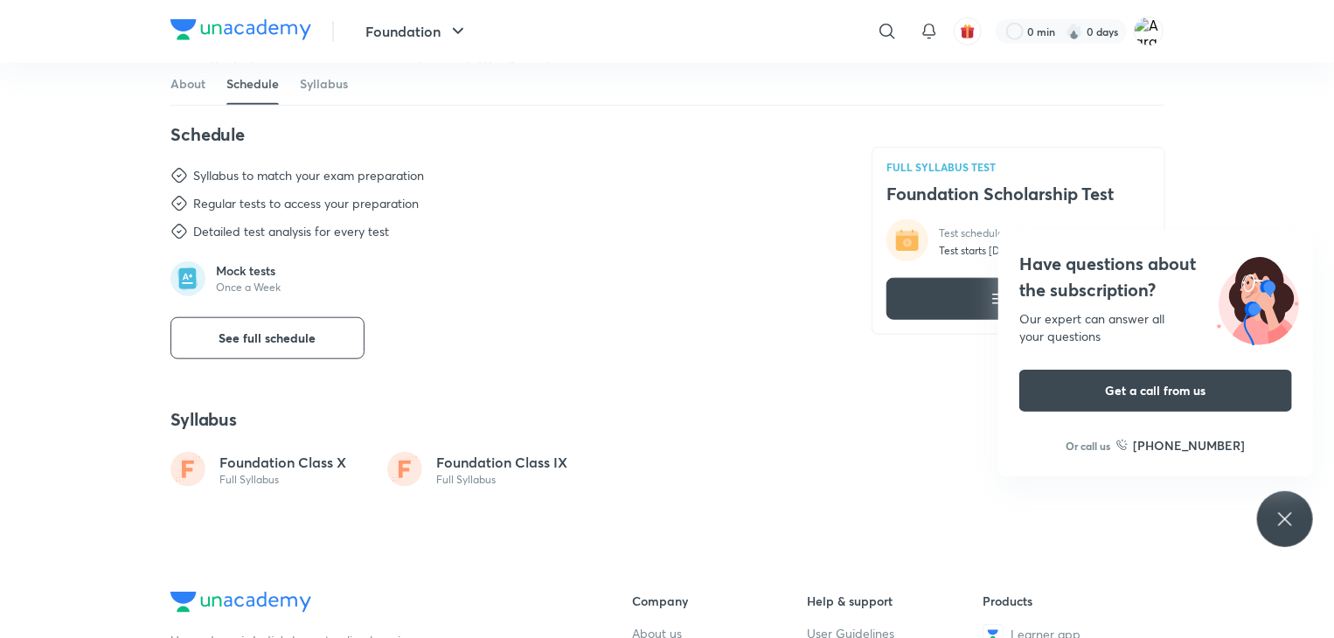
click at [1196, 135] on div "Foundation ​ 0 min 0 days FULL SYLLABUS TEST Foundation Scholarship Test Test s…" at bounding box center [667, 189] width 1334 height 1830
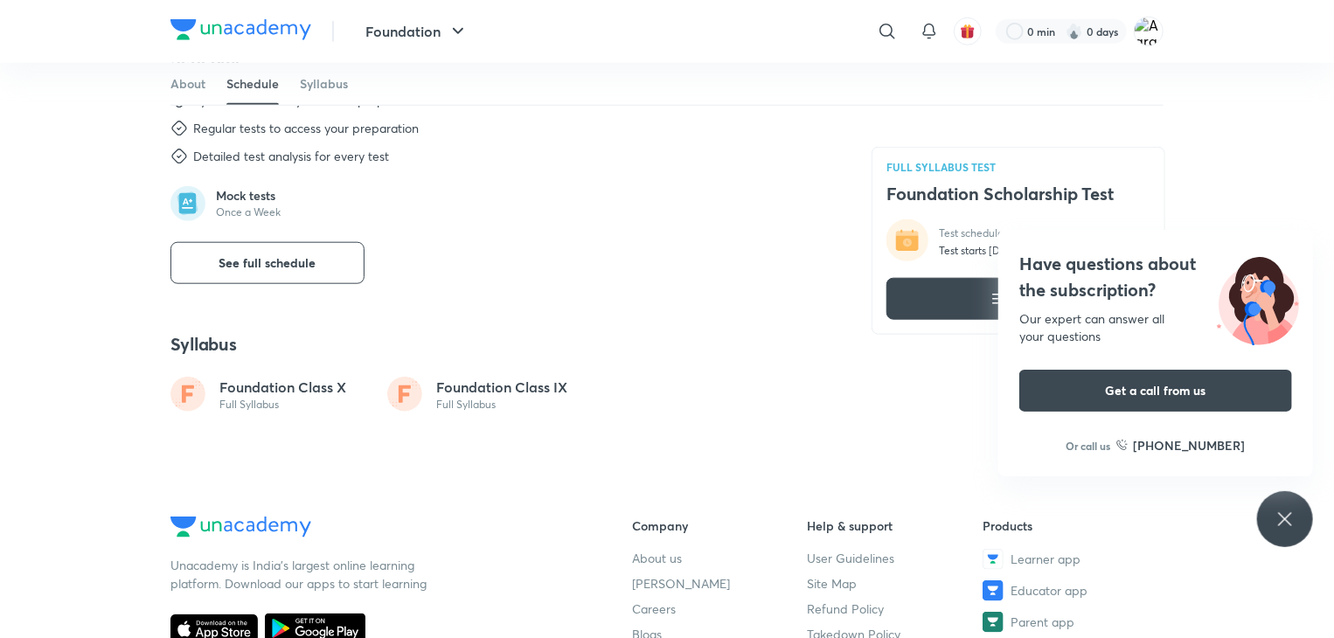
scroll to position [276, 0]
